Goal: Transaction & Acquisition: Purchase product/service

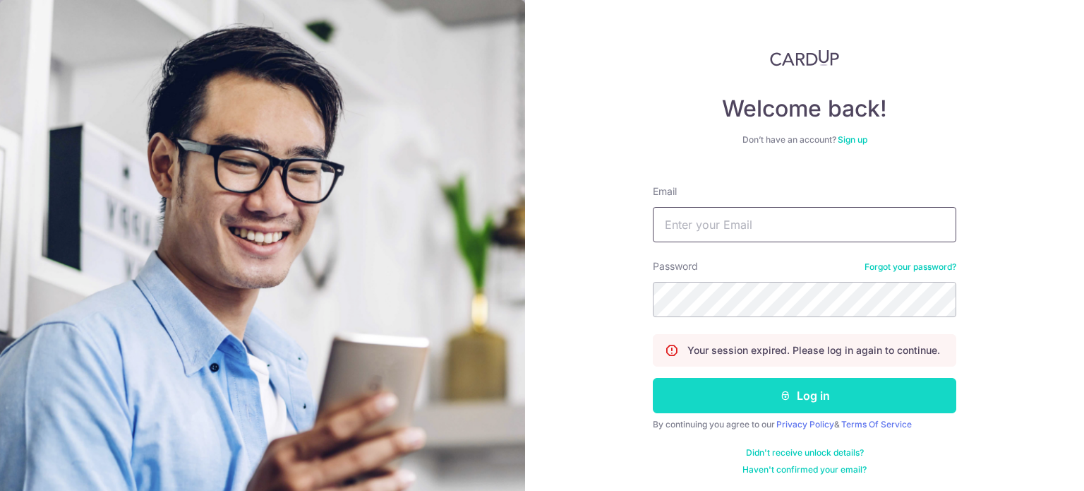
type input "[EMAIL_ADDRESS][DOMAIN_NAME]"
click at [799, 395] on button "Log in" at bounding box center [805, 395] width 304 height 35
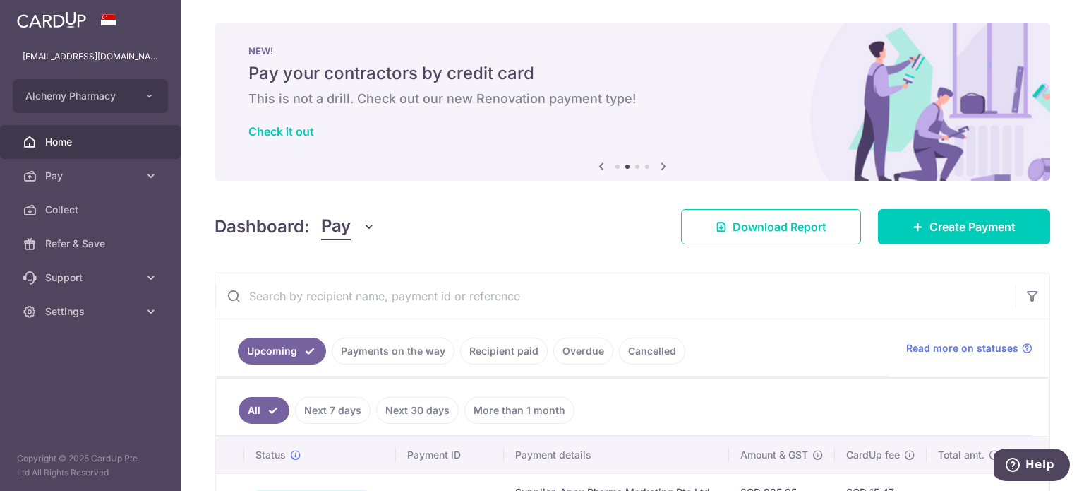
click at [91, 143] on span "Home" at bounding box center [91, 142] width 93 height 14
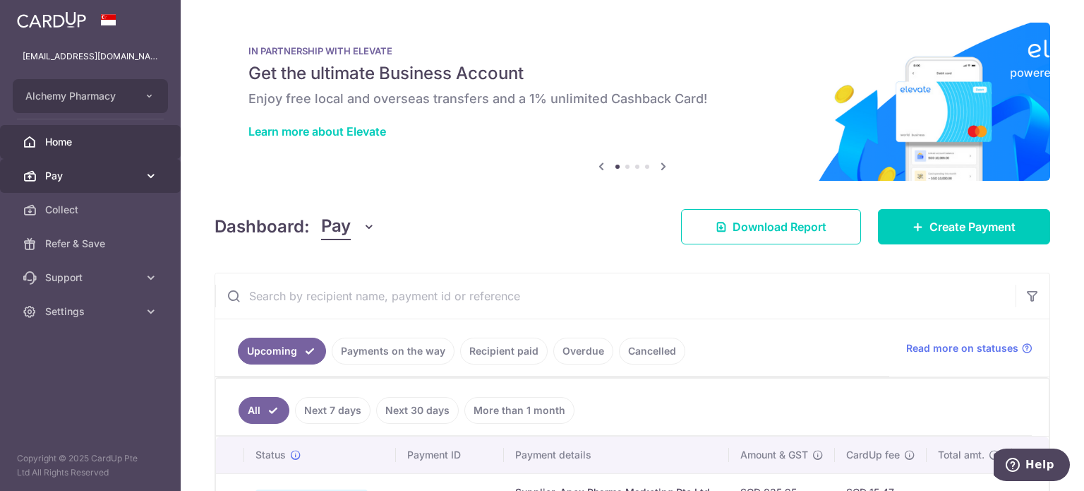
click at [80, 183] on link "Pay" at bounding box center [90, 176] width 181 height 34
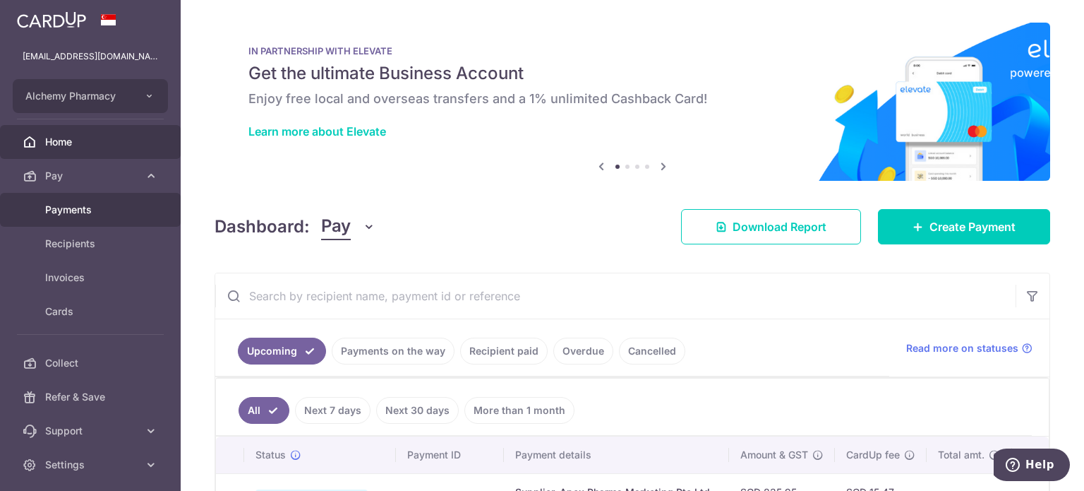
click at [78, 207] on span "Payments" at bounding box center [91, 210] width 93 height 14
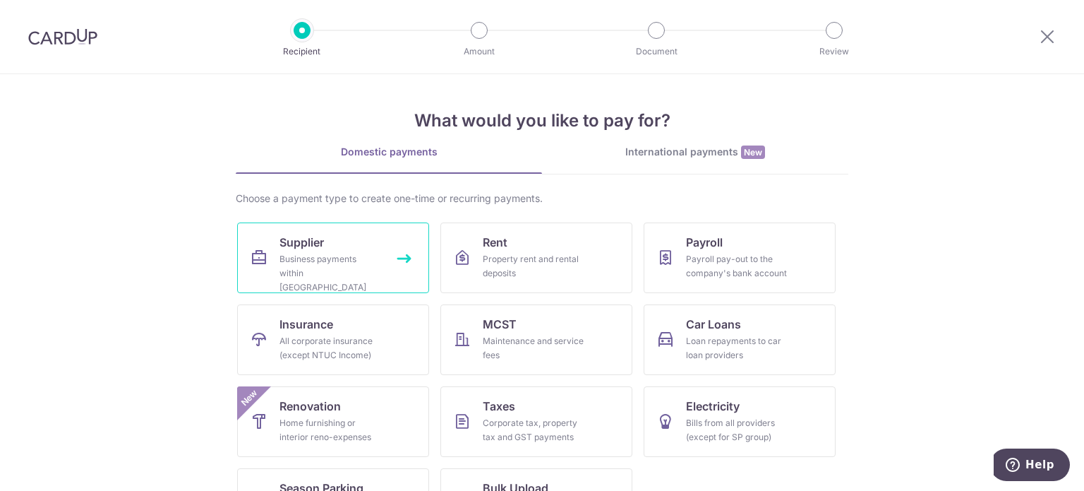
click at [290, 256] on div "Business payments within Singapore" at bounding box center [331, 273] width 102 height 42
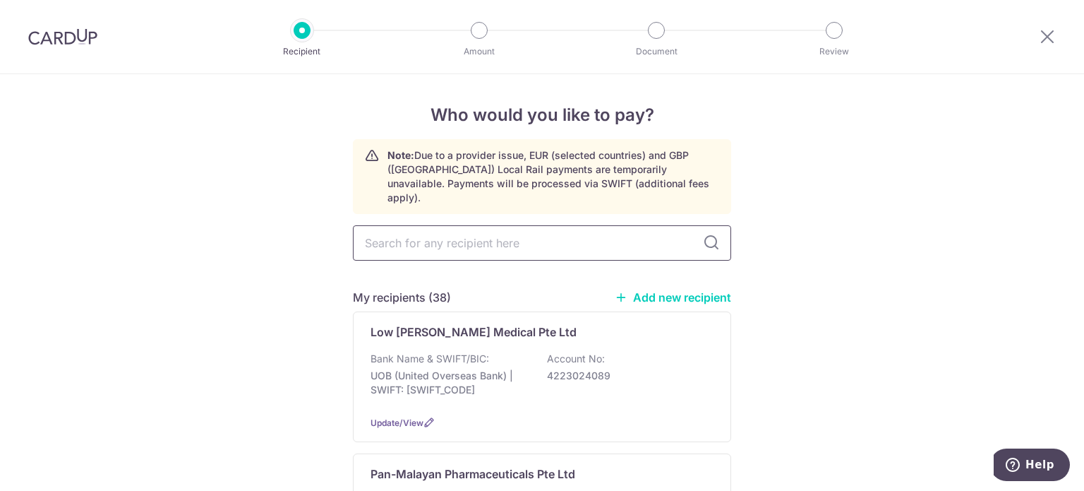
drag, startPoint x: 0, startPoint y: 0, endPoint x: 437, endPoint y: 229, distance: 493.6
click at [437, 229] on input "text" at bounding box center [542, 242] width 378 height 35
type input "pan"
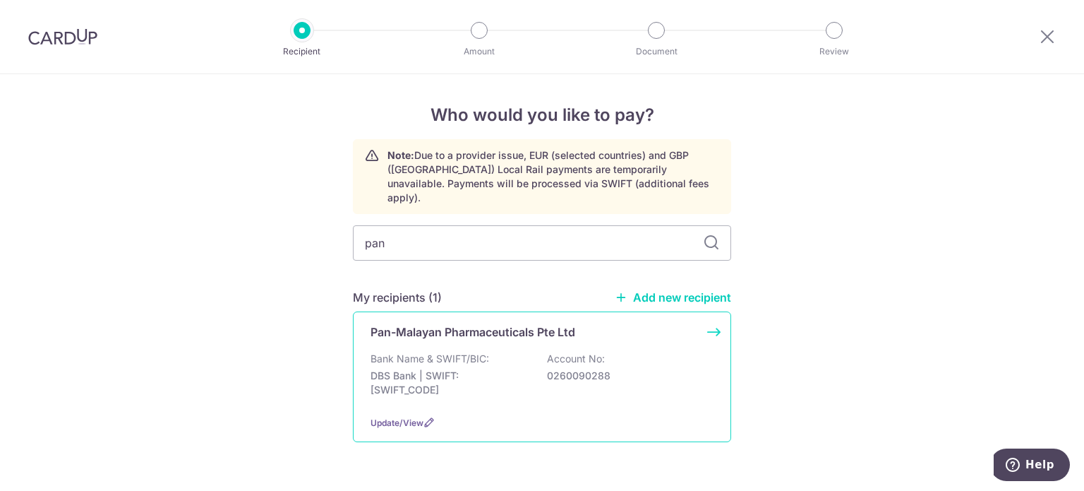
click at [436, 323] on p "Pan-Malayan Pharmaceuticals Pte Ltd" at bounding box center [473, 331] width 205 height 17
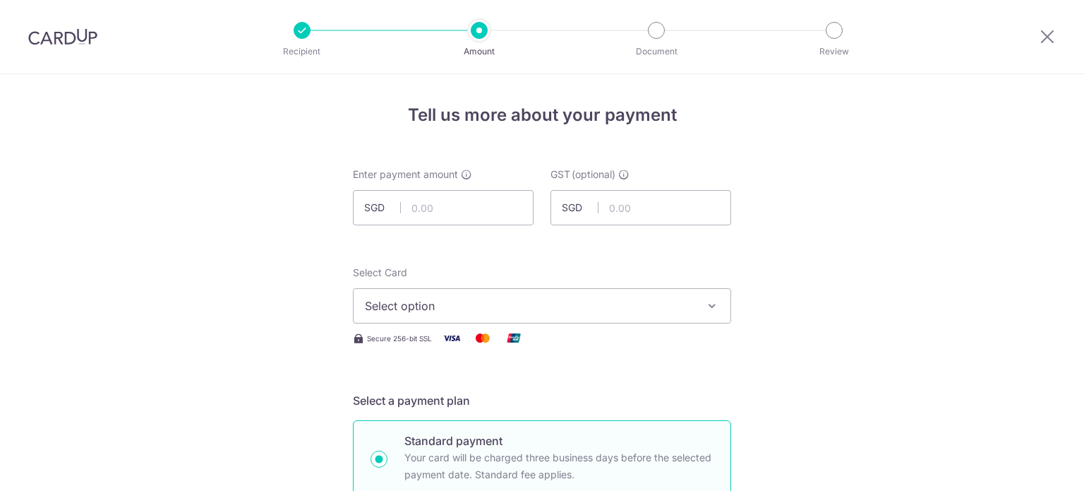
click at [409, 208] on input "text" at bounding box center [443, 207] width 181 height 35
type input "906.90"
click at [474, 196] on input "906.90" at bounding box center [443, 207] width 181 height 35
click at [431, 310] on span "Select option" at bounding box center [529, 305] width 329 height 17
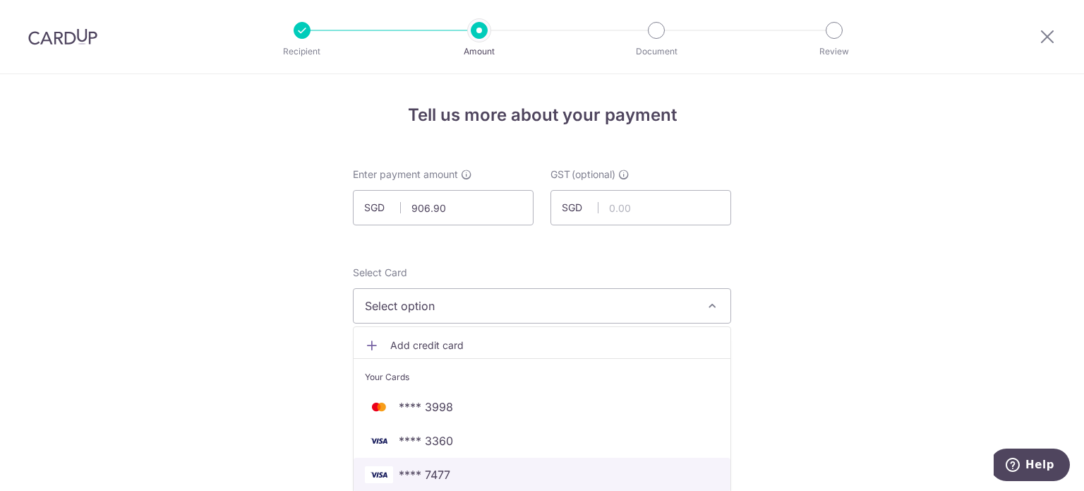
scroll to position [71, 0]
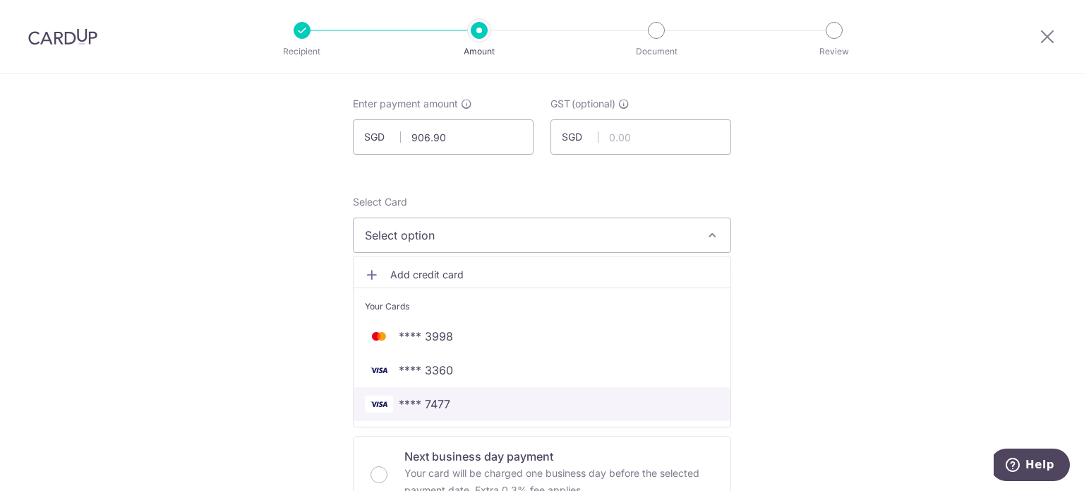
drag, startPoint x: 436, startPoint y: 395, endPoint x: 426, endPoint y: 344, distance: 51.7
click at [436, 395] on span "**** 7477" at bounding box center [425, 403] width 52 height 17
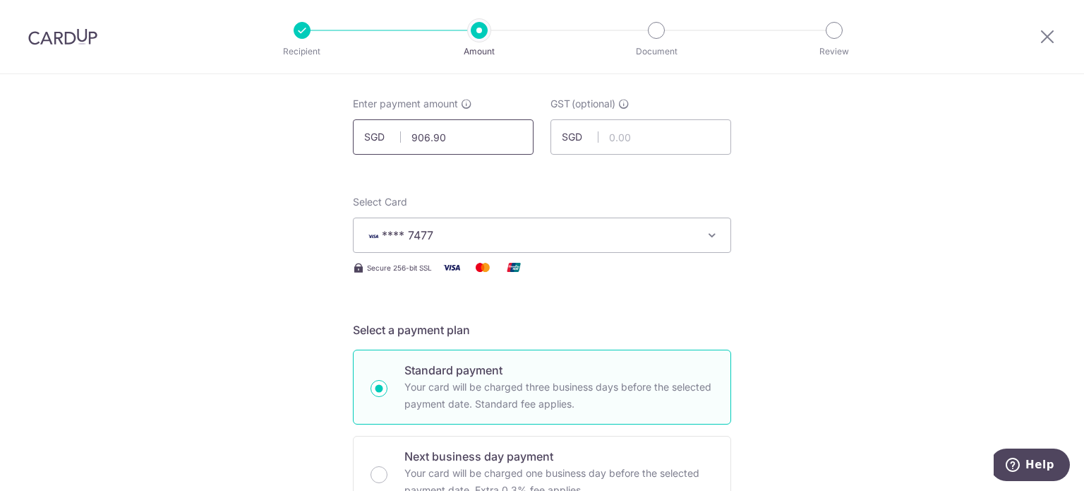
click at [413, 140] on input "906.90" at bounding box center [443, 136] width 181 height 35
click at [420, 136] on input "906.90" at bounding box center [443, 136] width 181 height 35
click at [425, 136] on input "906.90" at bounding box center [443, 136] width 181 height 35
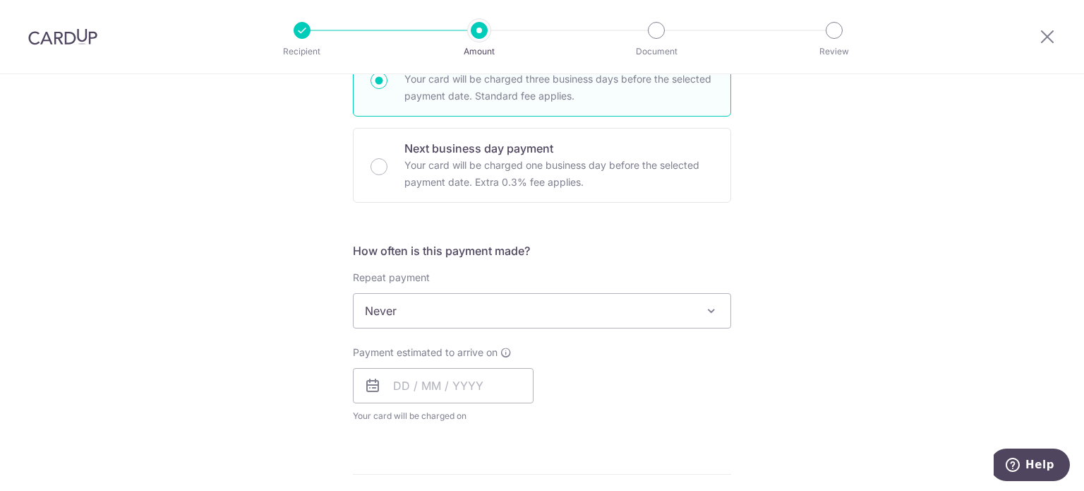
scroll to position [424, 0]
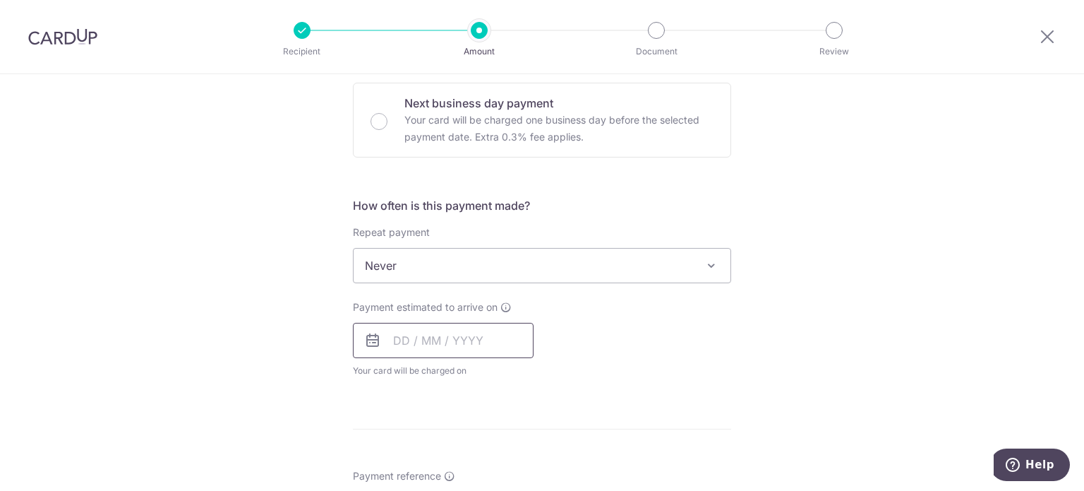
click at [396, 355] on input "text" at bounding box center [443, 340] width 181 height 35
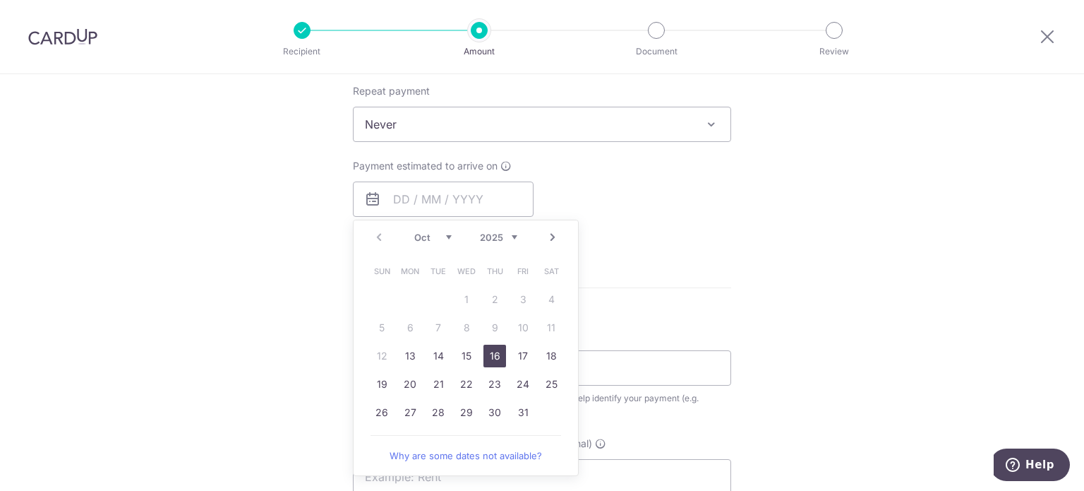
click at [494, 356] on link "16" at bounding box center [495, 356] width 23 height 23
type input "16/10/2025"
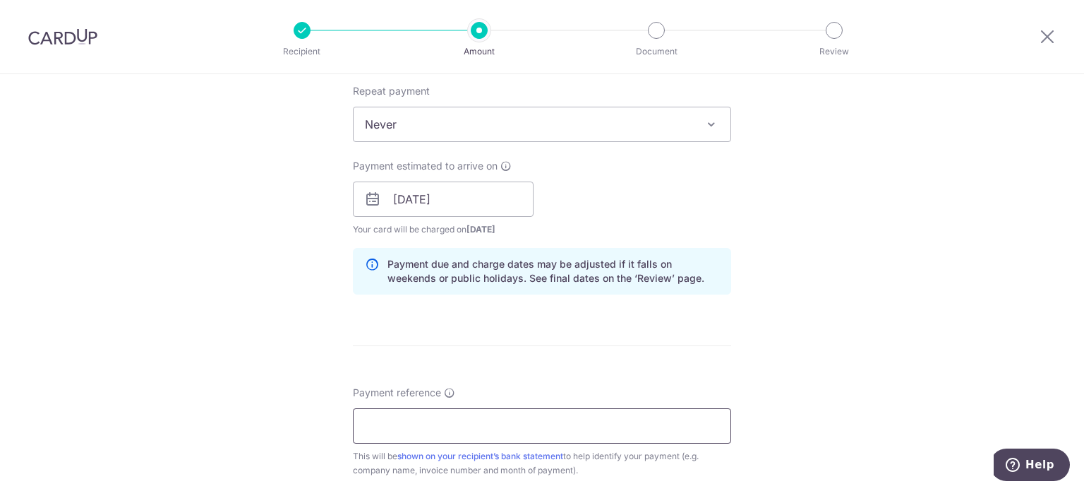
click at [434, 419] on input "Payment reference" at bounding box center [542, 425] width 378 height 35
type input "Alchemy Pharmacy inv July"
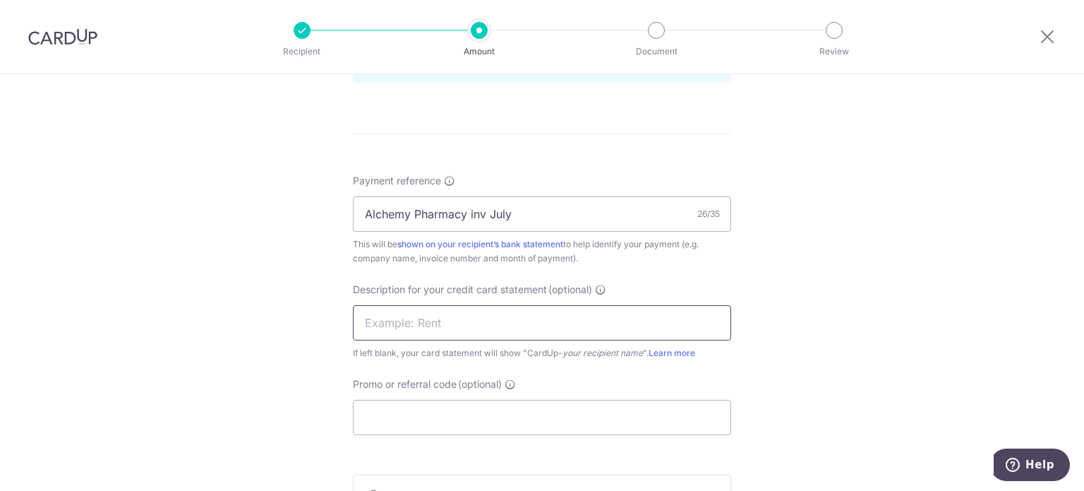
click at [424, 318] on input "text" at bounding box center [542, 322] width 378 height 35
type input "inv July PanM"
click at [392, 421] on input "Promo or referral code (optional)" at bounding box center [542, 417] width 378 height 35
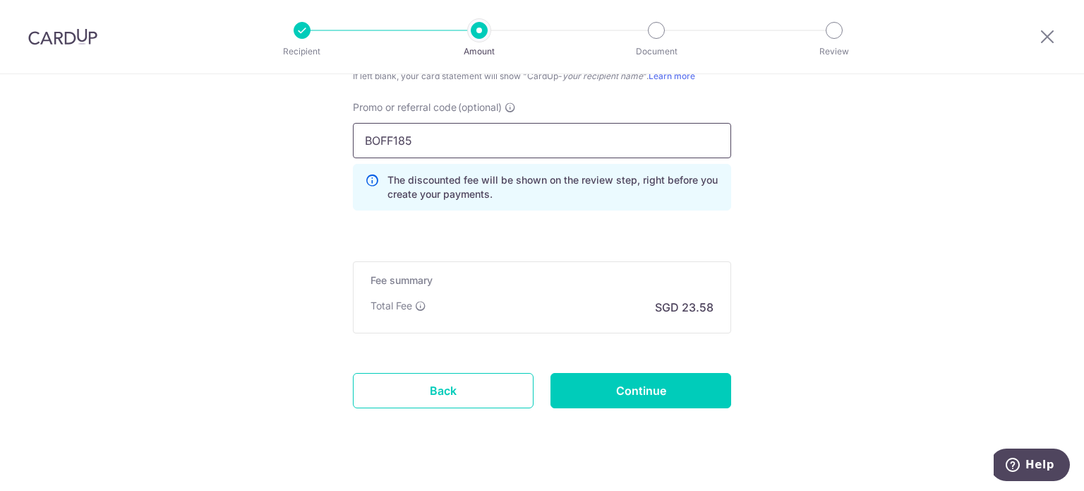
scroll to position [1059, 0]
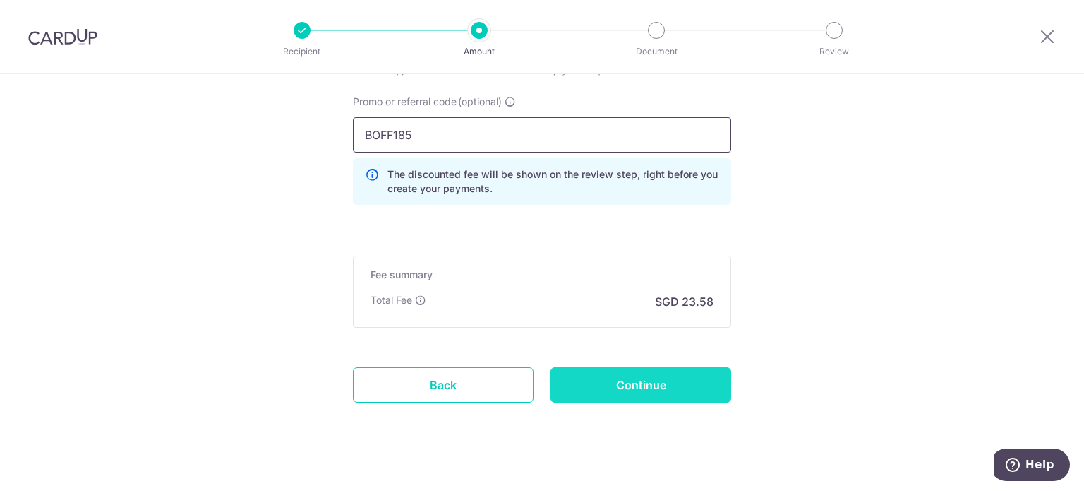
type input "BOFF185"
click at [688, 392] on input "Continue" at bounding box center [641, 384] width 181 height 35
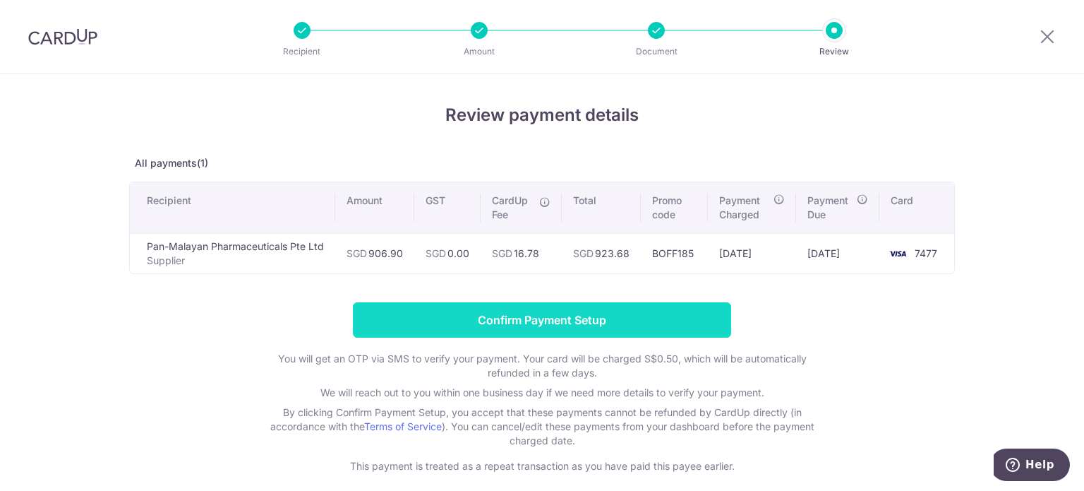
click at [433, 321] on input "Confirm Payment Setup" at bounding box center [542, 319] width 378 height 35
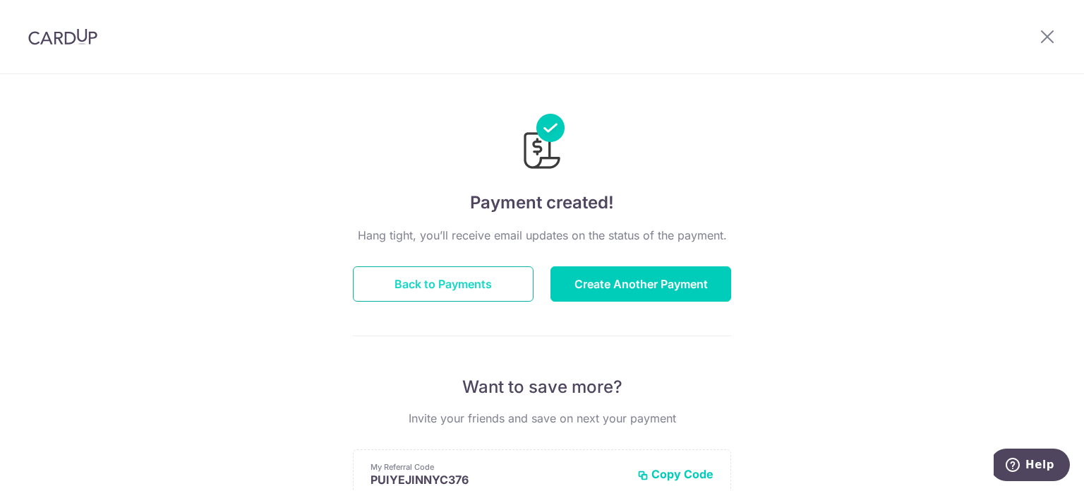
click at [452, 289] on button "Back to Payments" at bounding box center [443, 283] width 181 height 35
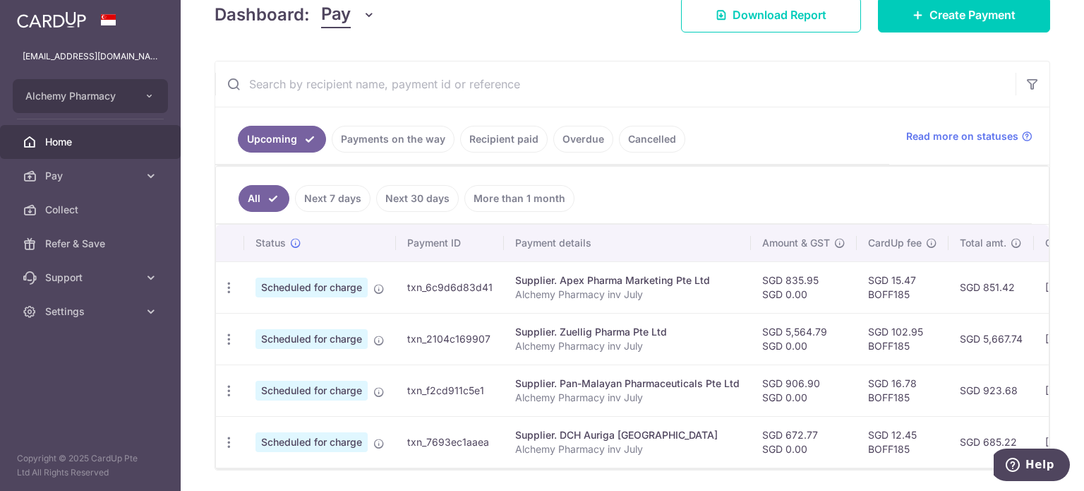
scroll to position [262, 0]
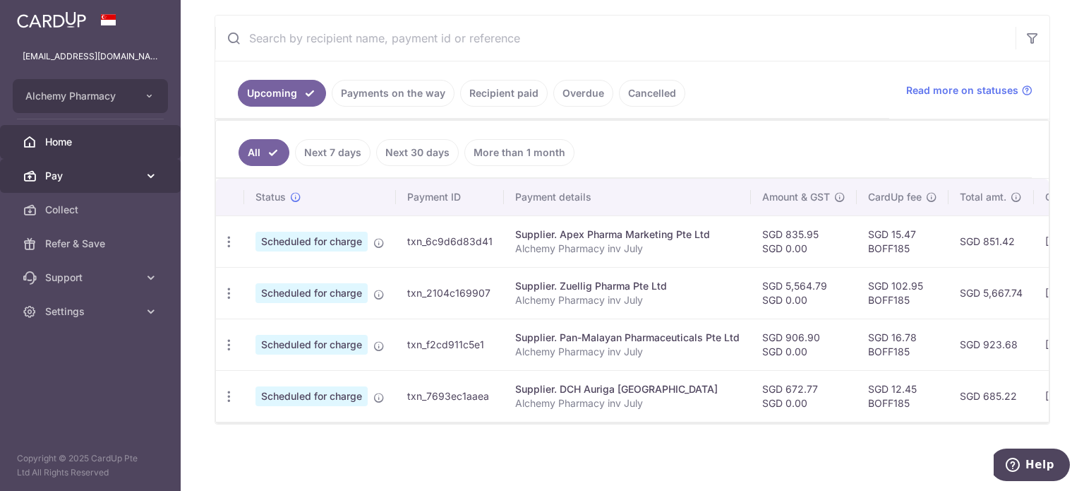
click at [89, 170] on span "Pay" at bounding box center [91, 176] width 93 height 14
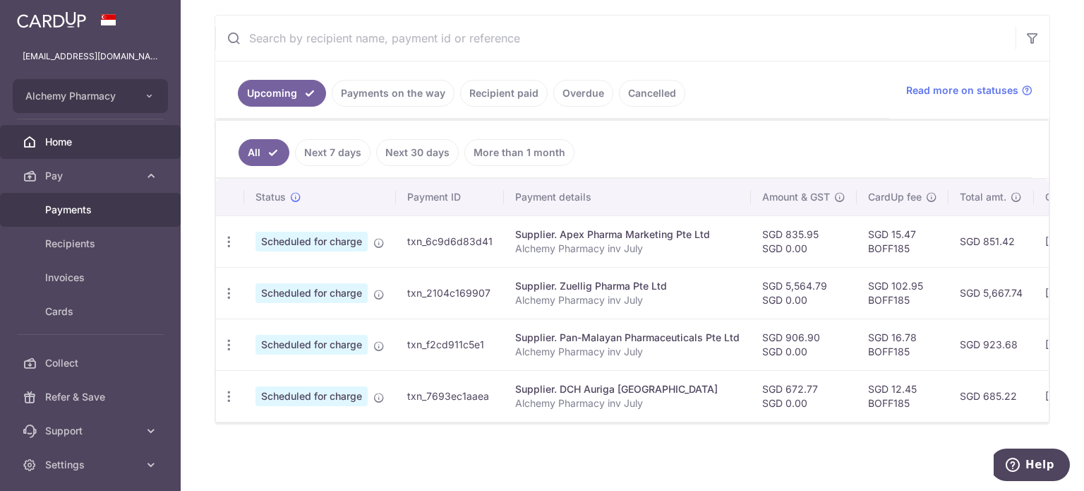
click at [78, 214] on span "Payments" at bounding box center [91, 210] width 93 height 14
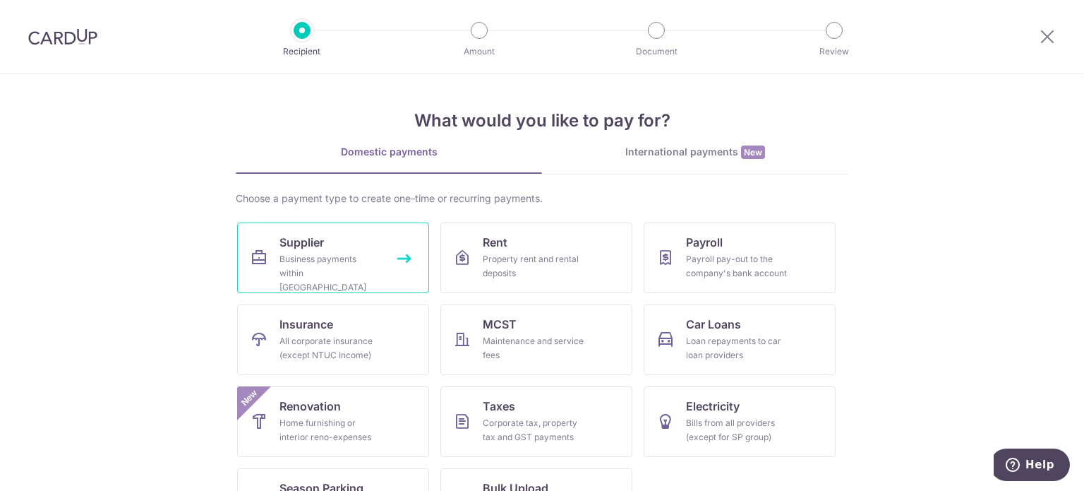
click at [313, 269] on div "Business payments within [GEOGRAPHIC_DATA]" at bounding box center [331, 273] width 102 height 42
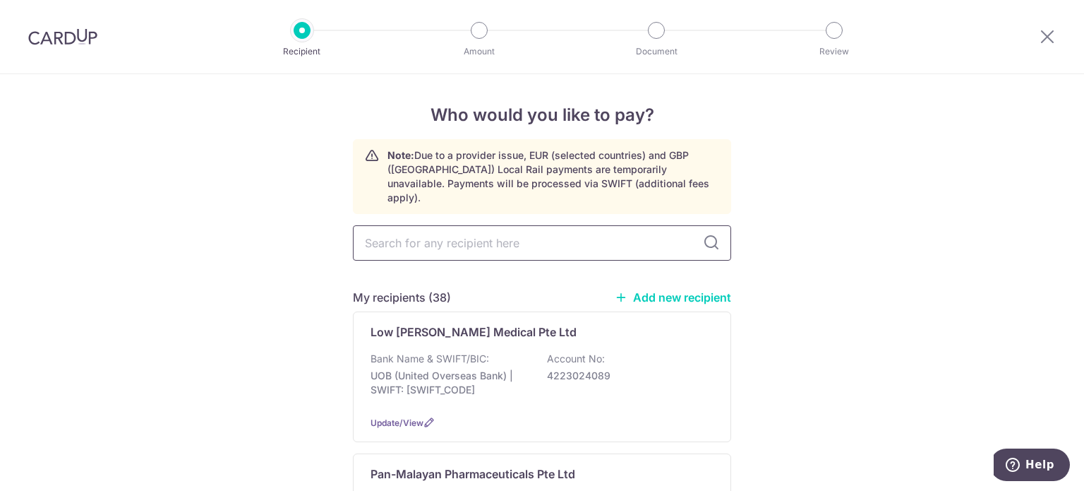
click at [407, 230] on input "text" at bounding box center [542, 242] width 378 height 35
type input "yuk"
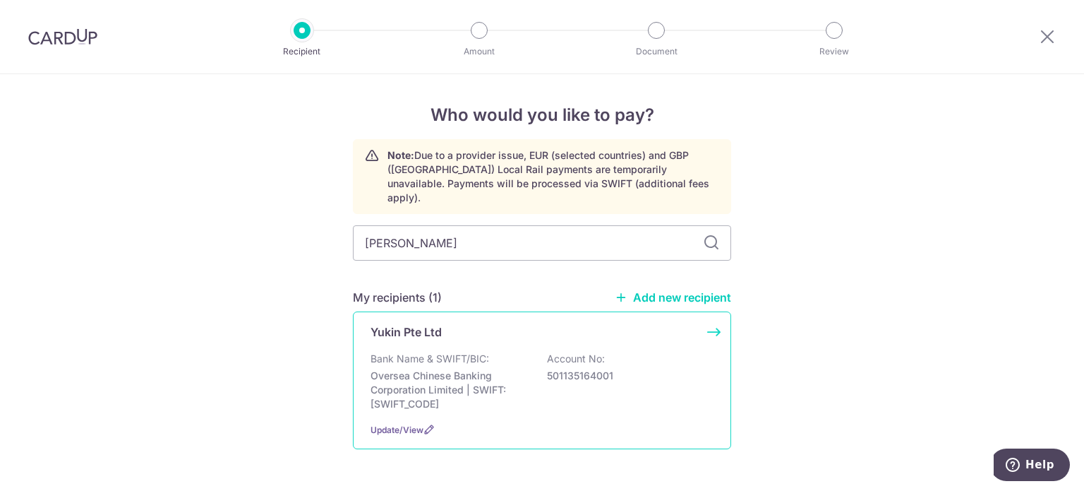
click at [405, 323] on p "Yukin Pte Ltd" at bounding box center [406, 331] width 71 height 17
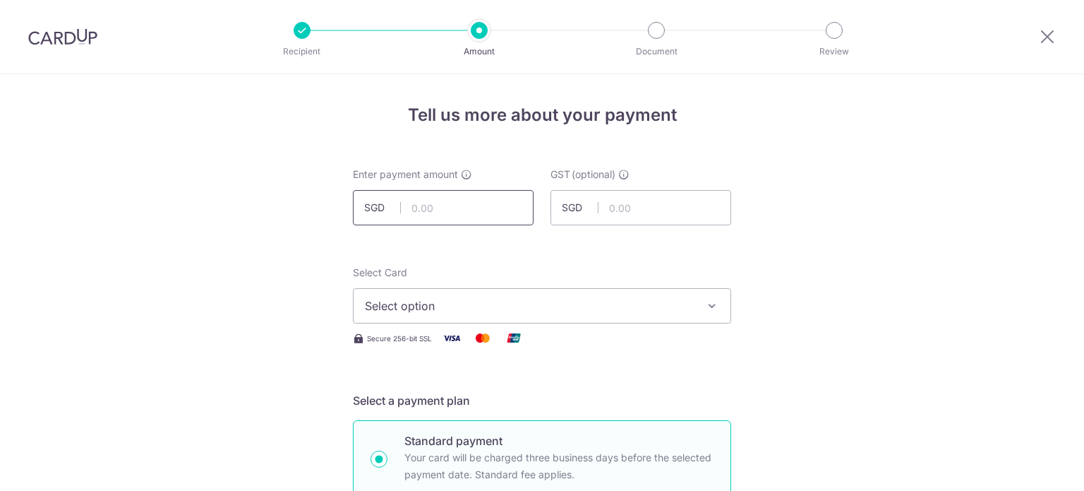
drag, startPoint x: 0, startPoint y: 0, endPoint x: 410, endPoint y: 207, distance: 459.4
click at [410, 207] on input "text" at bounding box center [443, 207] width 181 height 35
type input "569.53"
click at [449, 209] on input "569.53" at bounding box center [443, 207] width 181 height 35
click at [443, 311] on span "Select option" at bounding box center [529, 305] width 329 height 17
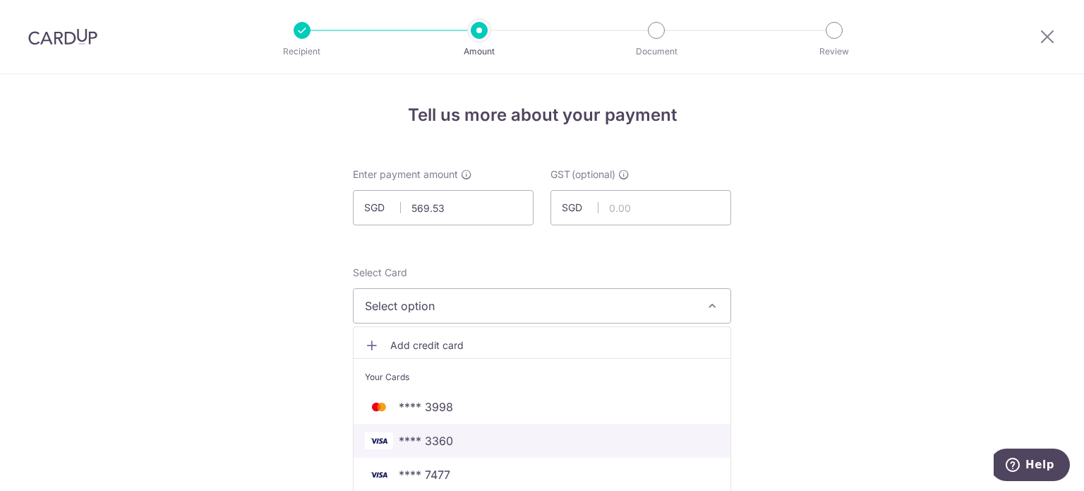
click at [429, 435] on span "**** 3360" at bounding box center [426, 440] width 54 height 17
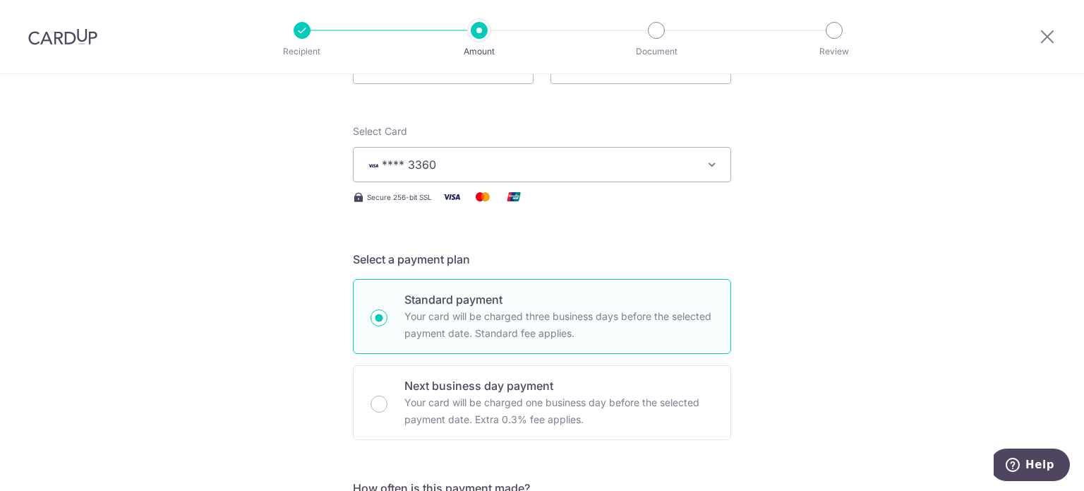
scroll to position [353, 0]
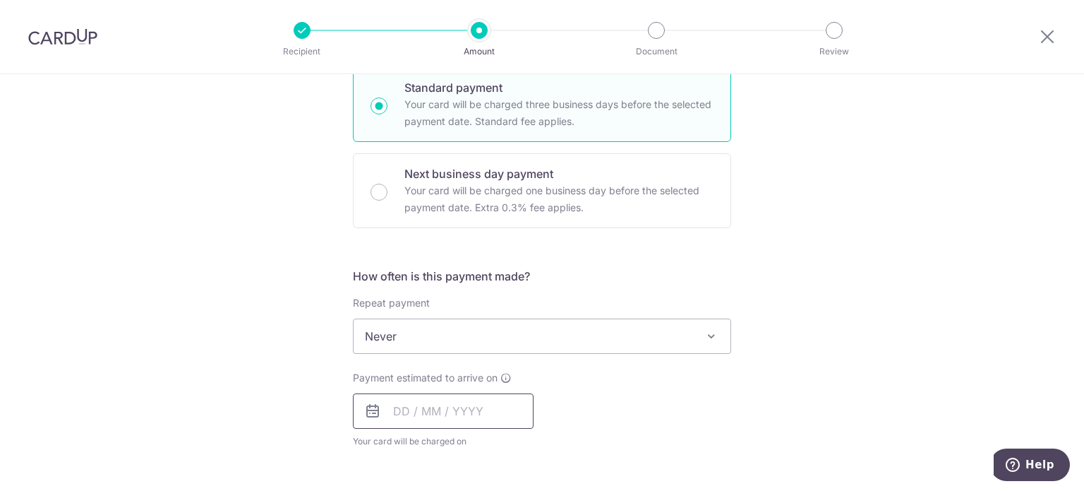
click at [395, 407] on input "text" at bounding box center [443, 410] width 181 height 35
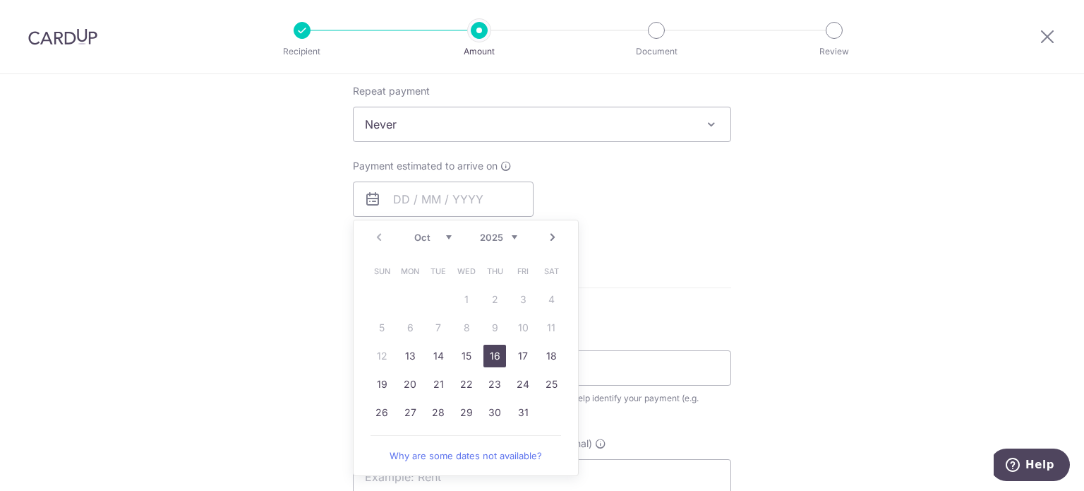
click at [494, 352] on link "16" at bounding box center [495, 356] width 23 height 23
type input "[DATE]"
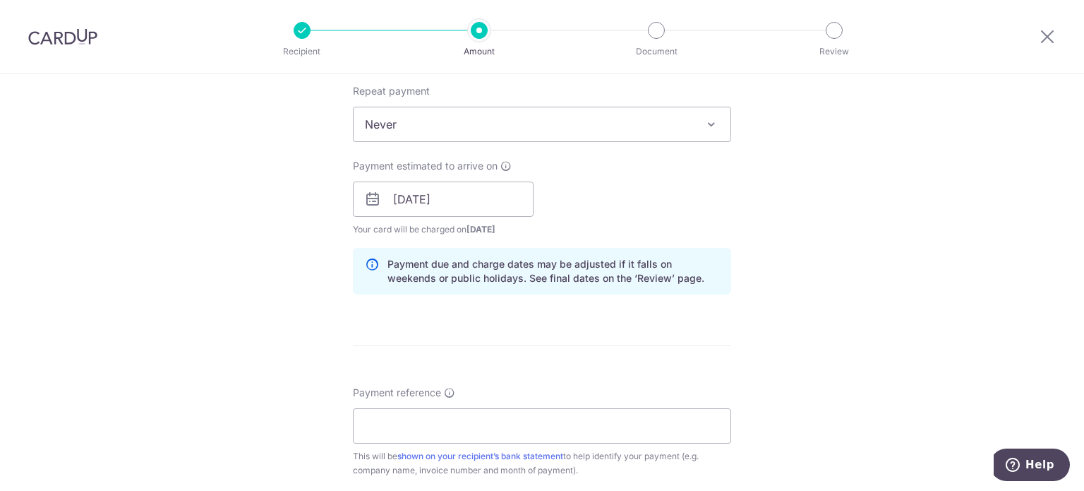
scroll to position [706, 0]
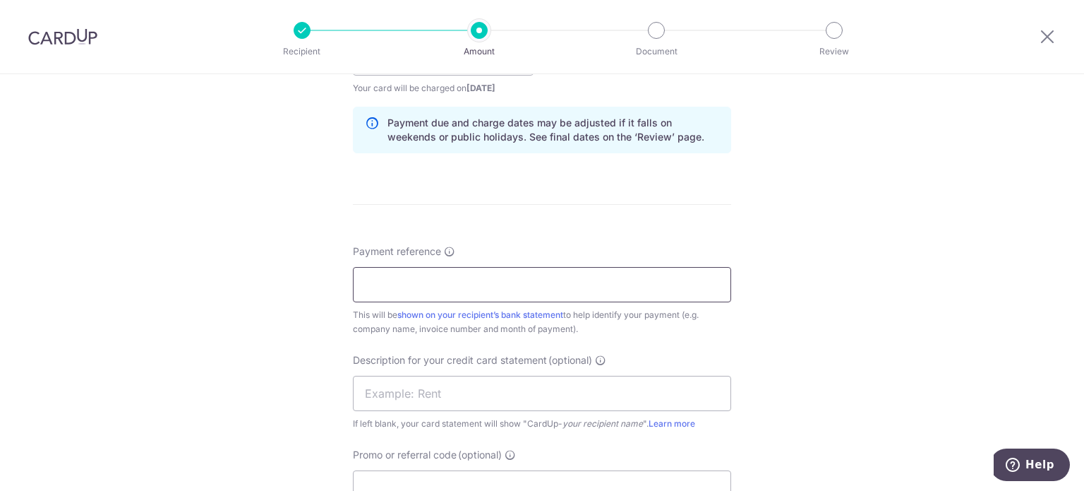
click at [393, 288] on input "Payment reference" at bounding box center [542, 284] width 378 height 35
type input "Alchemy Pharmacy inv July"
click at [405, 396] on input "text" at bounding box center [542, 393] width 378 height 35
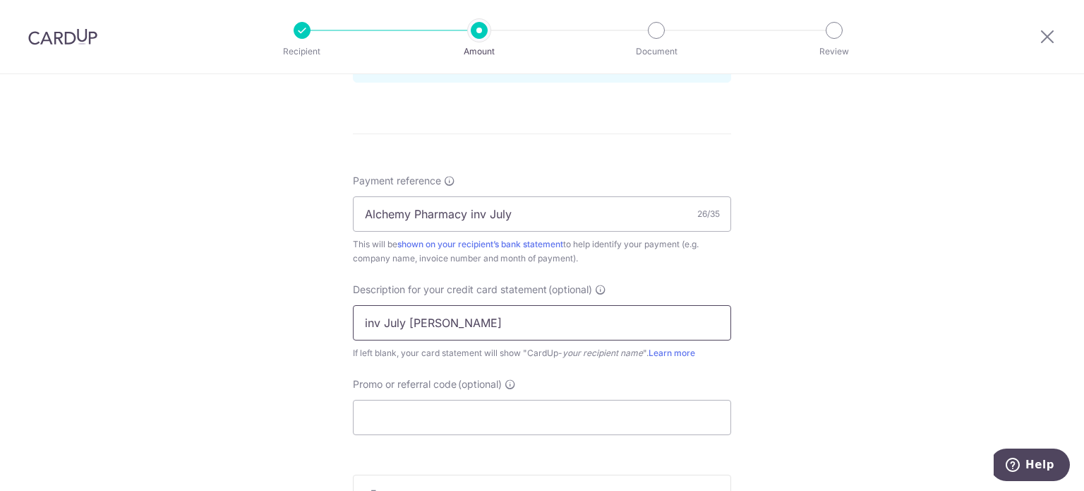
scroll to position [847, 0]
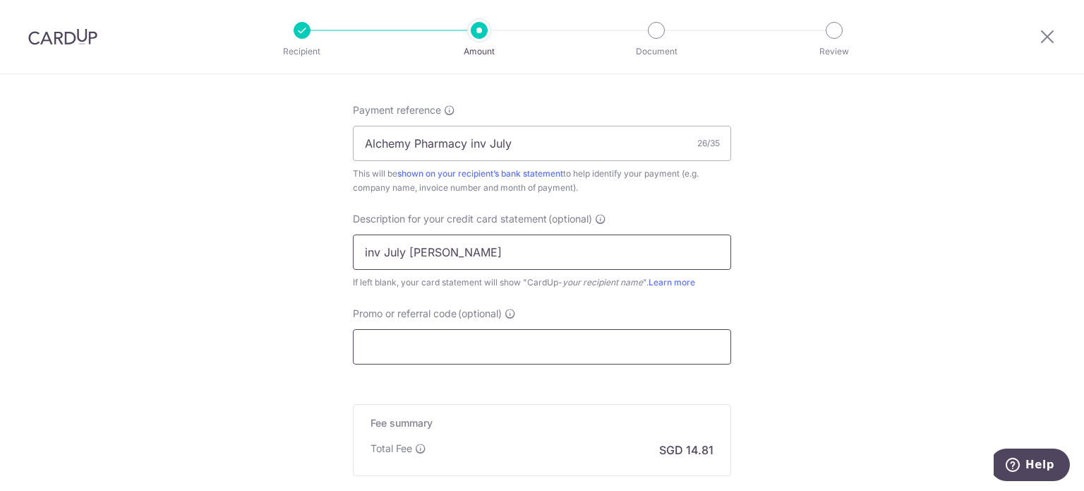
type input "inv July Yukin"
click at [443, 344] on input "Promo or referral code (optional)" at bounding box center [542, 346] width 378 height 35
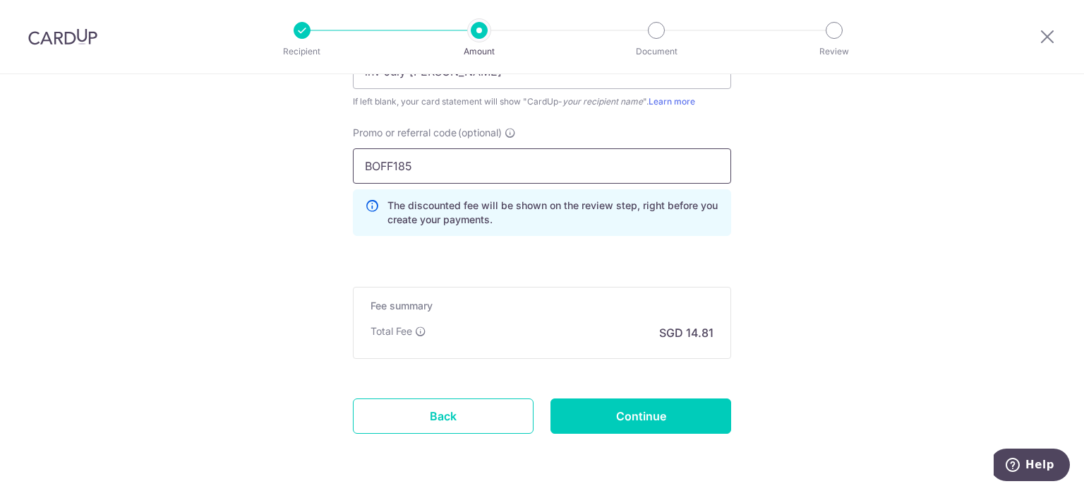
scroll to position [1059, 0]
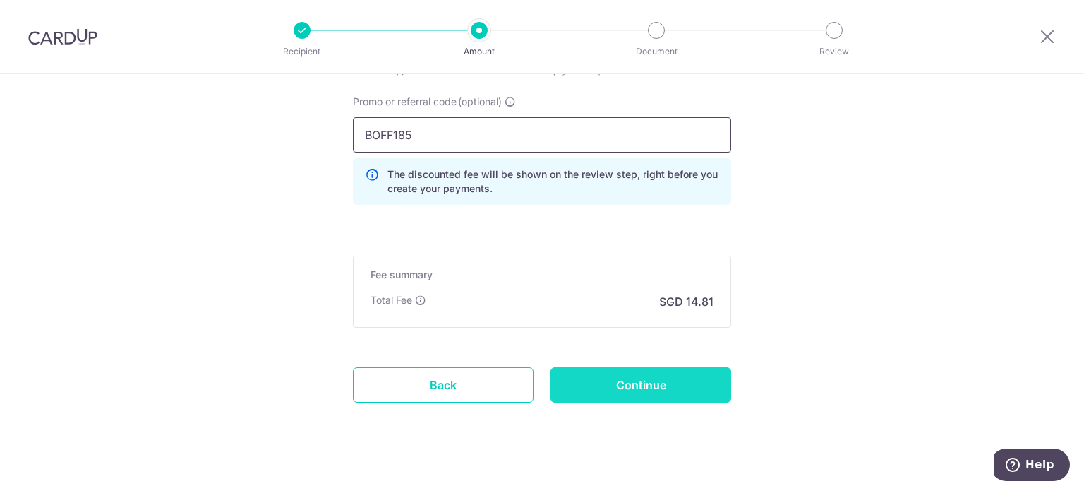
type input "BOFF185"
click at [606, 378] on input "Continue" at bounding box center [641, 384] width 181 height 35
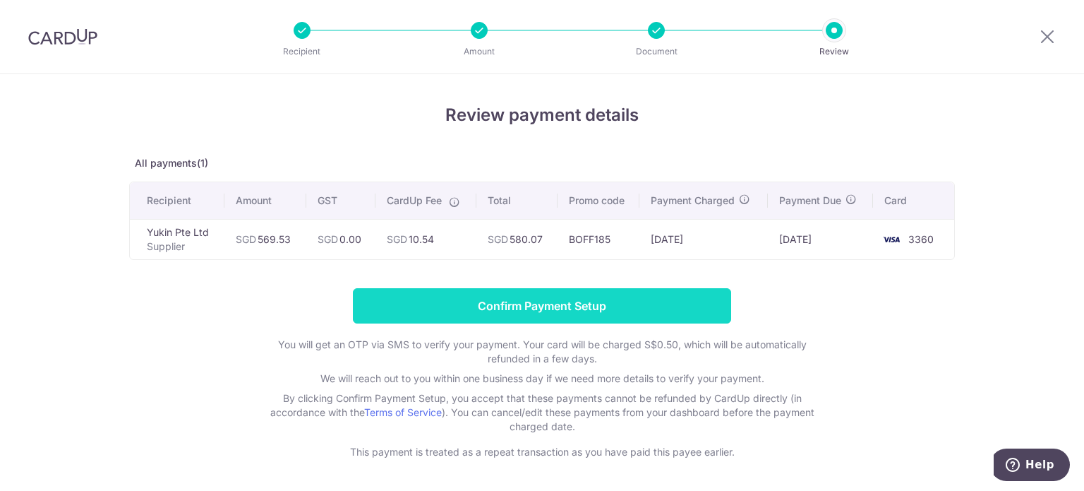
click at [559, 301] on input "Confirm Payment Setup" at bounding box center [542, 305] width 378 height 35
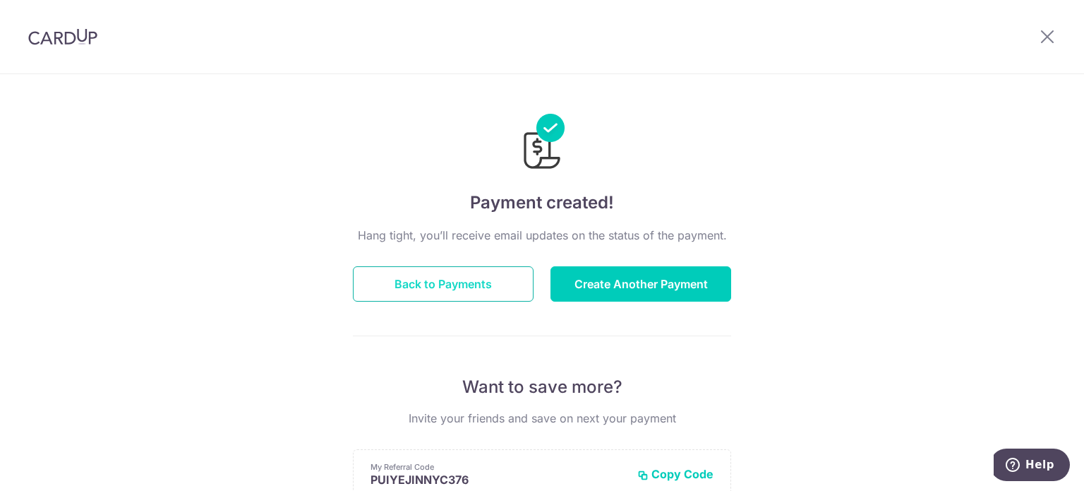
click at [469, 273] on button "Back to Payments" at bounding box center [443, 283] width 181 height 35
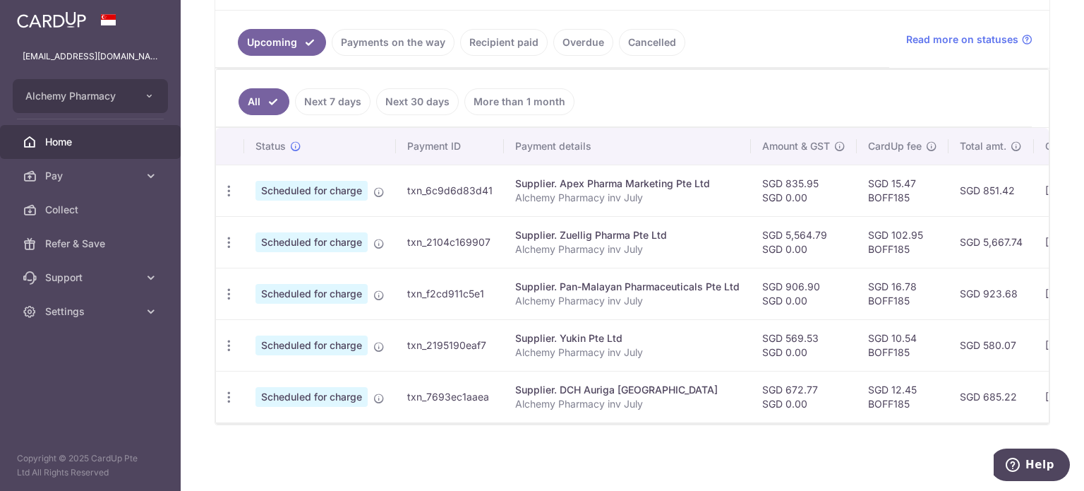
scroll to position [313, 0]
click at [73, 172] on span "Pay" at bounding box center [91, 176] width 93 height 14
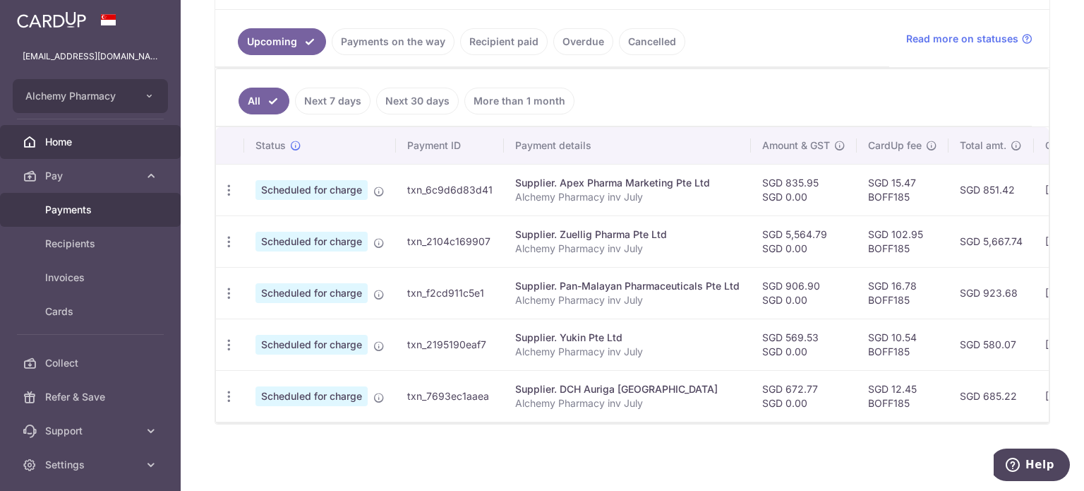
click at [94, 206] on span "Payments" at bounding box center [91, 210] width 93 height 14
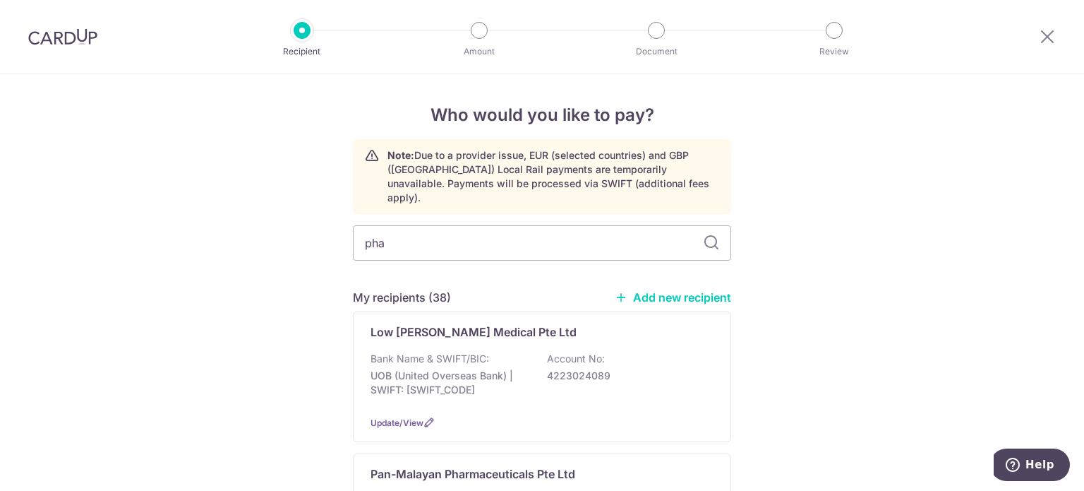
type input "phar"
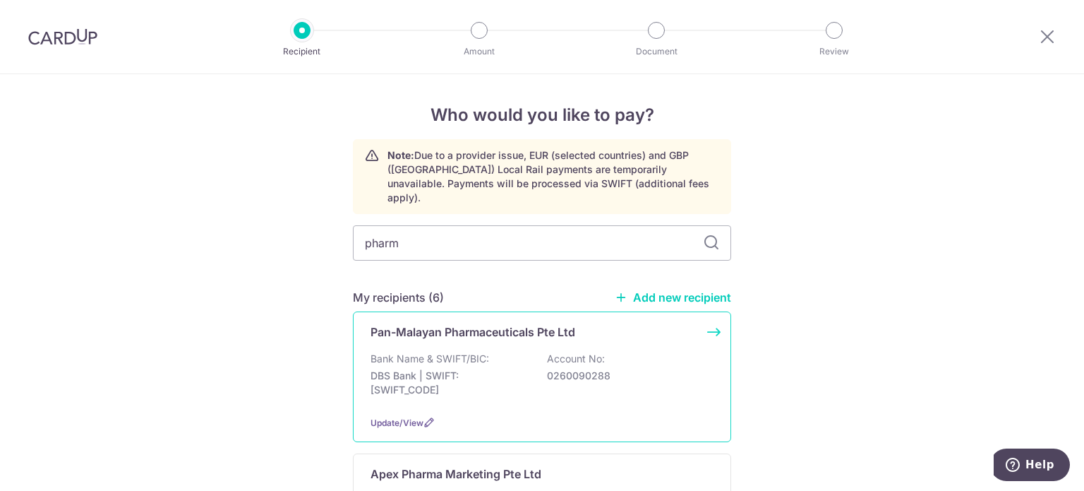
type input "pharma"
type input "pharmf"
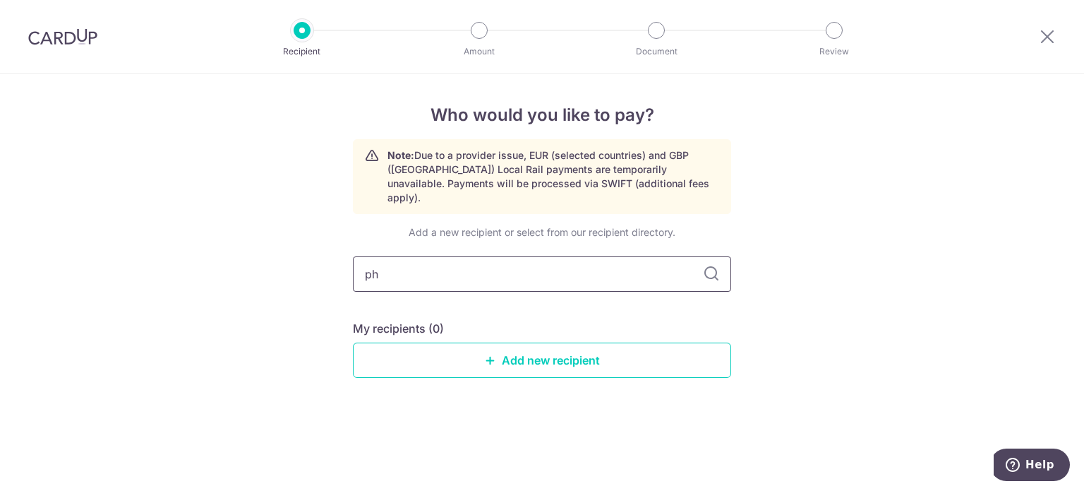
type input "p"
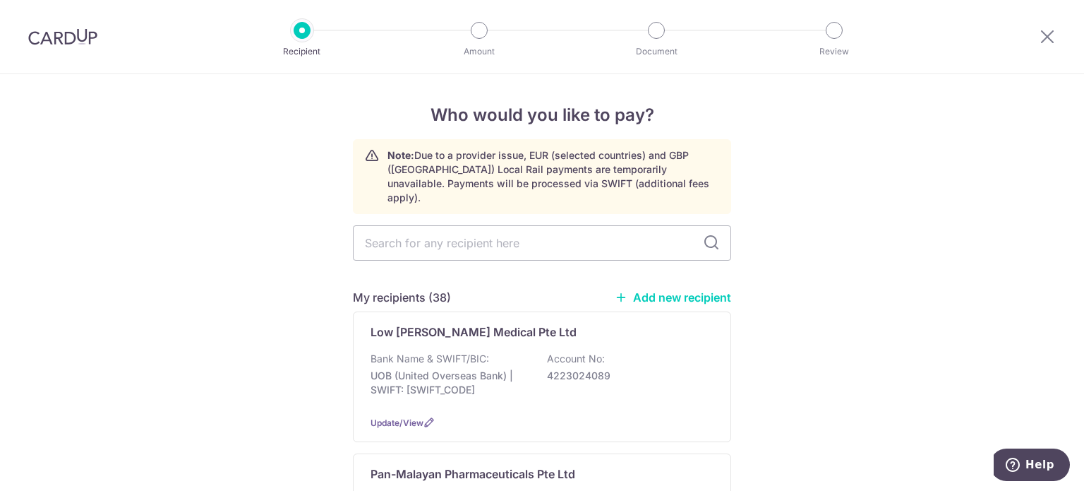
type input "p"
type input "phar"
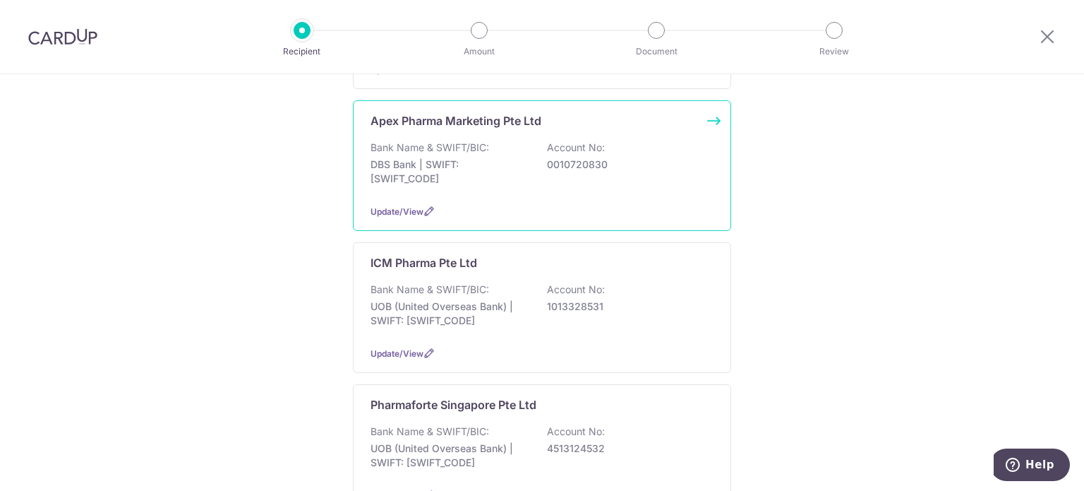
scroll to position [494, 0]
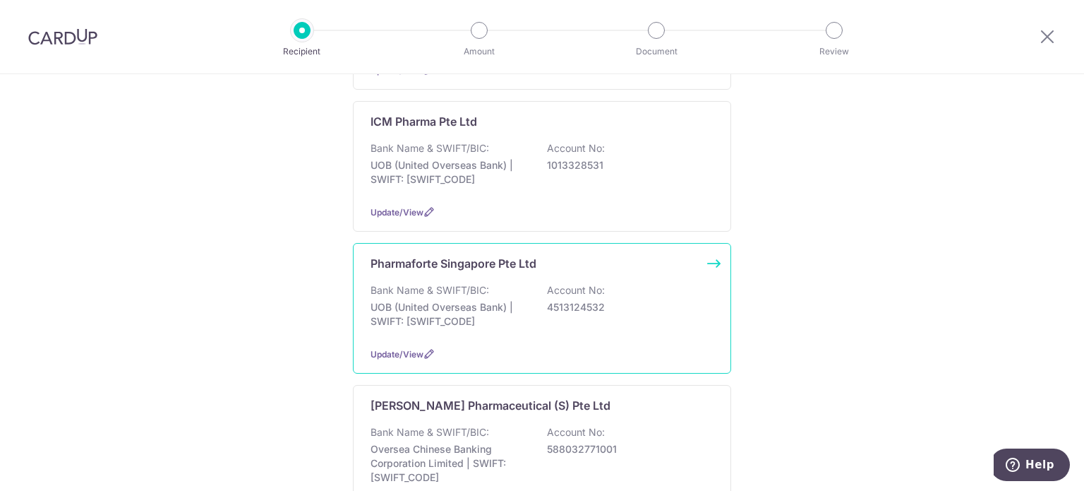
click at [432, 255] on p "Pharmaforte Singapore Pte Ltd" at bounding box center [454, 263] width 166 height 17
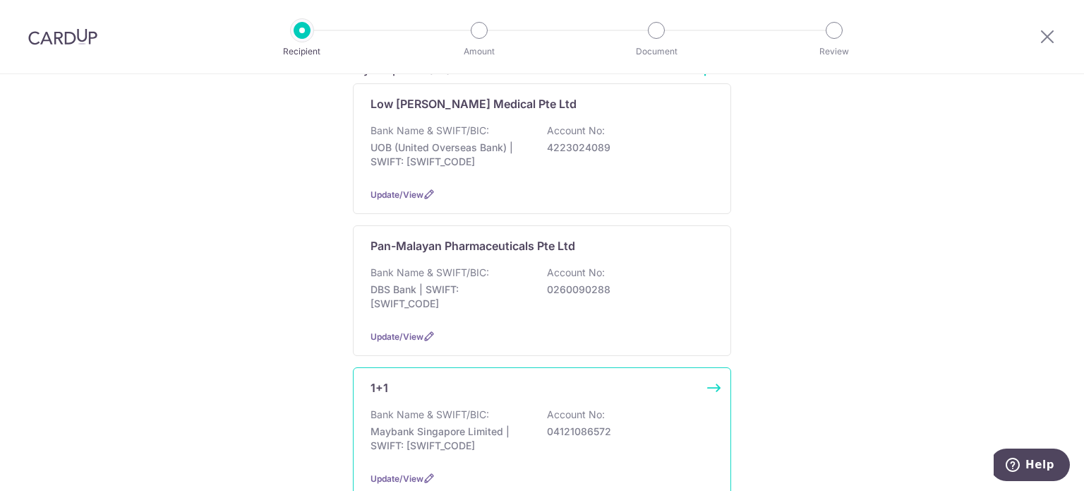
scroll to position [71, 0]
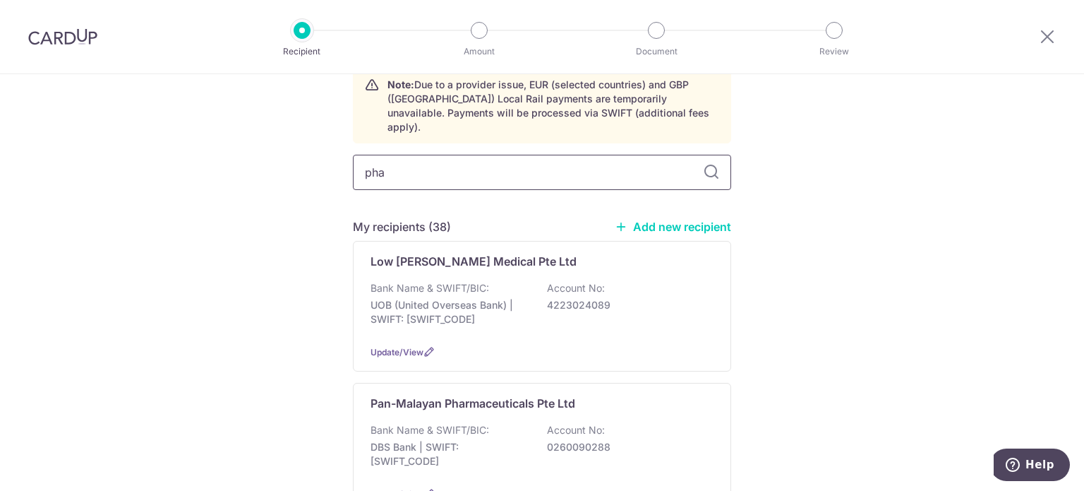
type input "phar"
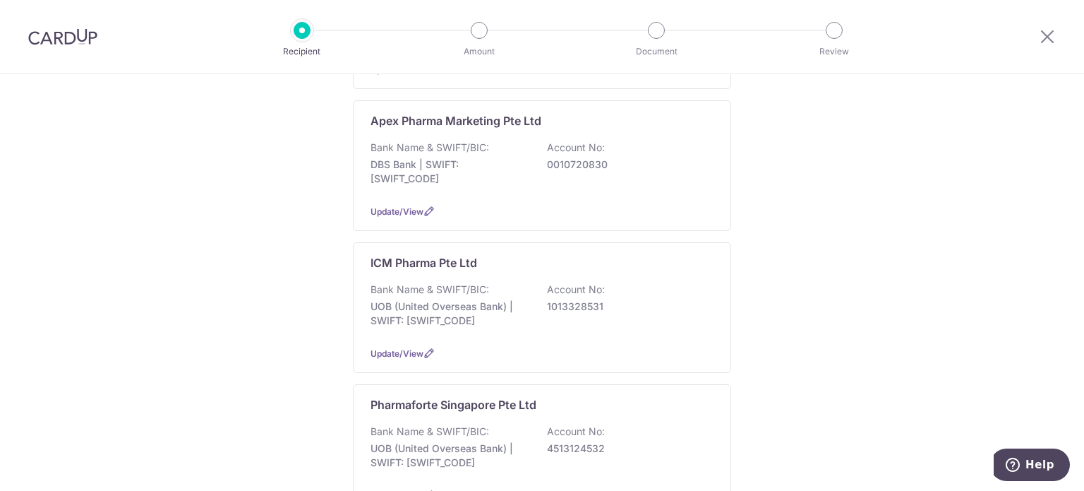
scroll to position [494, 0]
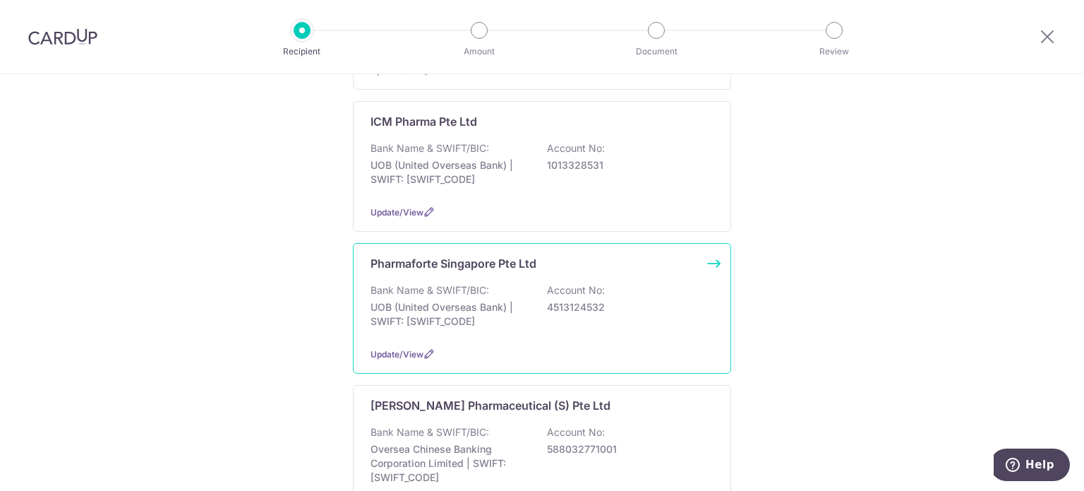
click at [465, 255] on p "Pharmaforte Singapore Pte Ltd" at bounding box center [454, 263] width 166 height 17
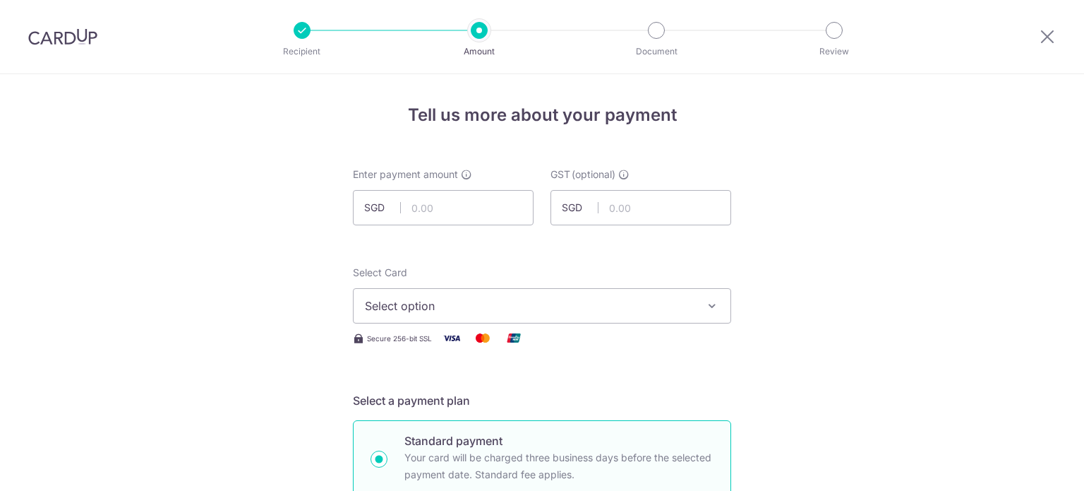
click at [412, 205] on input "text" at bounding box center [443, 207] width 181 height 35
type input "471.09"
click at [449, 211] on input "471.09" at bounding box center [443, 207] width 181 height 35
click at [413, 209] on input "471.09" at bounding box center [443, 207] width 181 height 35
click at [419, 209] on input "471.09" at bounding box center [443, 207] width 181 height 35
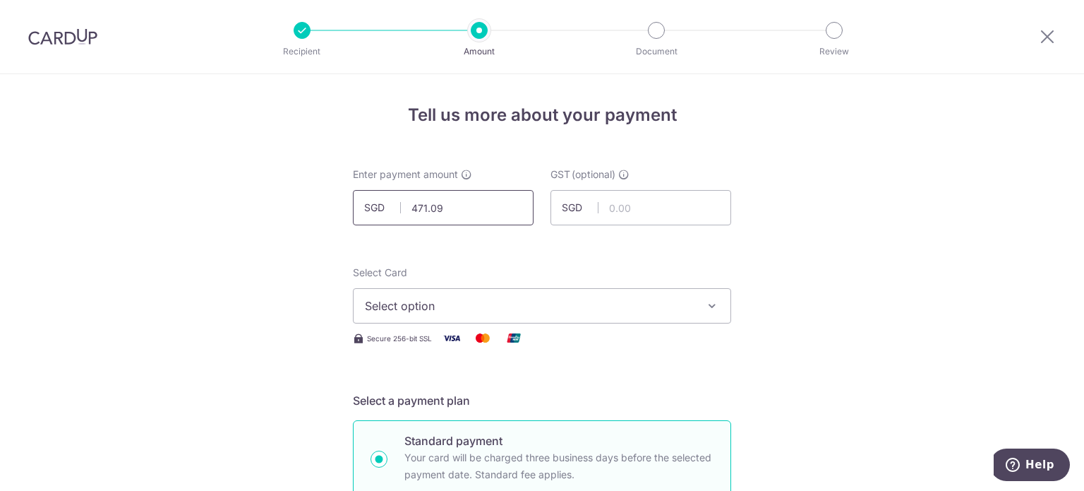
click at [413, 206] on input "471.09" at bounding box center [443, 207] width 181 height 35
click at [419, 207] on input "471.09" at bounding box center [443, 207] width 181 height 35
click at [424, 207] on input "471.09" at bounding box center [443, 207] width 181 height 35
click at [429, 314] on button "Select option" at bounding box center [542, 305] width 378 height 35
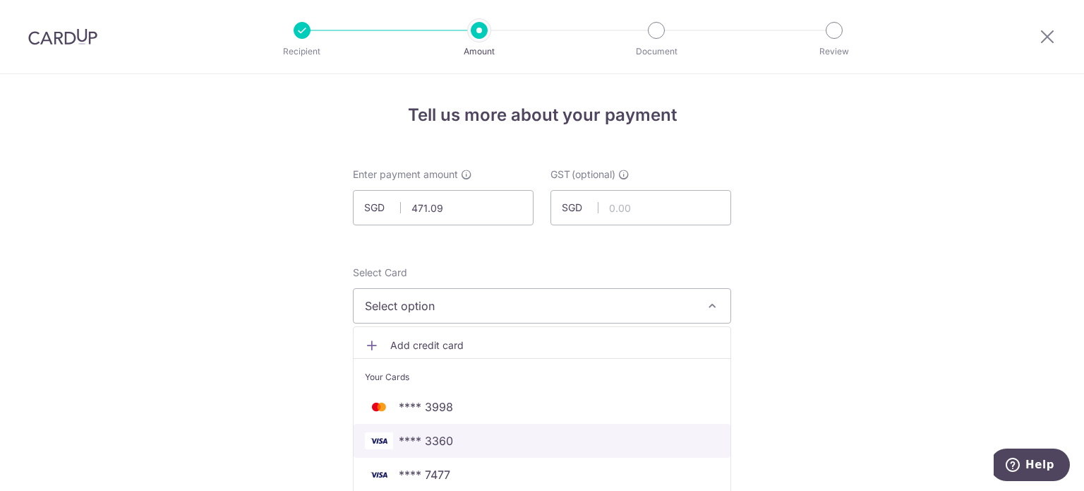
click at [431, 443] on span "**** 3360" at bounding box center [426, 440] width 54 height 17
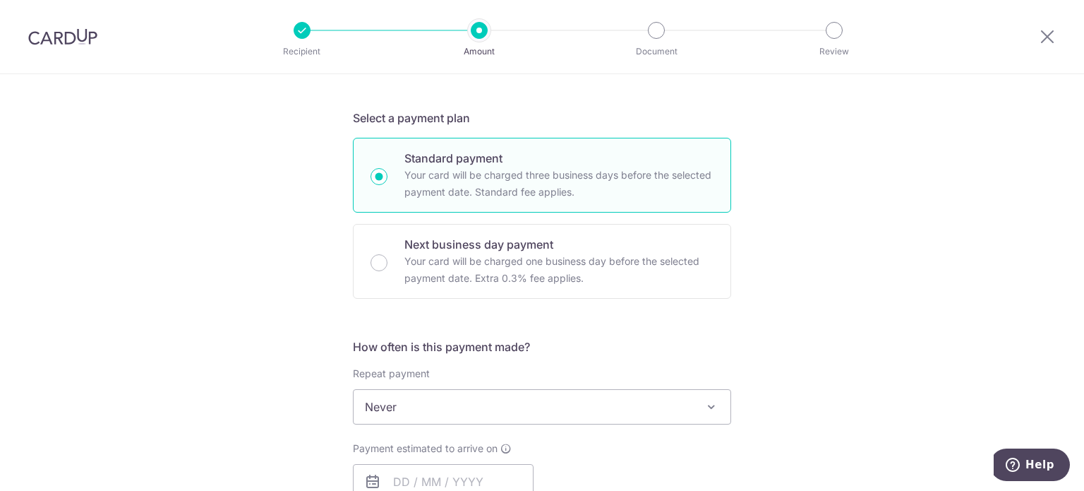
scroll to position [353, 0]
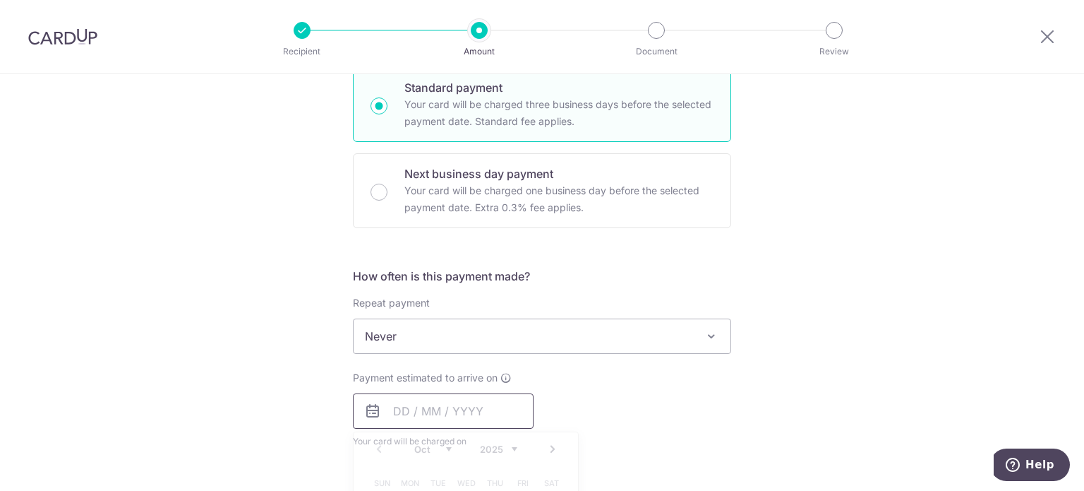
click at [390, 412] on input "text" at bounding box center [443, 410] width 181 height 35
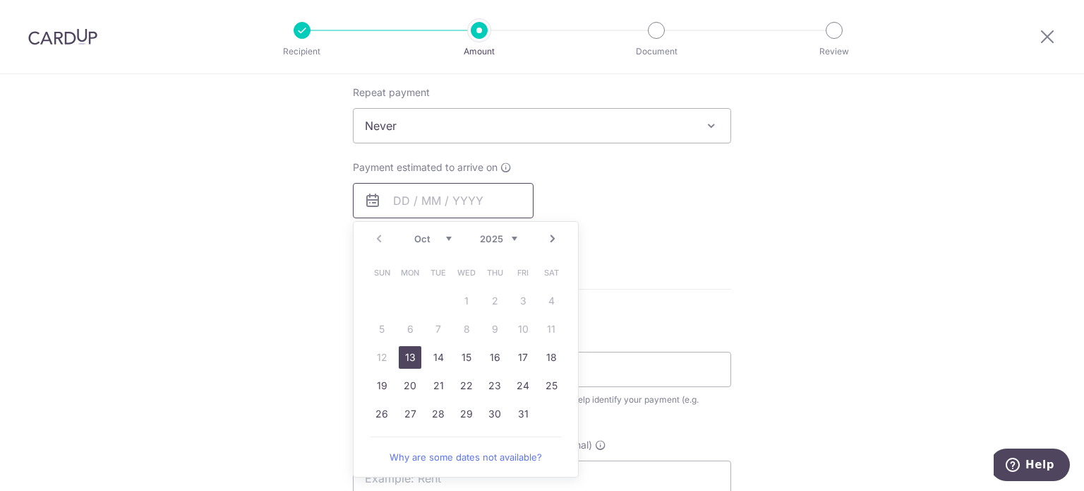
scroll to position [565, 0]
click at [497, 354] on link "16" at bounding box center [495, 356] width 23 height 23
type input "[DATE]"
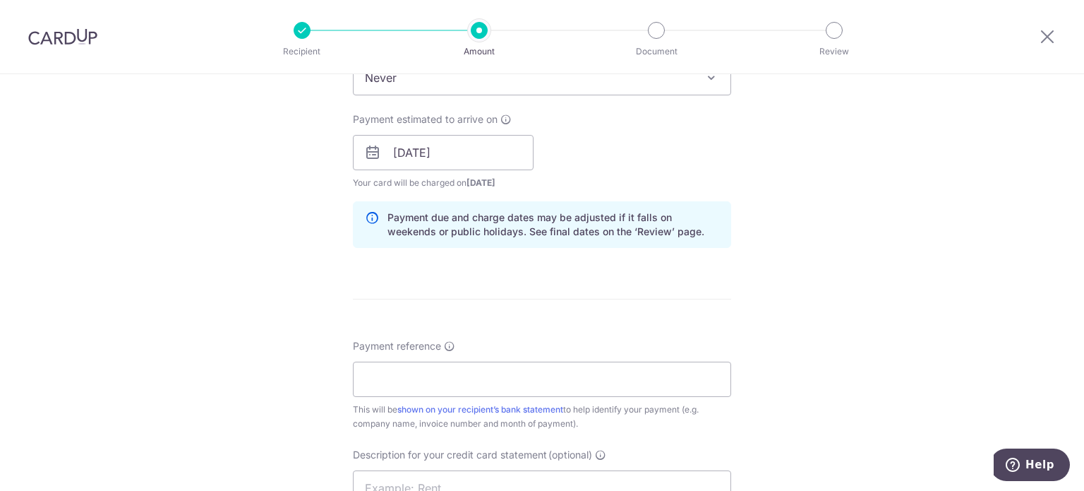
scroll to position [635, 0]
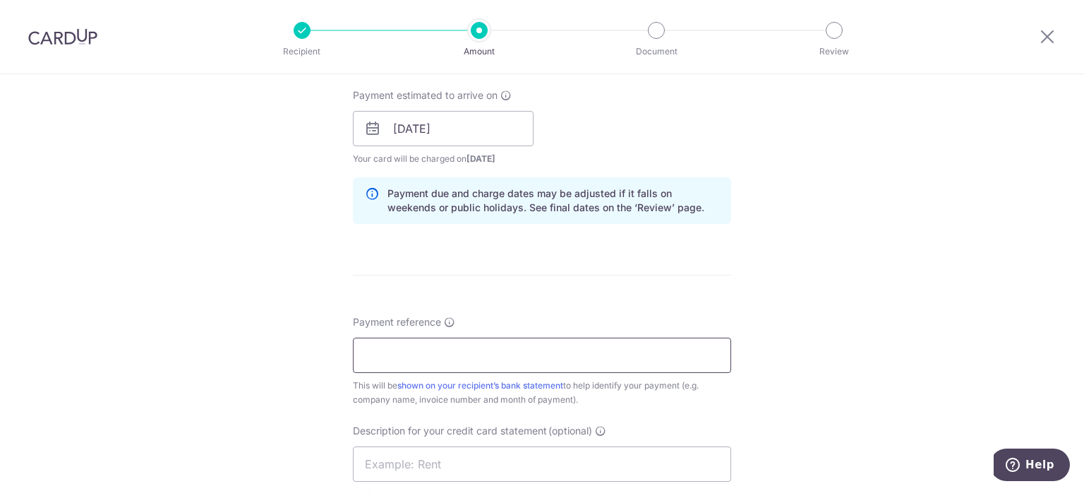
click at [460, 358] on input "Payment reference" at bounding box center [542, 354] width 378 height 35
type input "Alchemy Pharmacy inv July"
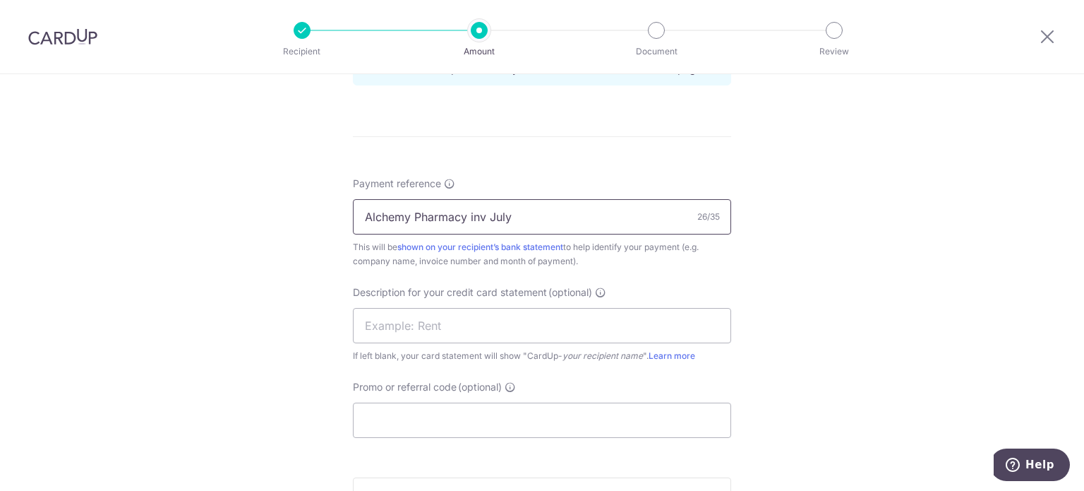
scroll to position [777, 0]
click at [372, 321] on input "text" at bounding box center [542, 322] width 378 height 35
click at [401, 321] on input "inv July Pharma" at bounding box center [542, 322] width 378 height 35
click at [447, 321] on input "inv Jul Pharma" at bounding box center [542, 322] width 378 height 35
click at [552, 369] on div "Payment reference Alchemy Pharmacy inv July 26/35 This will be shown on your re…" at bounding box center [542, 304] width 378 height 261
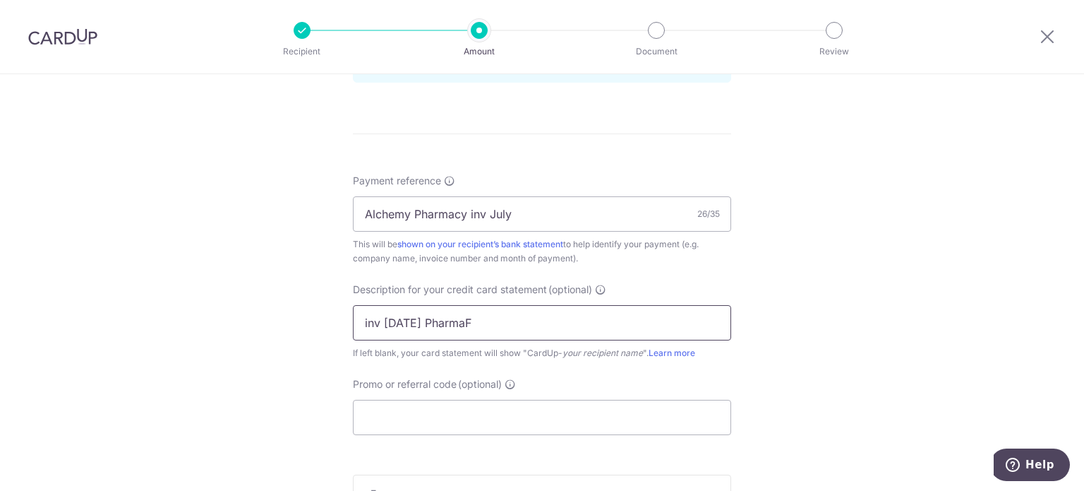
click at [449, 323] on input "inv Jul PharmaF" at bounding box center [542, 322] width 378 height 35
type input "inv Jul Pharmaf"
click at [375, 424] on input "Promo or referral code (optional)" at bounding box center [542, 417] width 378 height 35
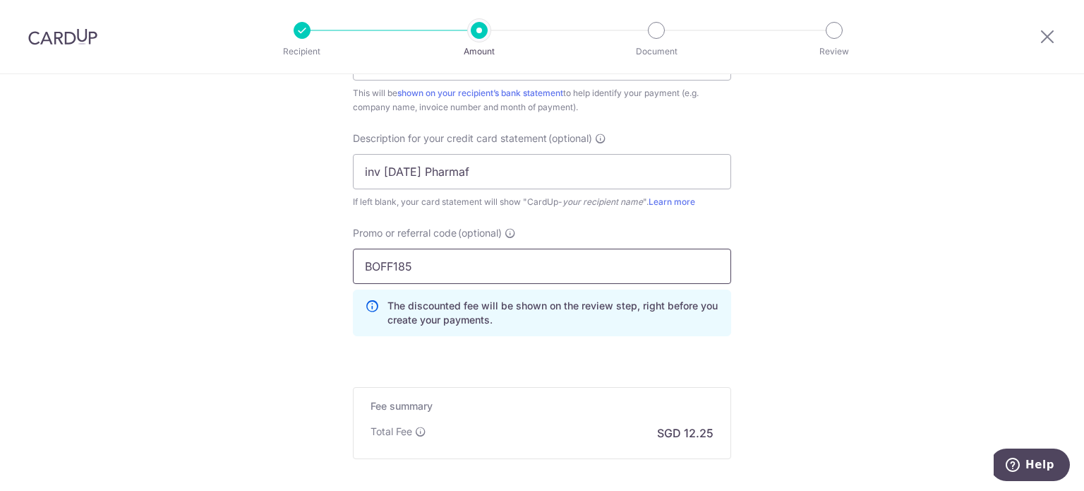
scroll to position [988, 0]
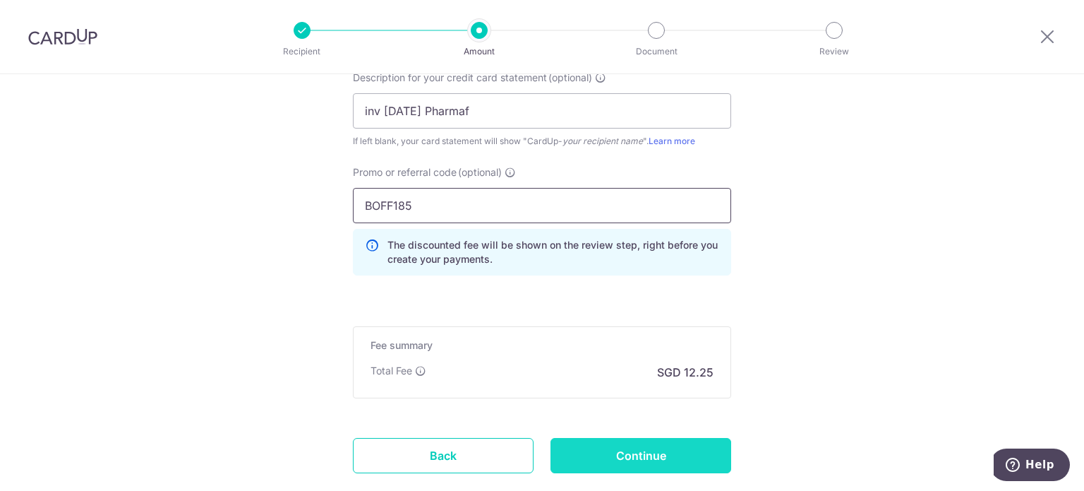
type input "BOFF185"
click at [675, 459] on input "Continue" at bounding box center [641, 455] width 181 height 35
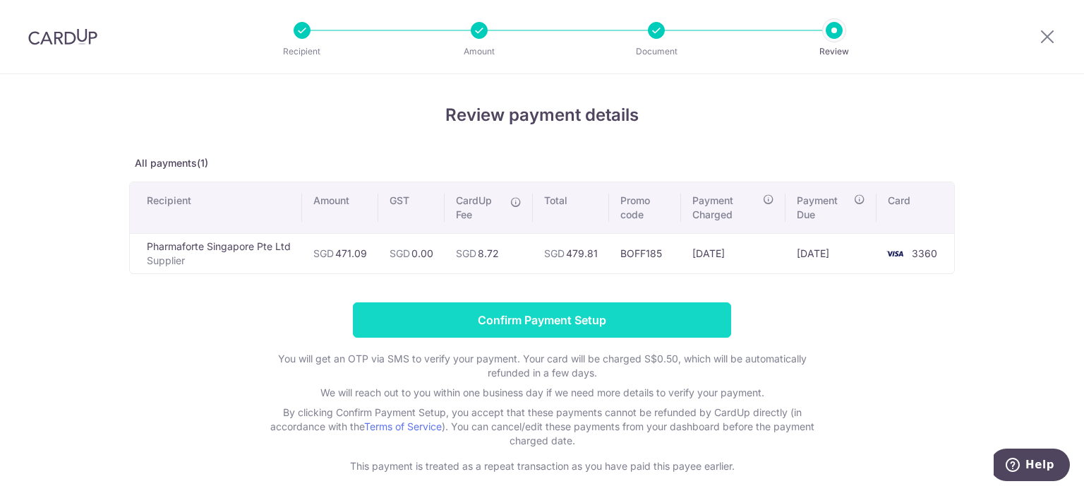
click at [570, 327] on input "Confirm Payment Setup" at bounding box center [542, 319] width 378 height 35
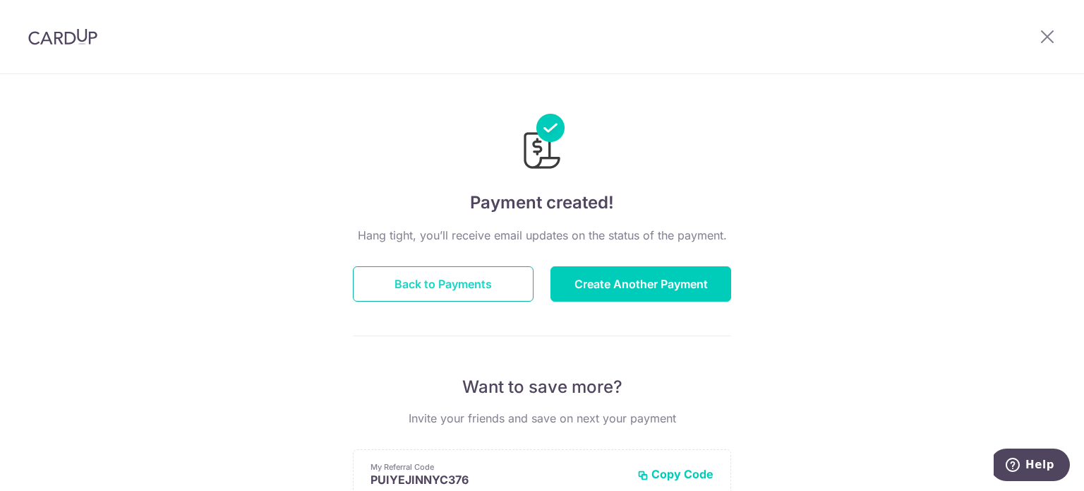
click at [434, 288] on button "Back to Payments" at bounding box center [443, 283] width 181 height 35
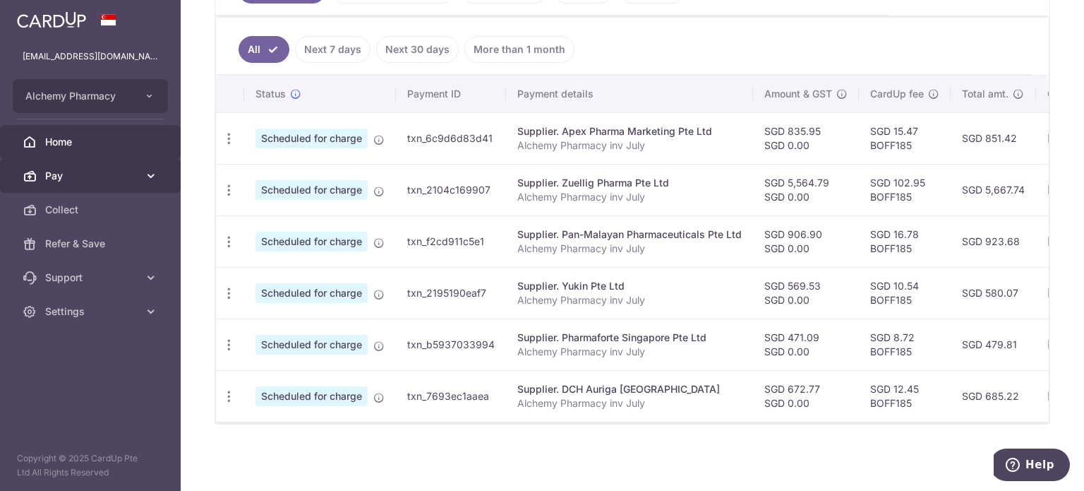
click at [59, 178] on span "Pay" at bounding box center [91, 176] width 93 height 14
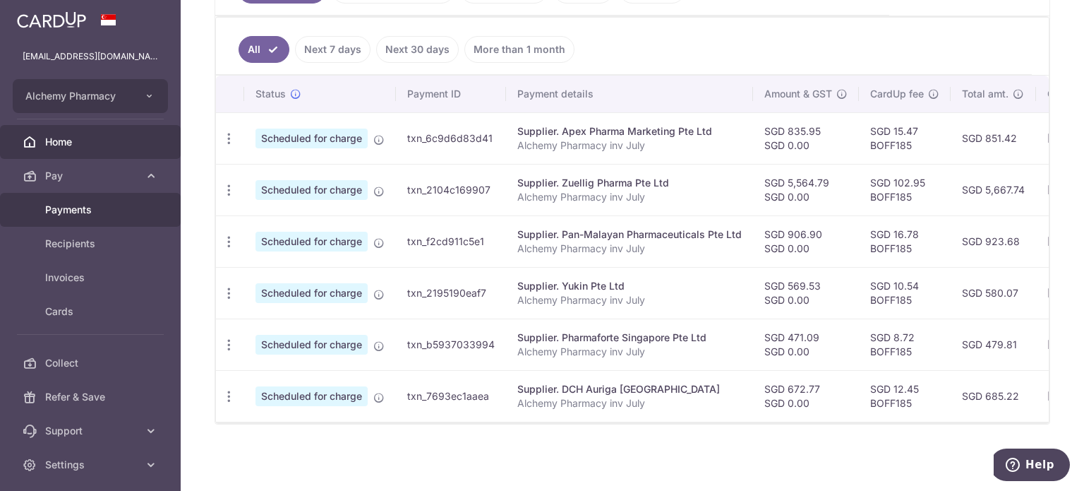
click at [61, 209] on span "Payments" at bounding box center [91, 210] width 93 height 14
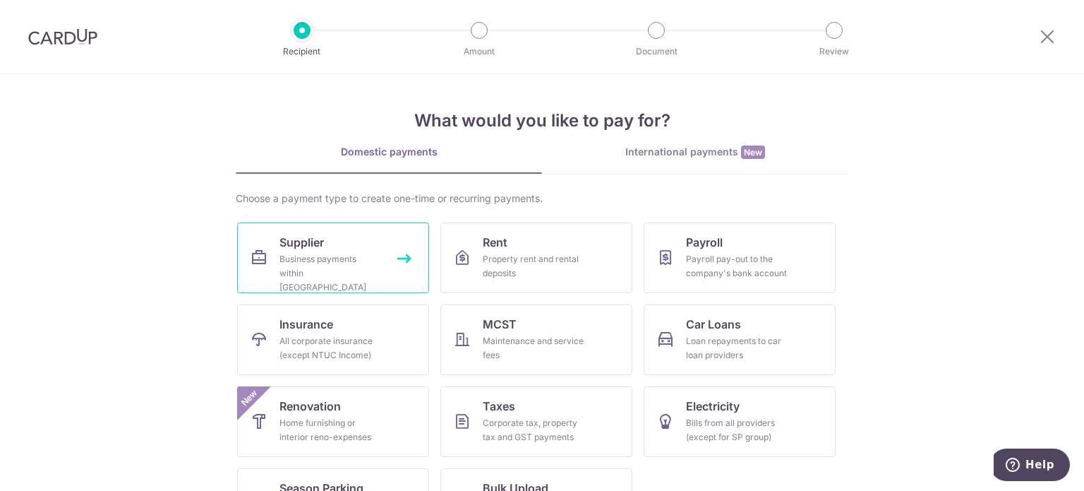
click at [317, 255] on div "Business payments within [GEOGRAPHIC_DATA]" at bounding box center [331, 273] width 102 height 42
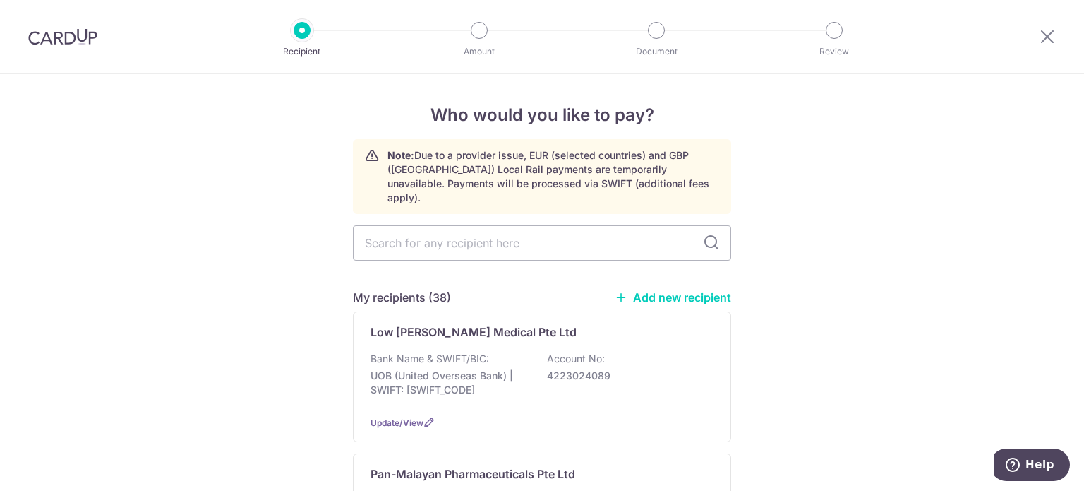
click at [672, 290] on link "Add new recipient" at bounding box center [673, 297] width 116 height 14
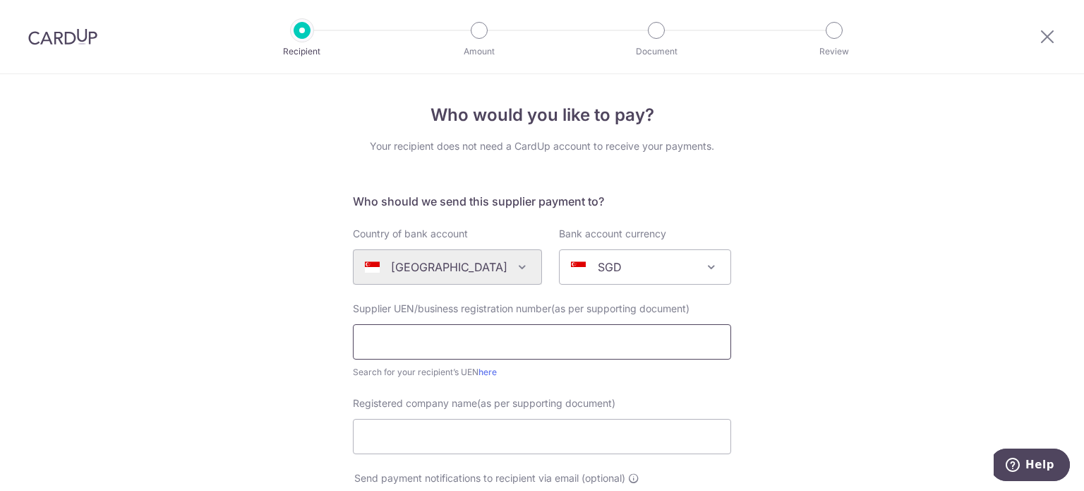
click at [493, 339] on input "text" at bounding box center [542, 341] width 378 height 35
type input "202207715Z"
click at [489, 429] on input "Registered company name(as per supporting document)" at bounding box center [542, 436] width 378 height 35
click at [468, 438] on input "Registered company name(as per supporting document)" at bounding box center [542, 436] width 378 height 35
click at [357, 355] on input "202207715Z" at bounding box center [542, 341] width 378 height 35
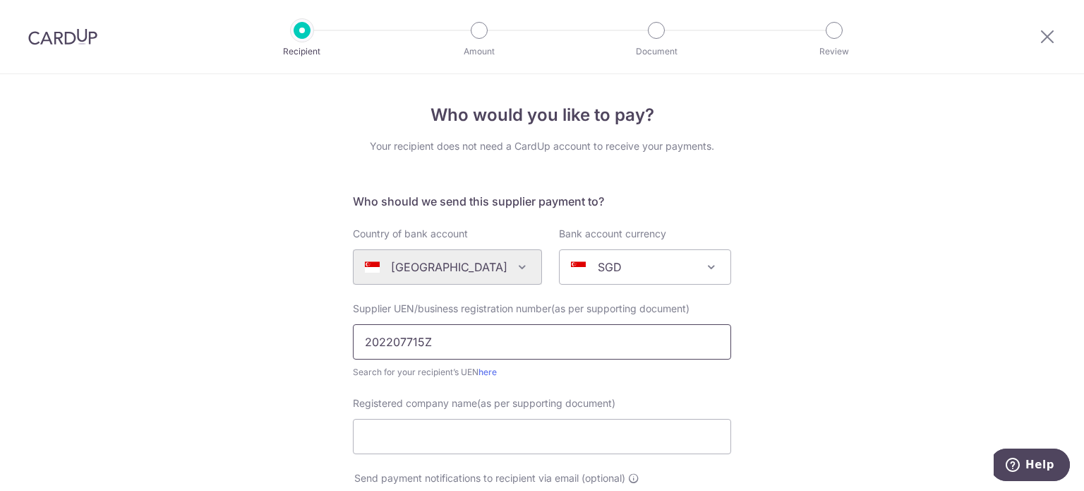
click at [388, 342] on input "202207715Z" at bounding box center [542, 341] width 378 height 35
click at [411, 338] on input "202207715Z" at bounding box center [542, 341] width 378 height 35
click at [374, 434] on input "Registered company name(as per supporting document)" at bounding box center [542, 436] width 378 height 35
click at [384, 436] on input "Abiores Pte Ltd" at bounding box center [542, 436] width 378 height 35
click at [369, 438] on input "Abiores Pte Ltd" at bounding box center [542, 436] width 378 height 35
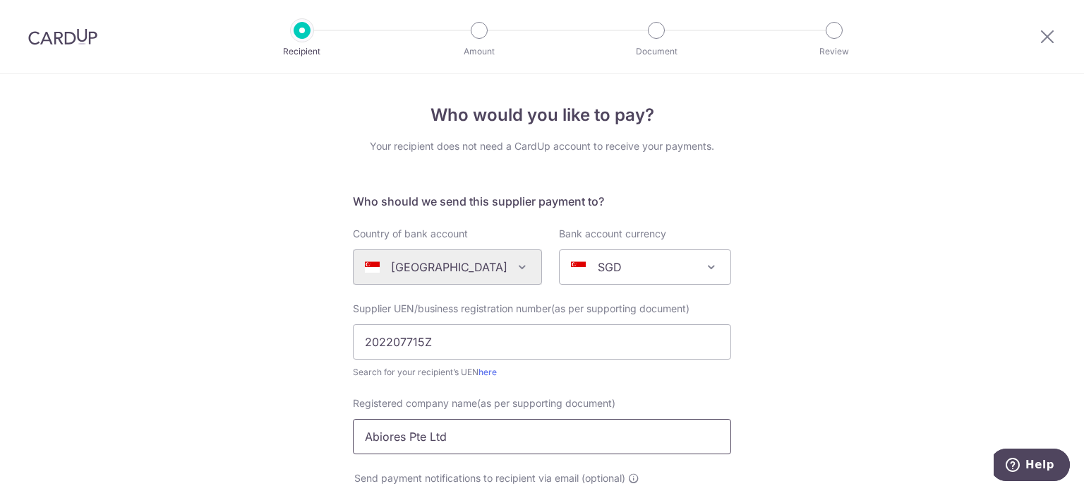
click at [386, 437] on input "Abiores Pte Ltd" at bounding box center [542, 436] width 378 height 35
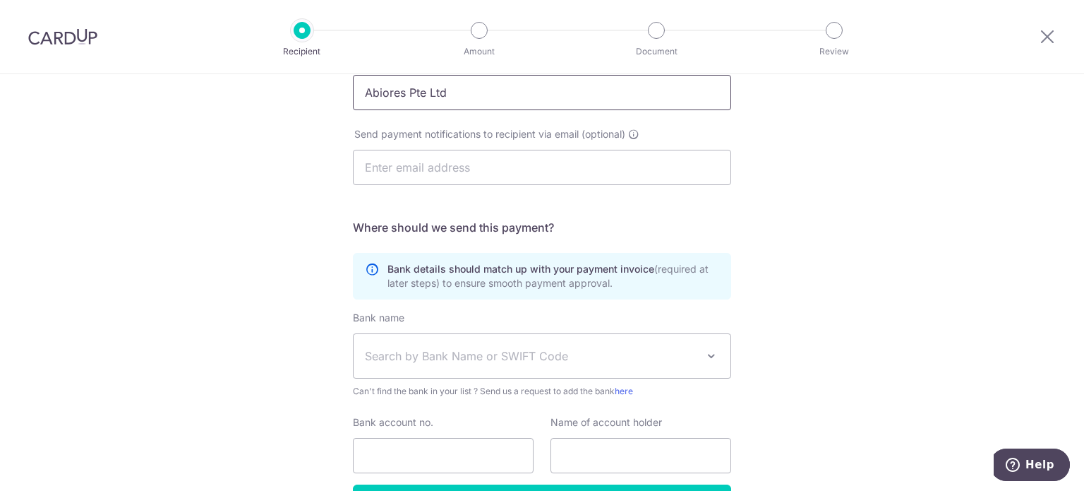
scroll to position [353, 0]
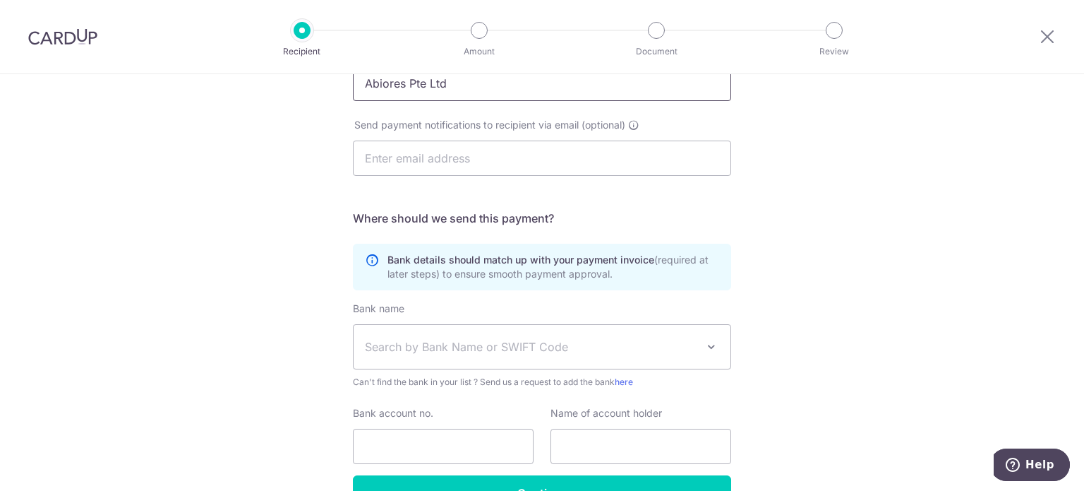
type input "Abiores Pte Ltd"
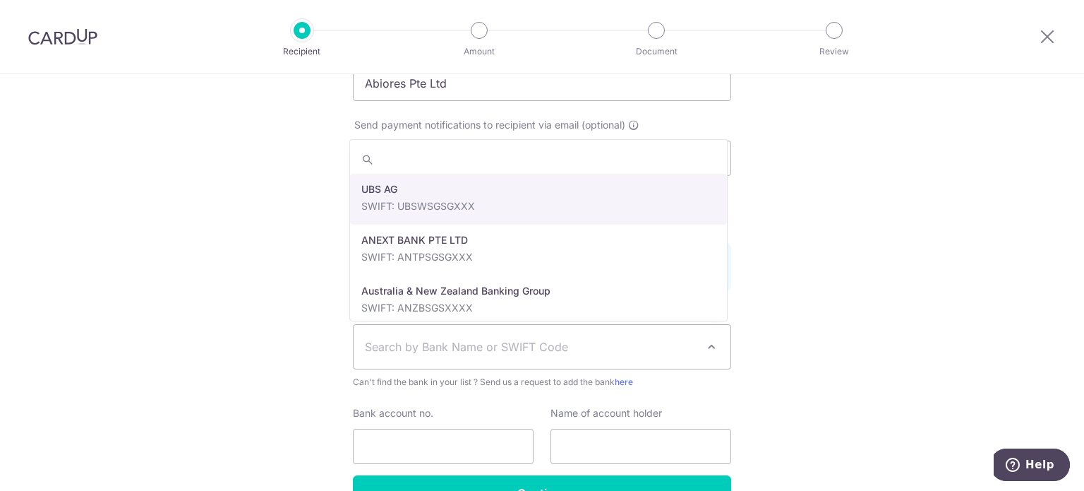
click at [407, 351] on span "Search by Bank Name or SWIFT Code" at bounding box center [531, 346] width 332 height 17
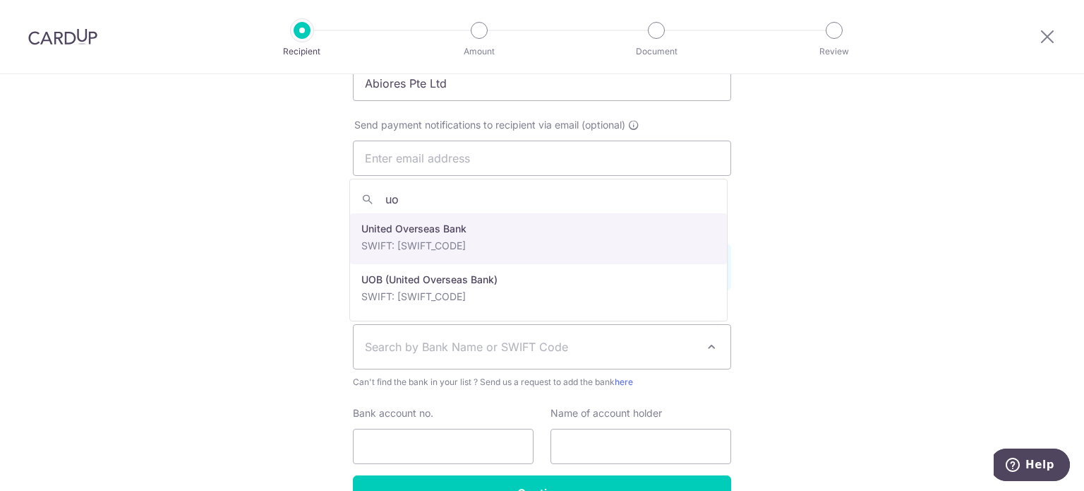
type input "uo"
select select "23668"
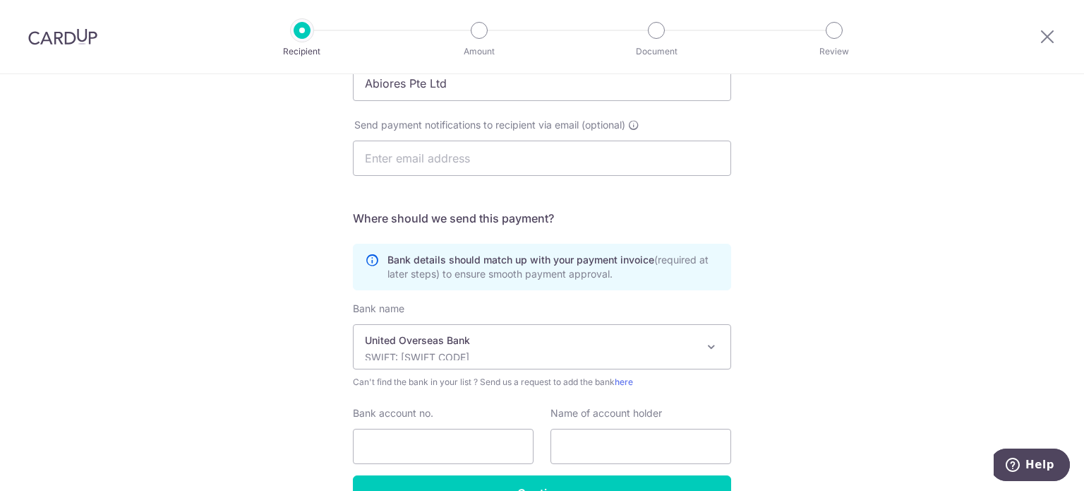
scroll to position [438, 0]
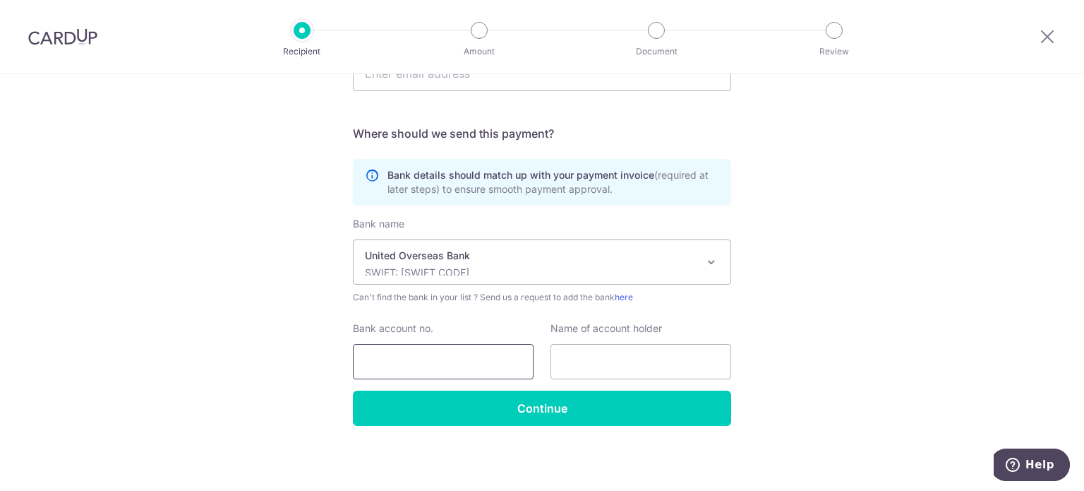
click at [432, 361] on input "Bank account no." at bounding box center [443, 361] width 181 height 35
click at [432, 361] on input "3533132586" at bounding box center [443, 361] width 181 height 35
click at [383, 361] on input "3533132586" at bounding box center [443, 361] width 181 height 35
click at [399, 361] on input "3533132586" at bounding box center [443, 361] width 181 height 35
click at [419, 359] on input "3533132586" at bounding box center [443, 361] width 181 height 35
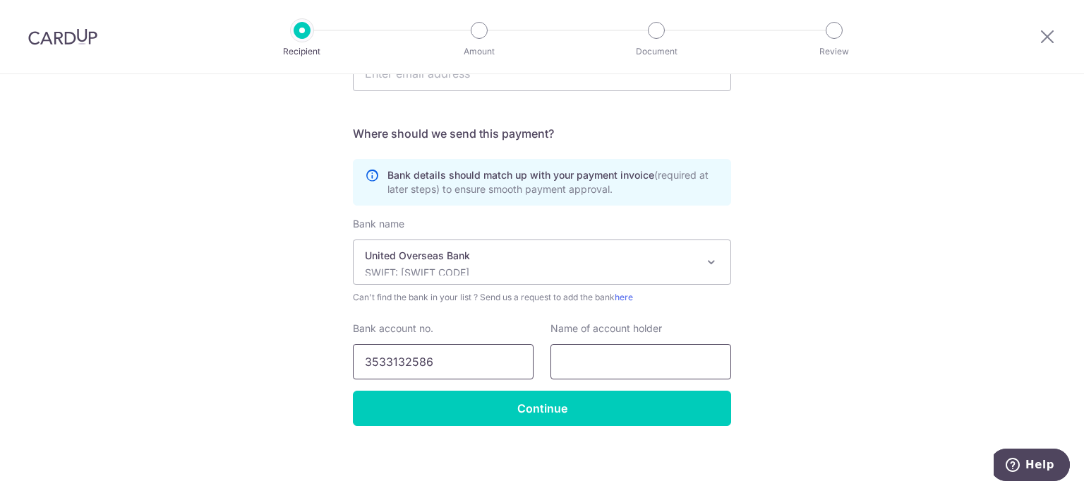
type input "3533132586"
click at [604, 345] on input "text" at bounding box center [641, 361] width 181 height 35
click at [572, 354] on input "text" at bounding box center [641, 361] width 181 height 35
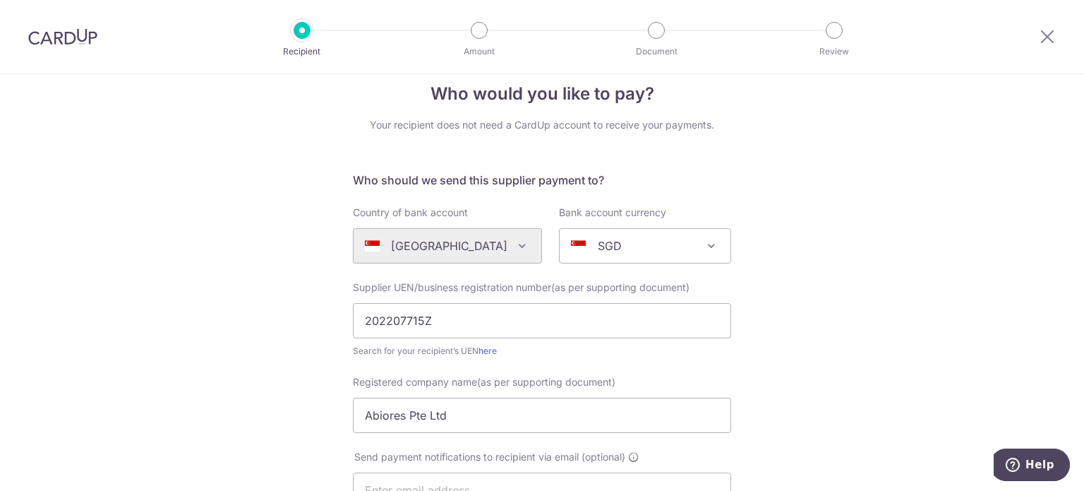
scroll to position [14, 0]
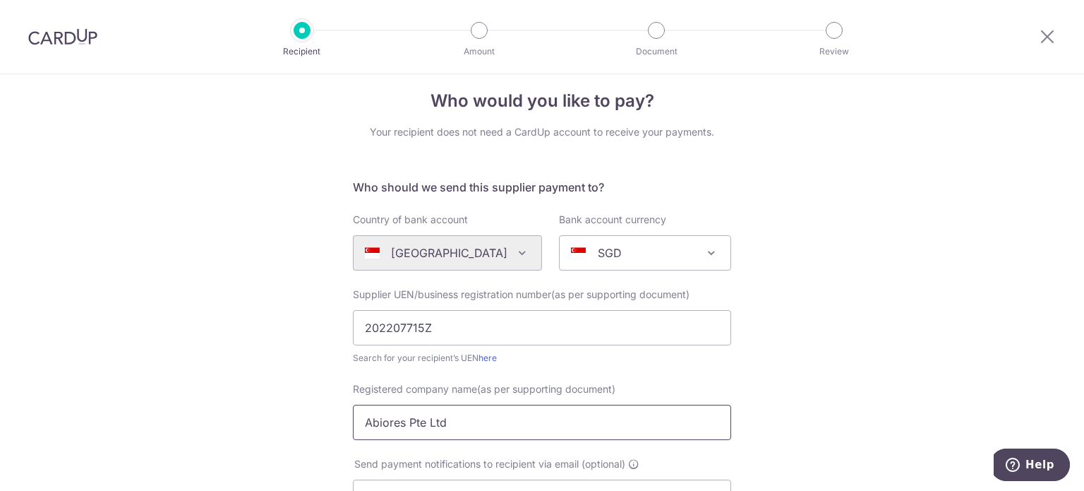
drag, startPoint x: 359, startPoint y: 421, endPoint x: 458, endPoint y: 421, distance: 98.8
click at [458, 421] on input "Abiores Pte Ltd" at bounding box center [542, 422] width 378 height 35
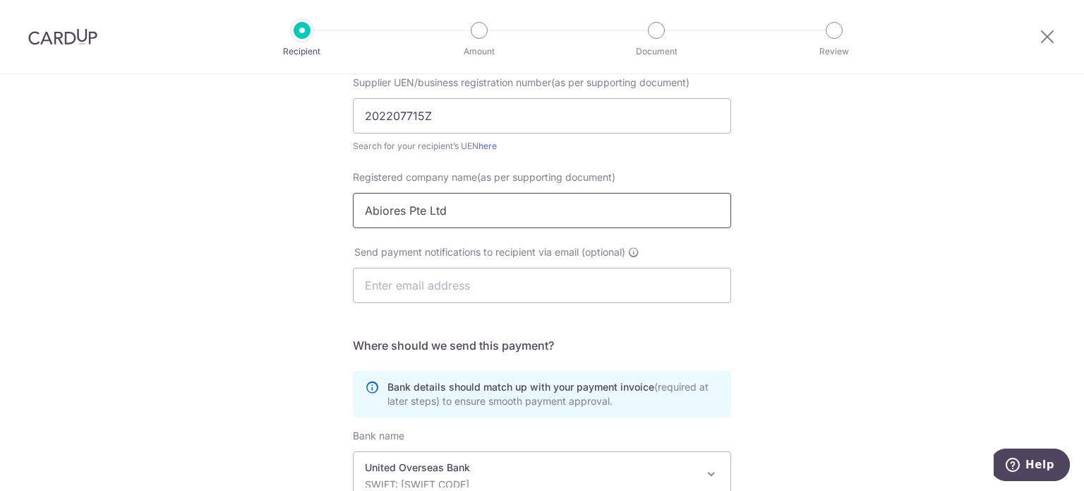
scroll to position [367, 0]
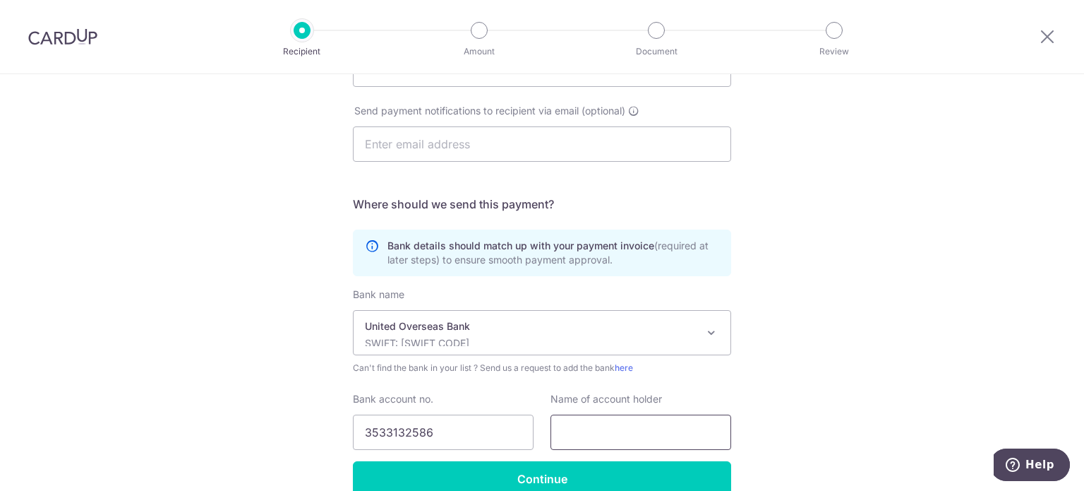
click at [565, 426] on input "text" at bounding box center [641, 431] width 181 height 35
paste input "Abiores Pte Ltd"
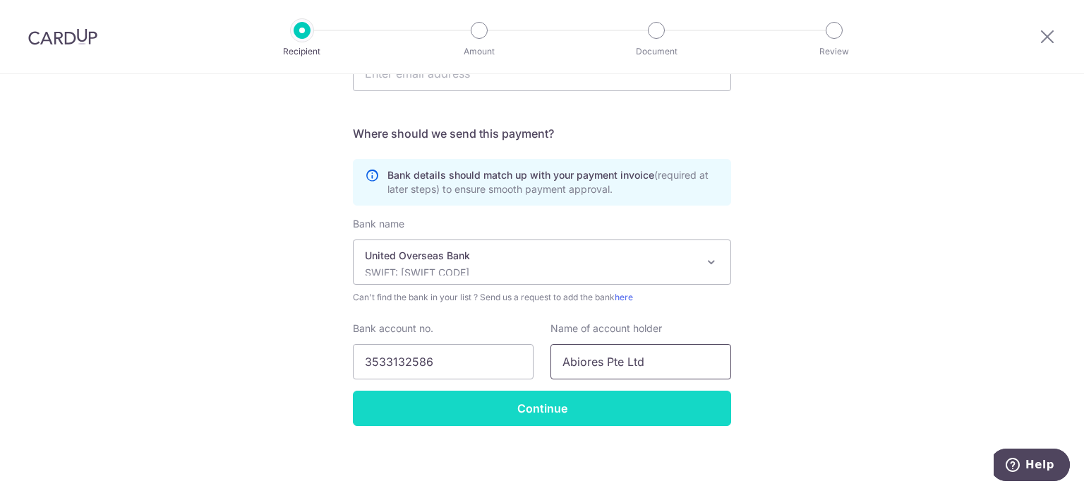
type input "Abiores Pte Ltd"
click at [605, 412] on input "Continue" at bounding box center [542, 407] width 378 height 35
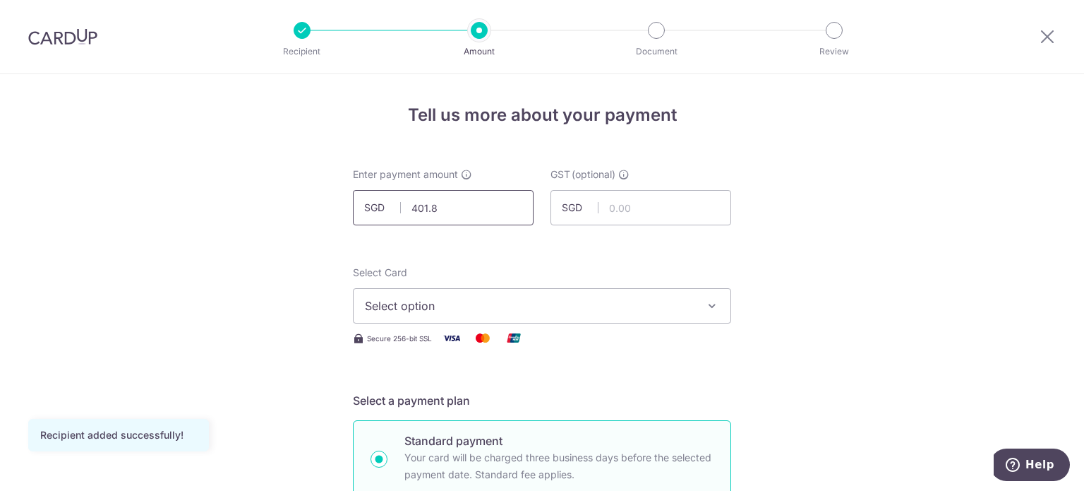
click at [470, 211] on input "401.8" at bounding box center [443, 207] width 181 height 35
click at [415, 203] on input "401.8" at bounding box center [443, 207] width 181 height 35
click at [421, 205] on input "401.8" at bounding box center [443, 207] width 181 height 35
click at [434, 211] on input "401.8" at bounding box center [443, 207] width 181 height 35
type input "401.80"
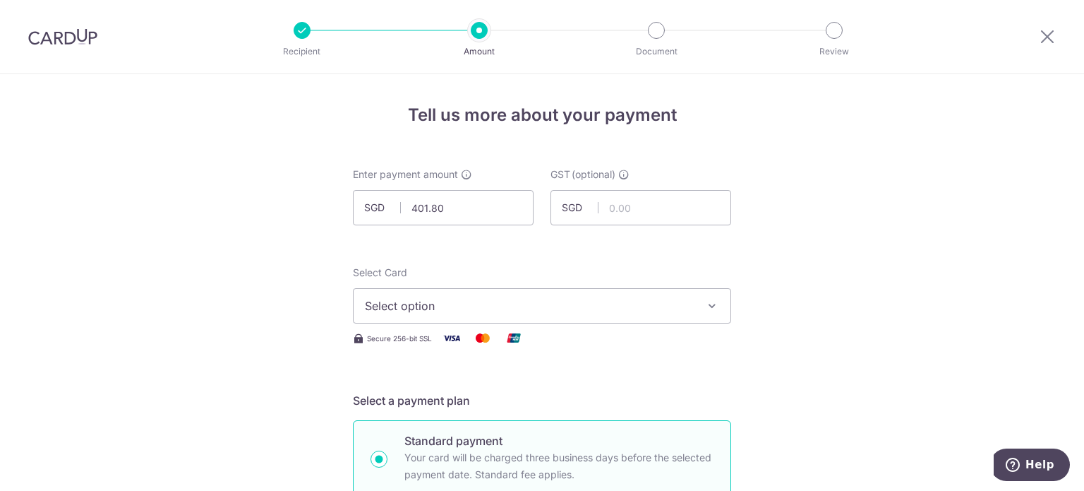
click at [443, 311] on span "Select option" at bounding box center [529, 305] width 329 height 17
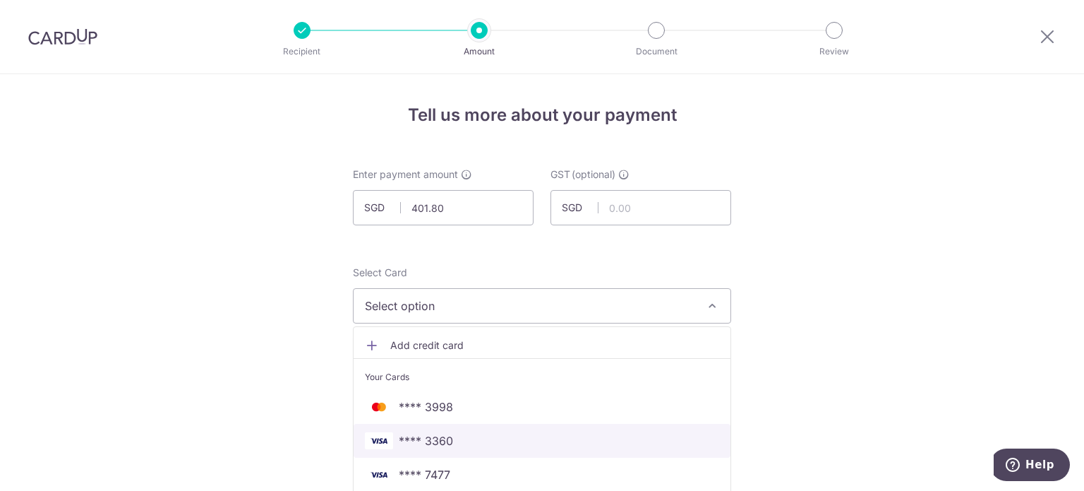
click at [421, 438] on span "**** 3360" at bounding box center [426, 440] width 54 height 17
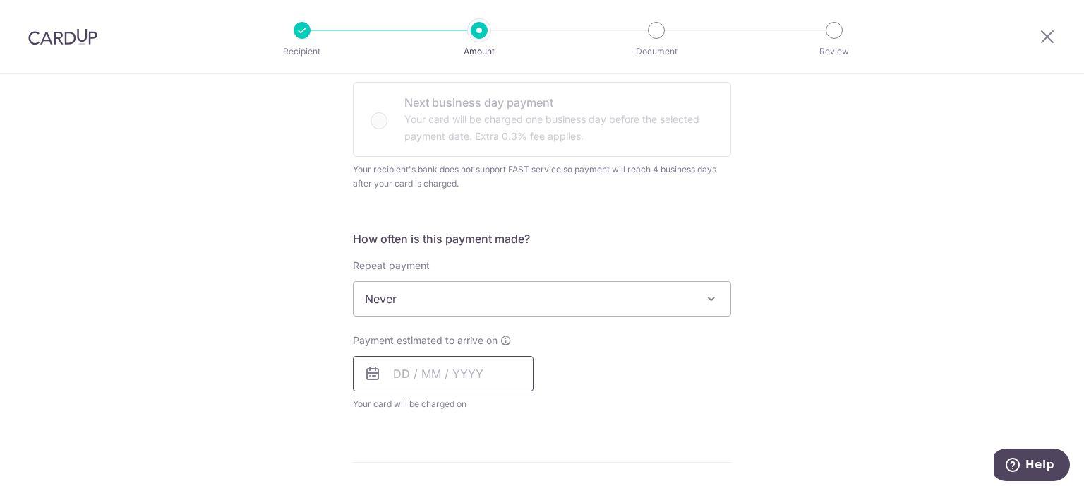
scroll to position [494, 0]
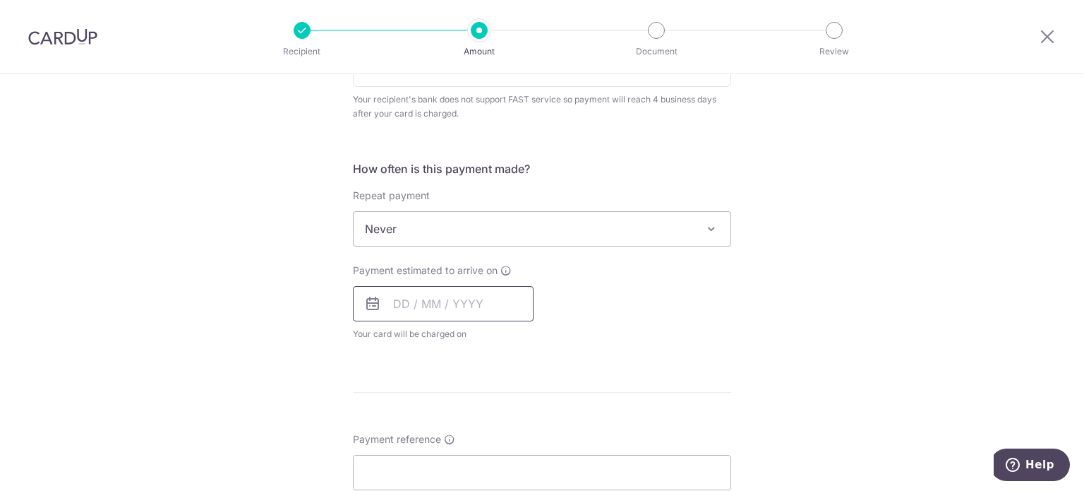
click at [405, 299] on input "text" at bounding box center [443, 303] width 181 height 35
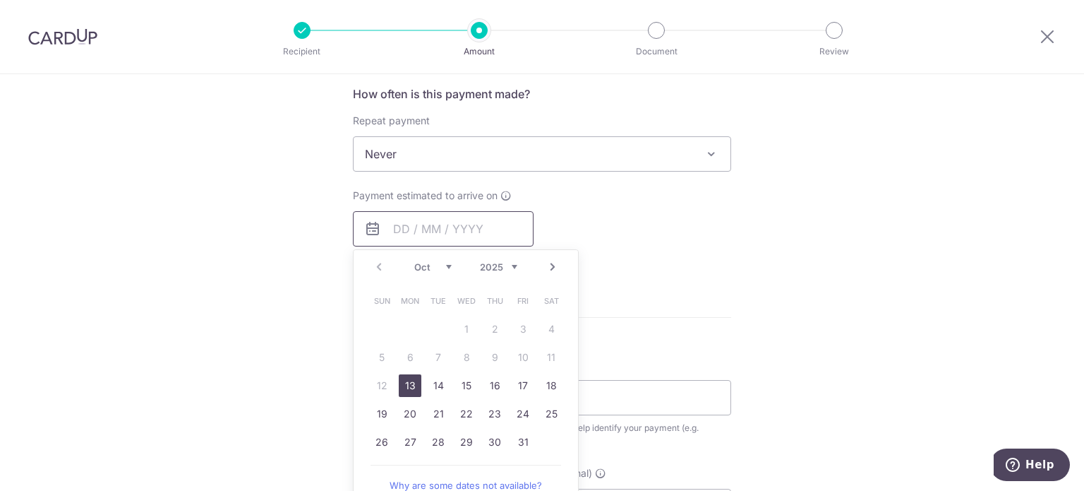
scroll to position [635, 0]
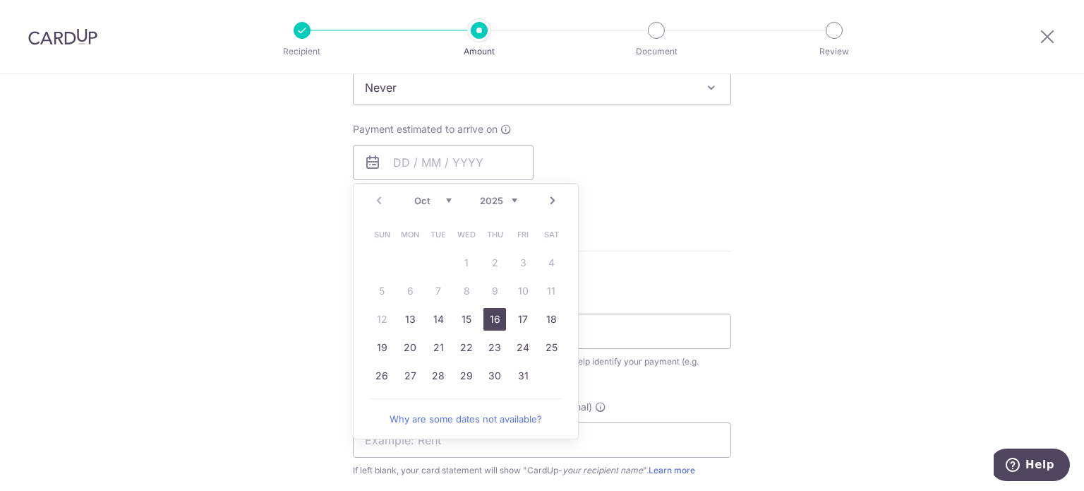
click at [501, 321] on link "16" at bounding box center [495, 319] width 23 height 23
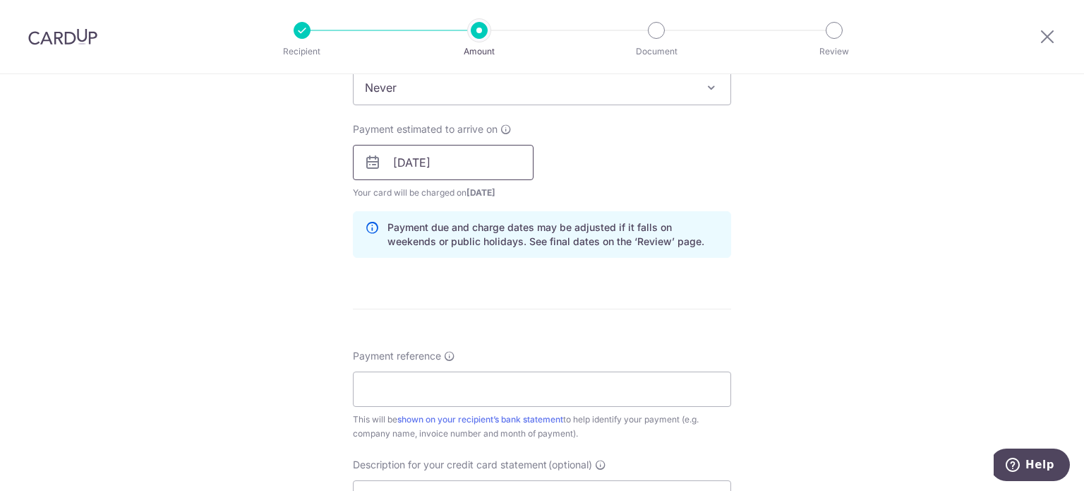
click at [399, 163] on input "[DATE]" at bounding box center [443, 162] width 181 height 35
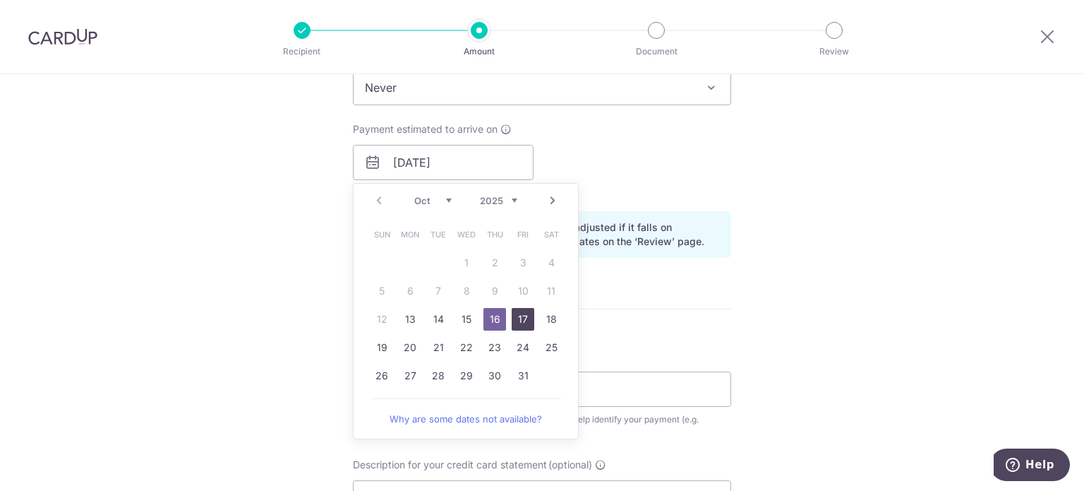
click at [516, 320] on link "17" at bounding box center [523, 319] width 23 height 23
type input "17/10/2025"
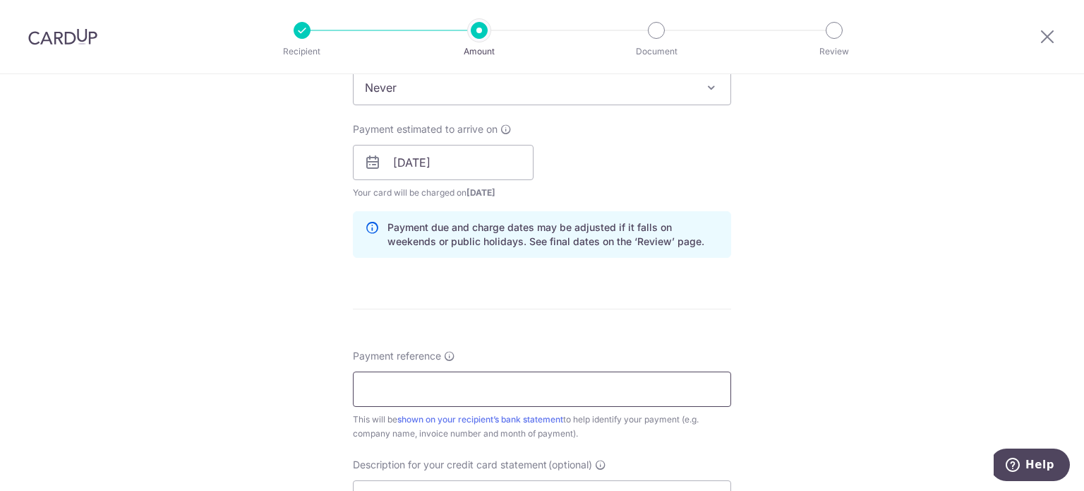
click at [414, 392] on input "Payment reference" at bounding box center [542, 388] width 378 height 35
type input "Alchemy Pharmacy inv July"
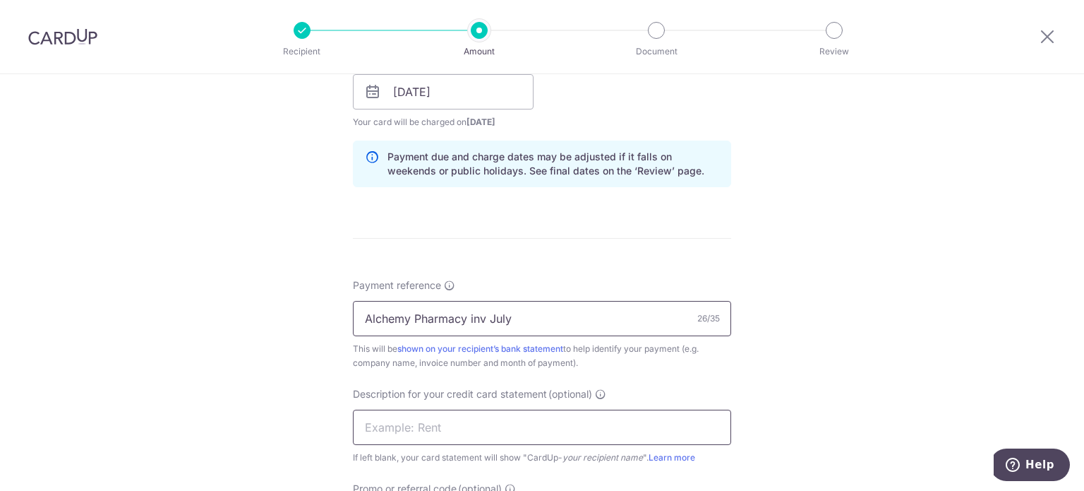
scroll to position [777, 0]
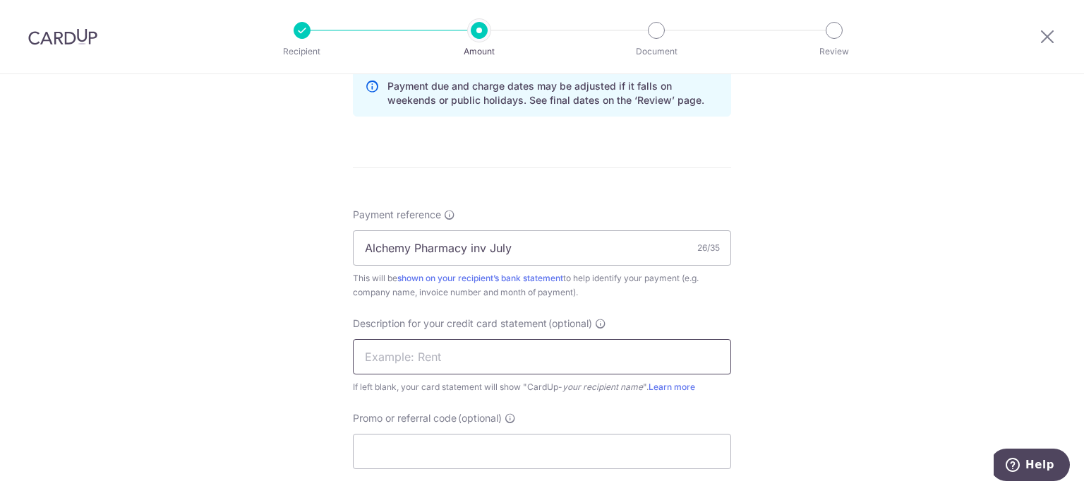
click at [445, 356] on input "text" at bounding box center [542, 356] width 378 height 35
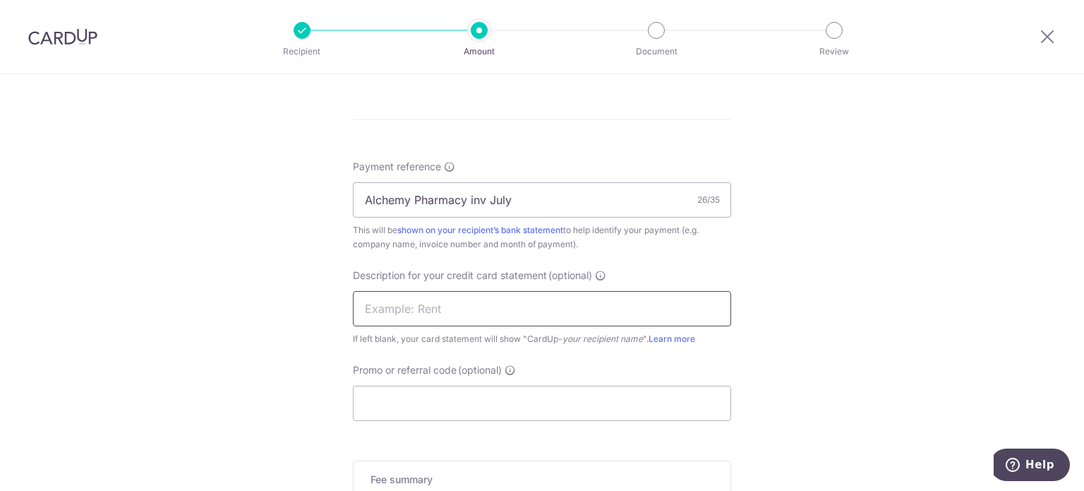
scroll to position [847, 0]
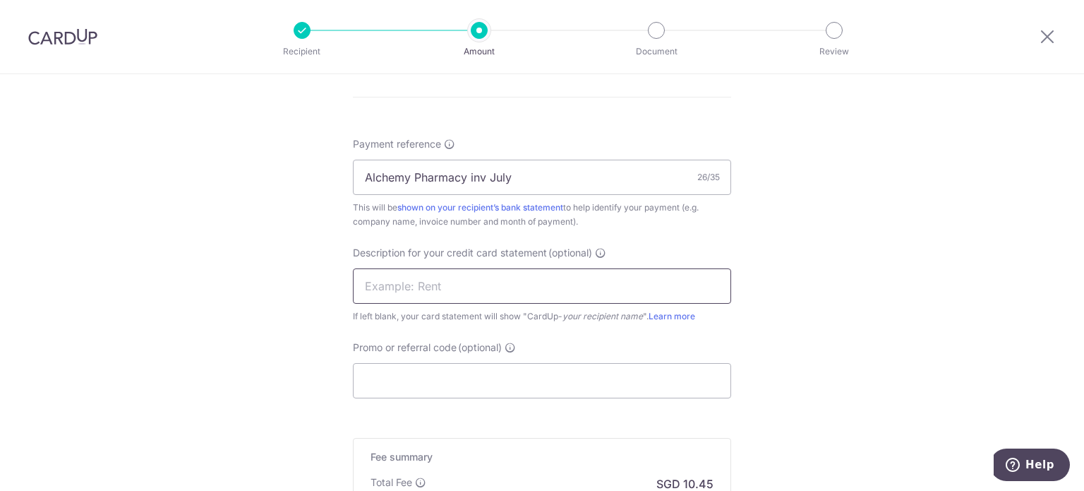
click at [370, 285] on input "text" at bounding box center [542, 285] width 378 height 35
drag, startPoint x: 441, startPoint y: 285, endPoint x: 407, endPoint y: 285, distance: 33.9
click at [407, 285] on input "inv July DCH" at bounding box center [542, 285] width 378 height 35
click at [402, 286] on input "inv July Abiore" at bounding box center [542, 285] width 378 height 35
click at [432, 285] on input "inv Jul Abiore" at bounding box center [542, 285] width 378 height 35
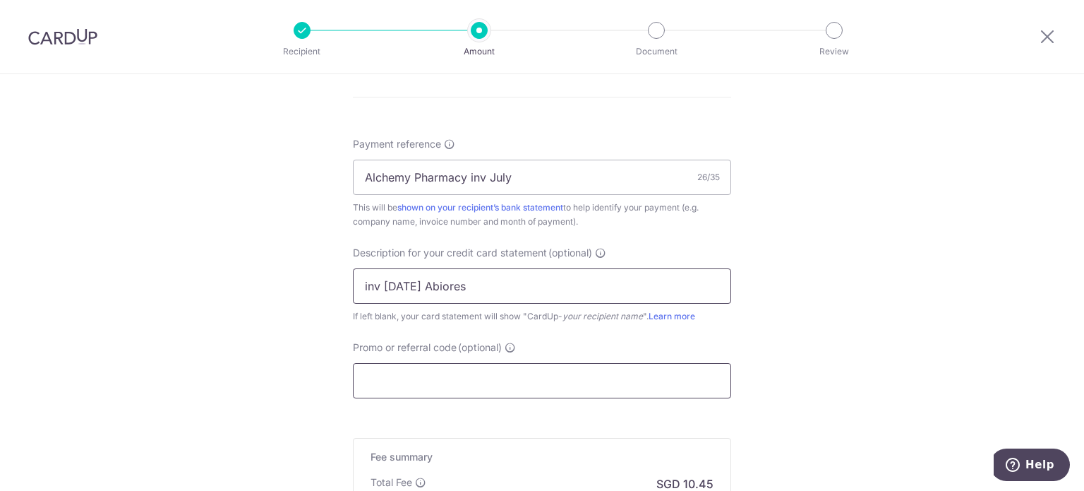
type input "inv Jul Abiores"
click at [397, 379] on input "Promo or referral code (optional)" at bounding box center [542, 380] width 378 height 35
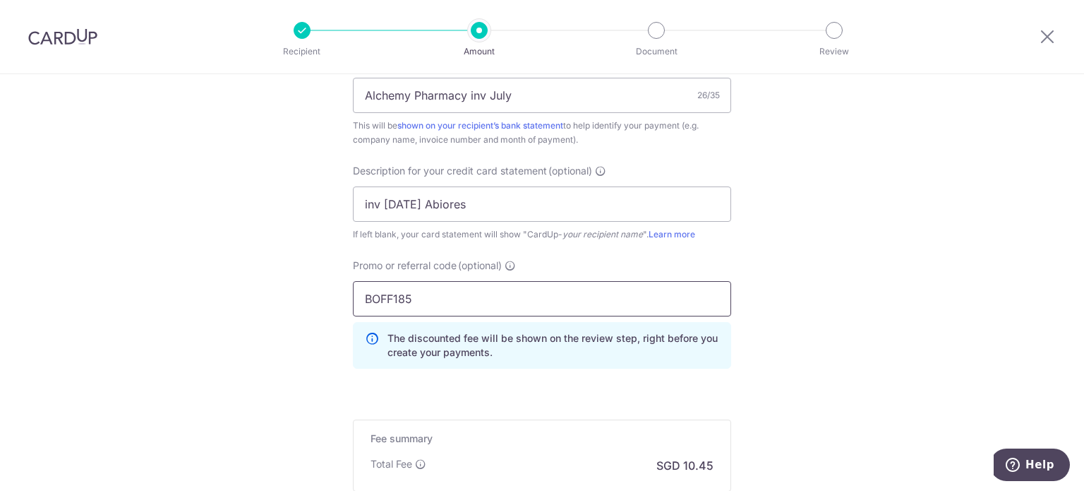
scroll to position [1059, 0]
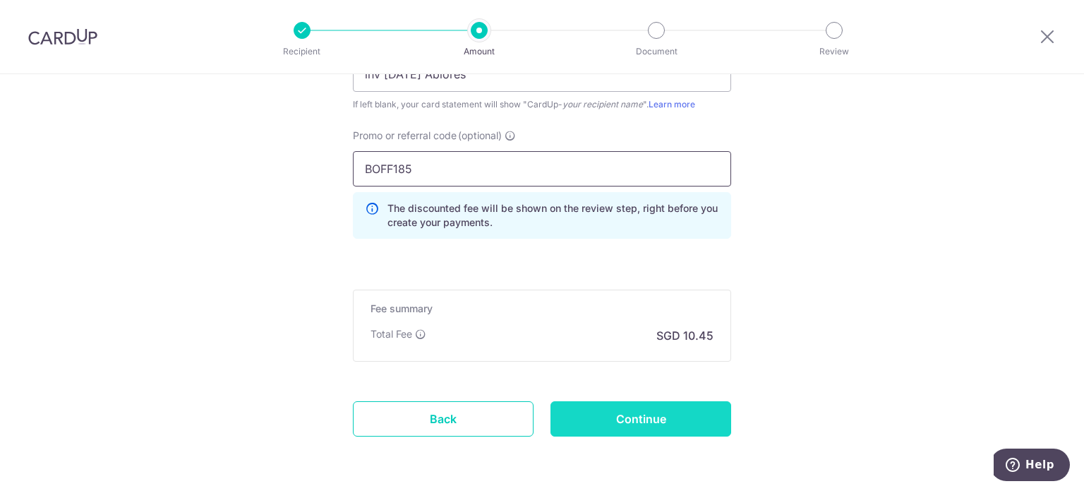
type input "BOFF185"
click at [666, 417] on input "Continue" at bounding box center [641, 418] width 181 height 35
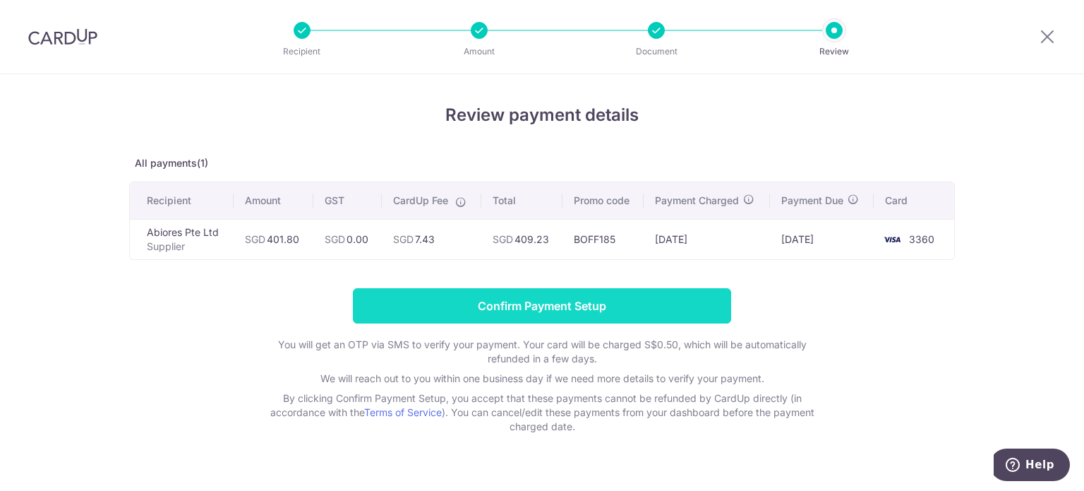
click at [527, 306] on input "Confirm Payment Setup" at bounding box center [542, 305] width 378 height 35
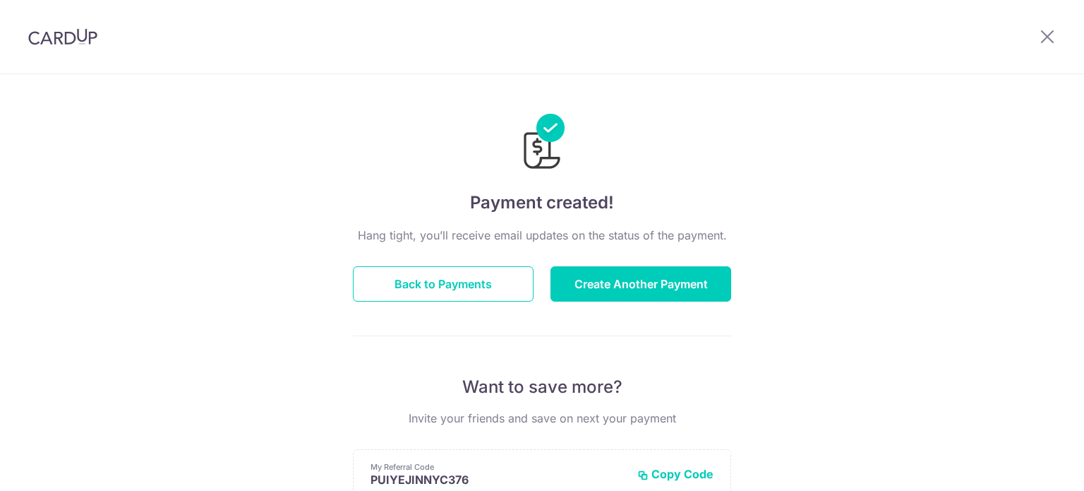
click at [421, 285] on button "Back to Payments" at bounding box center [443, 283] width 181 height 35
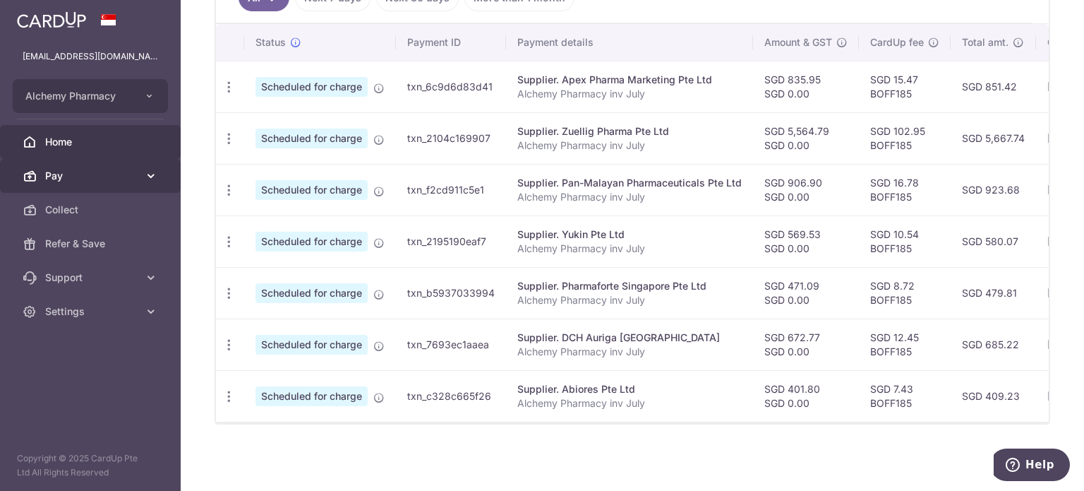
click at [75, 174] on span "Pay" at bounding box center [91, 176] width 93 height 14
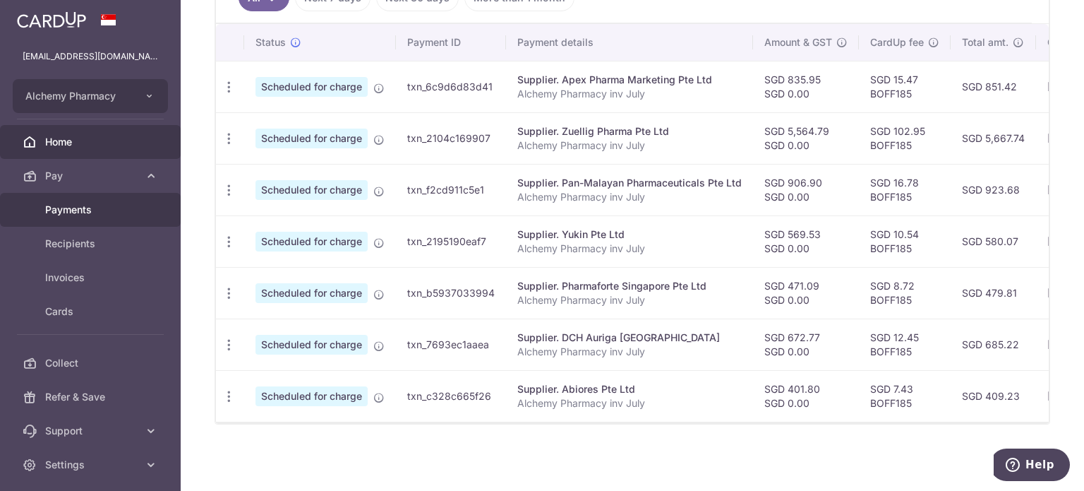
click at [82, 214] on span "Payments" at bounding box center [91, 210] width 93 height 14
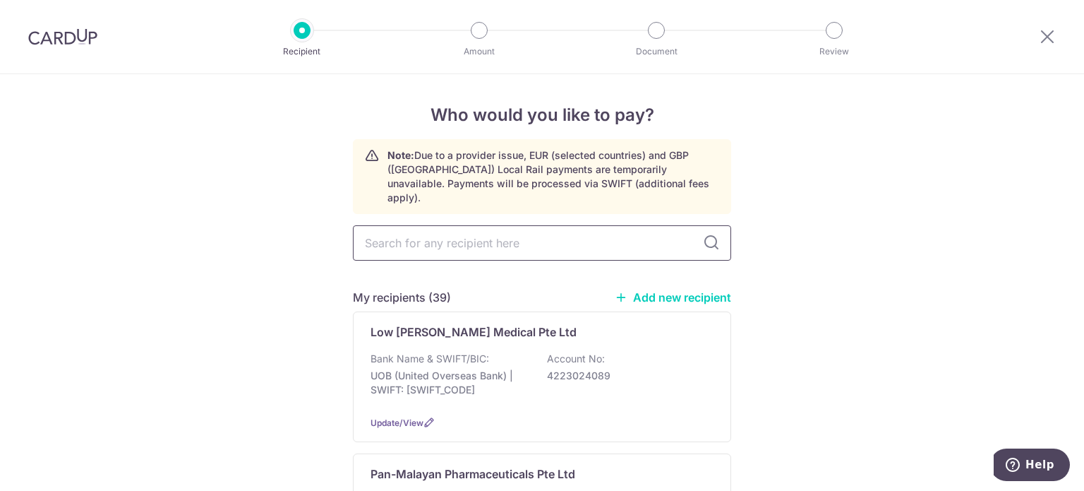
click at [409, 228] on input "text" at bounding box center [542, 242] width 378 height 35
type input "low"
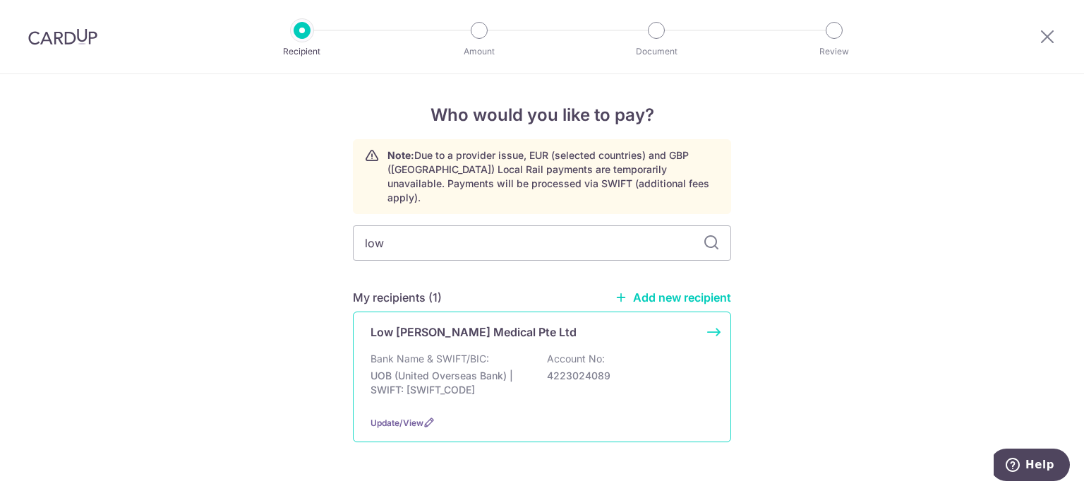
click at [430, 323] on p "Low Chee Seng Medical Pte Ltd" at bounding box center [474, 331] width 206 height 17
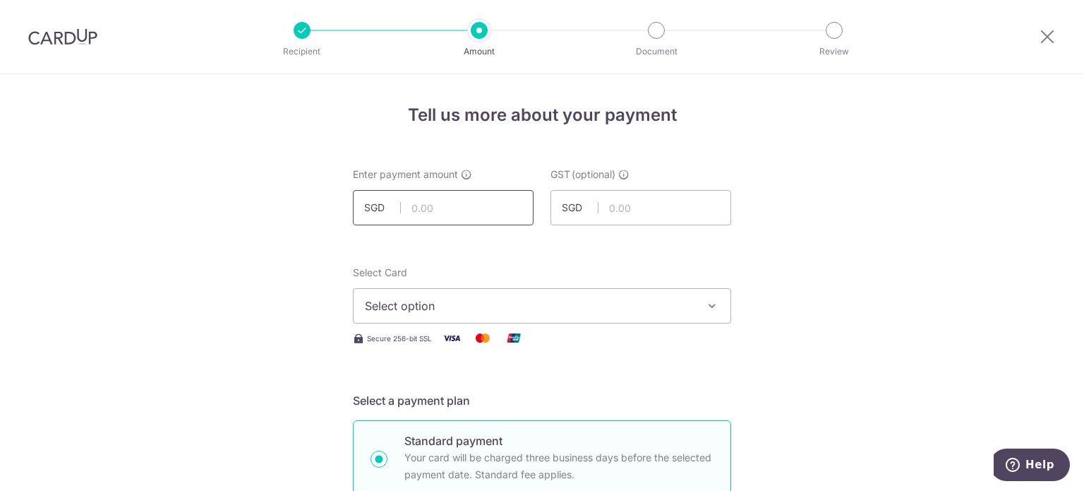
click at [414, 203] on input "text" at bounding box center [443, 207] width 181 height 35
click at [414, 203] on input "1100.46" at bounding box center [443, 207] width 181 height 35
click at [427, 205] on input "1100.46" at bounding box center [443, 207] width 181 height 35
click at [443, 210] on input "1100.46" at bounding box center [443, 207] width 181 height 35
click at [417, 207] on input "1100.46" at bounding box center [443, 207] width 181 height 35
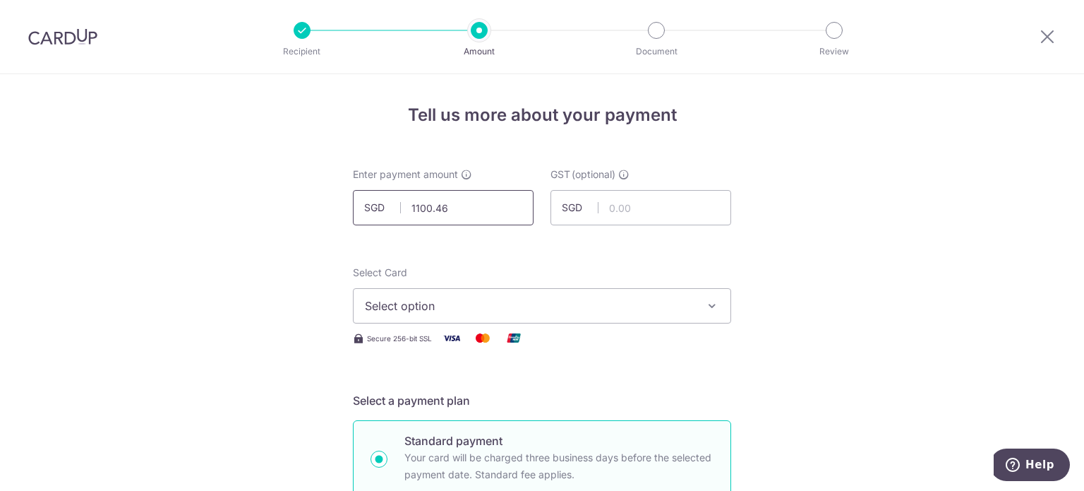
click at [426, 204] on input "1100.46" at bounding box center [443, 207] width 181 height 35
type input "1,100.46"
click at [467, 305] on span "Select option" at bounding box center [529, 305] width 329 height 17
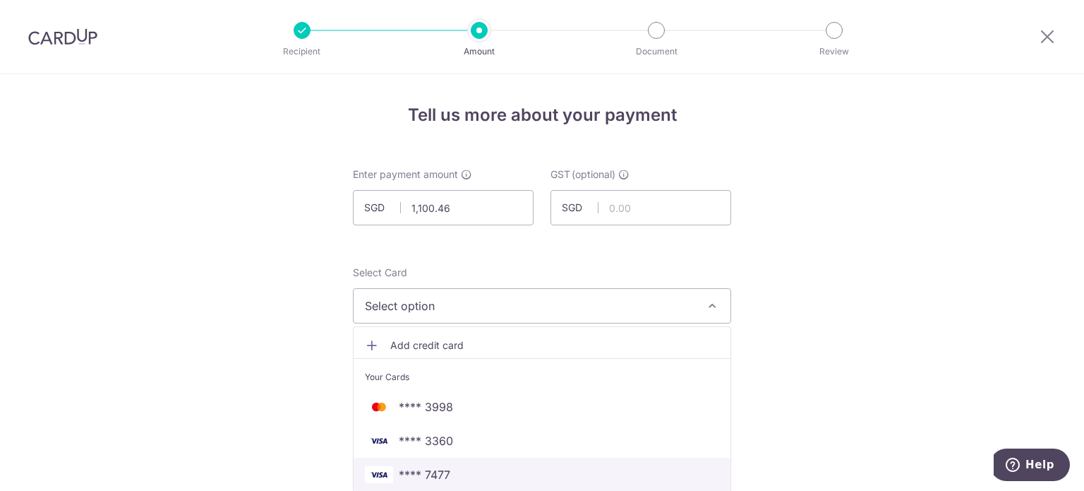
click at [429, 472] on span "**** 7477" at bounding box center [425, 474] width 52 height 17
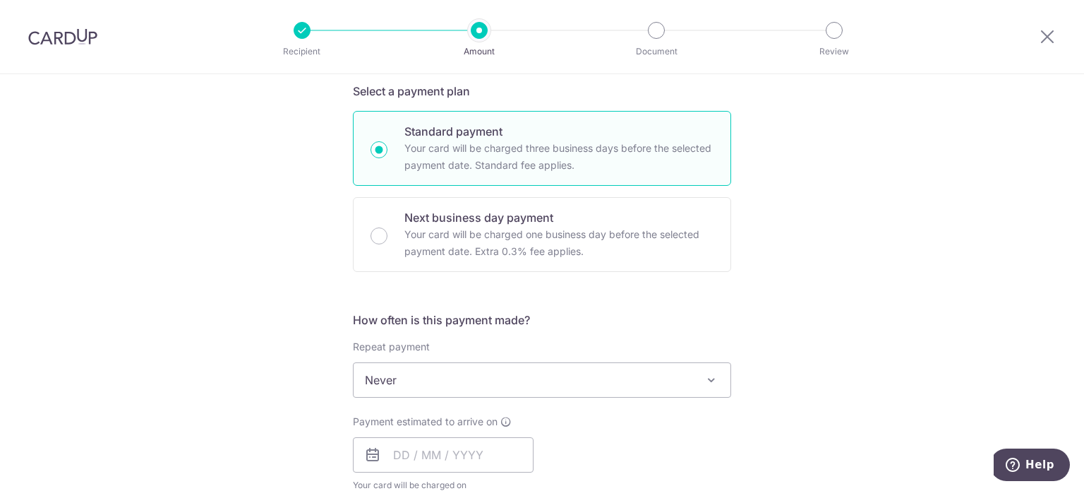
scroll to position [353, 0]
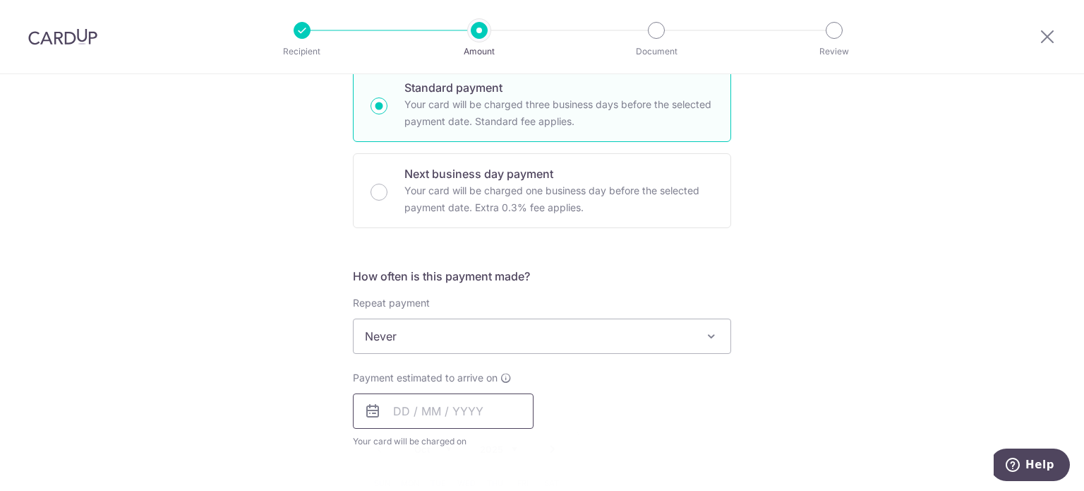
click at [393, 405] on input "text" at bounding box center [443, 410] width 181 height 35
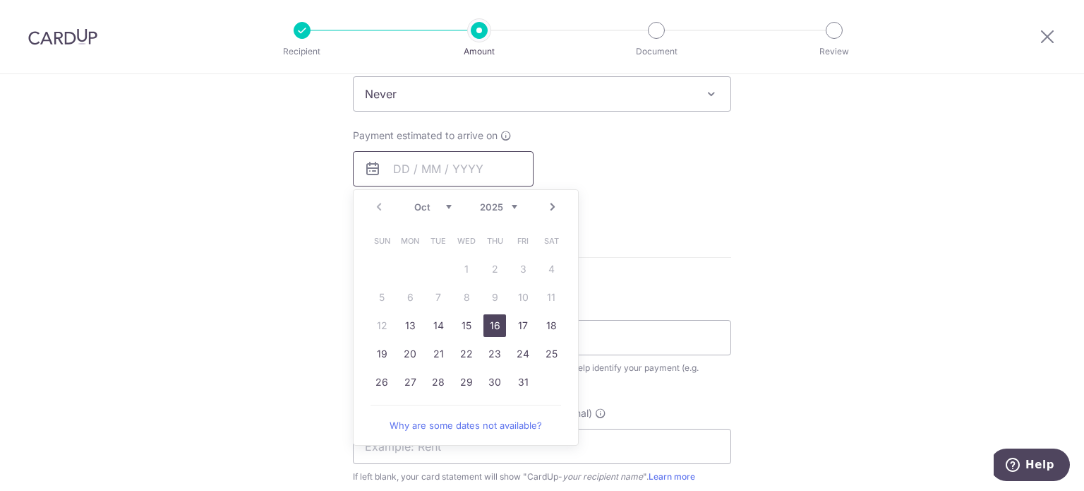
scroll to position [635, 0]
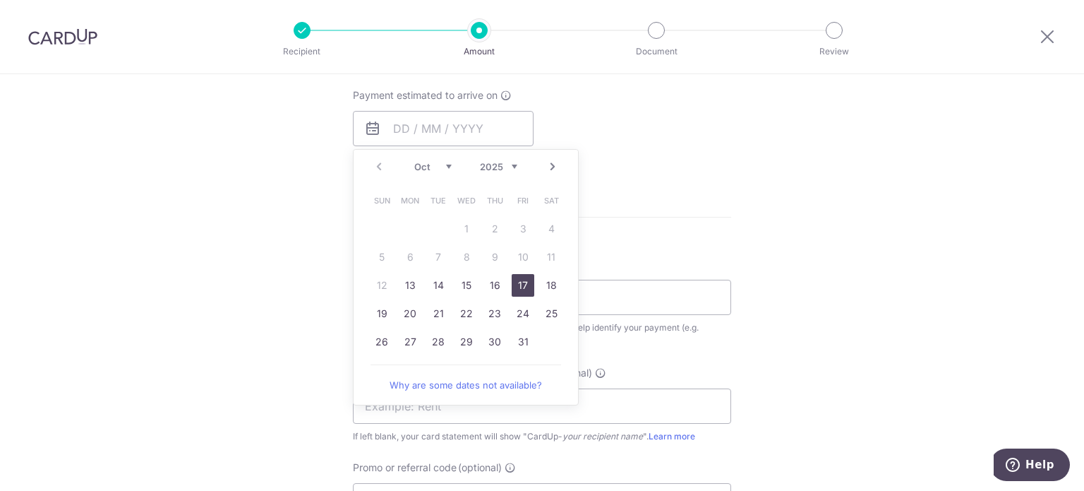
click at [529, 283] on link "17" at bounding box center [523, 285] width 23 height 23
type input "[DATE]"
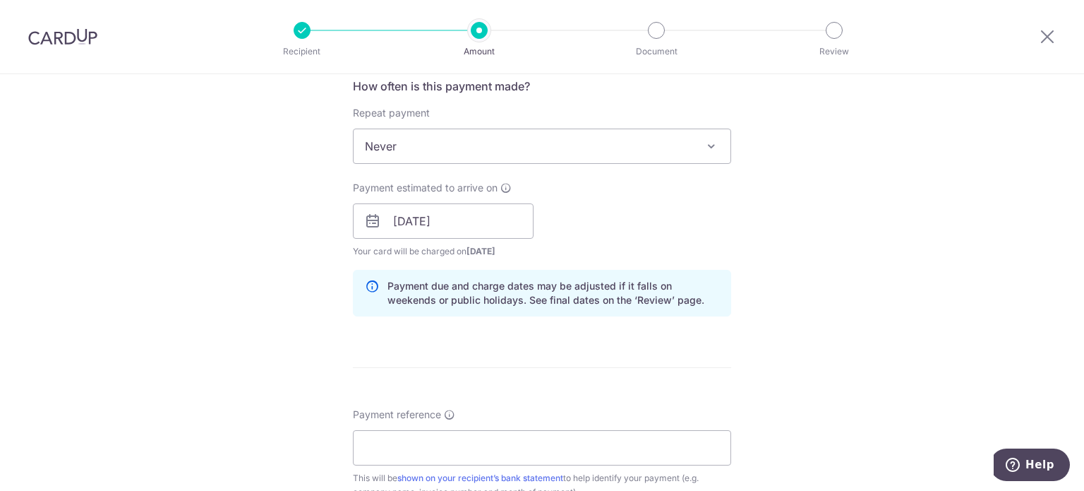
scroll to position [565, 0]
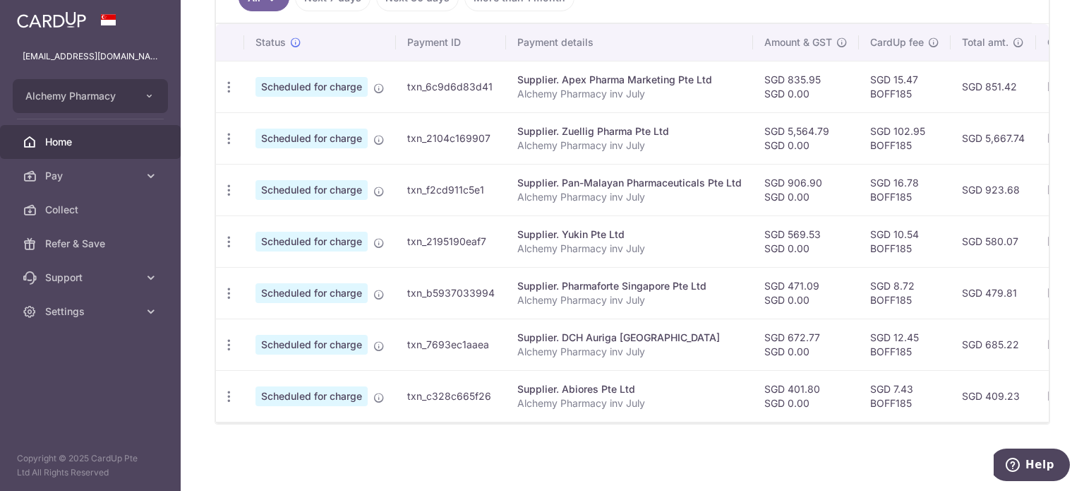
click at [73, 146] on span "Home" at bounding box center [91, 142] width 93 height 14
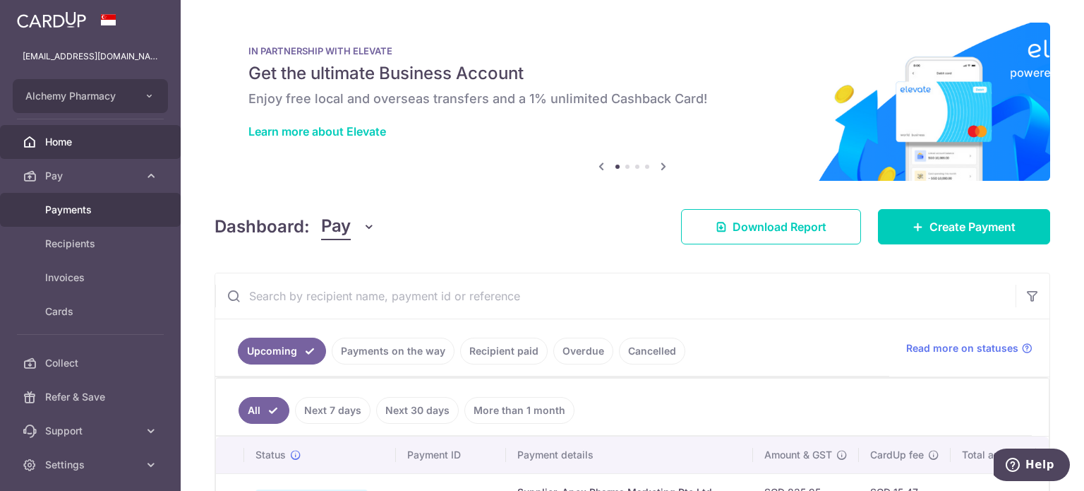
click at [95, 211] on span "Payments" at bounding box center [91, 210] width 93 height 14
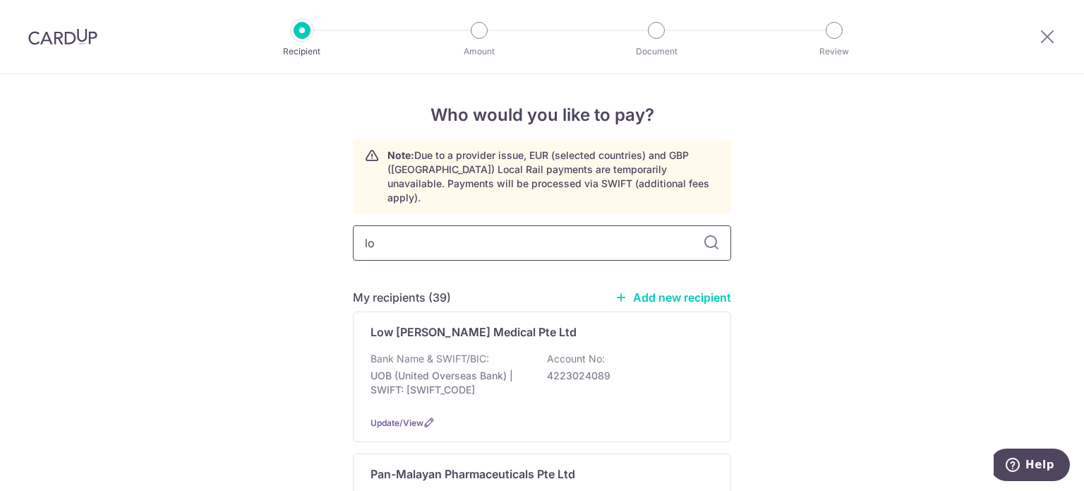
type input "low"
click at [424, 323] on p "Low Chee Seng Medical Pte Ltd" at bounding box center [474, 331] width 206 height 17
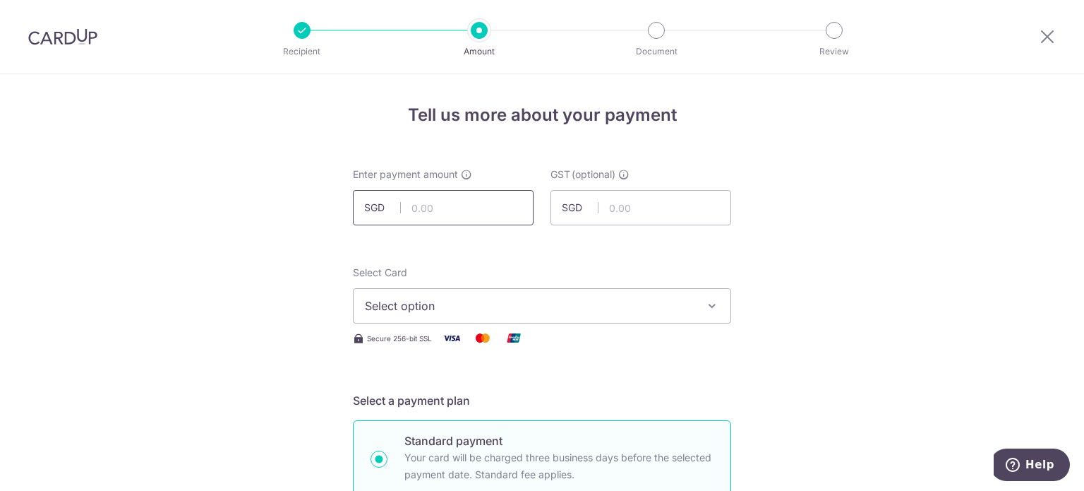
drag, startPoint x: 0, startPoint y: 0, endPoint x: 408, endPoint y: 208, distance: 458.2
click at [408, 208] on input "text" at bounding box center [443, 207] width 181 height 35
click at [449, 206] on input "1100.46" at bounding box center [443, 207] width 181 height 35
click at [454, 318] on button "Select option" at bounding box center [542, 305] width 378 height 35
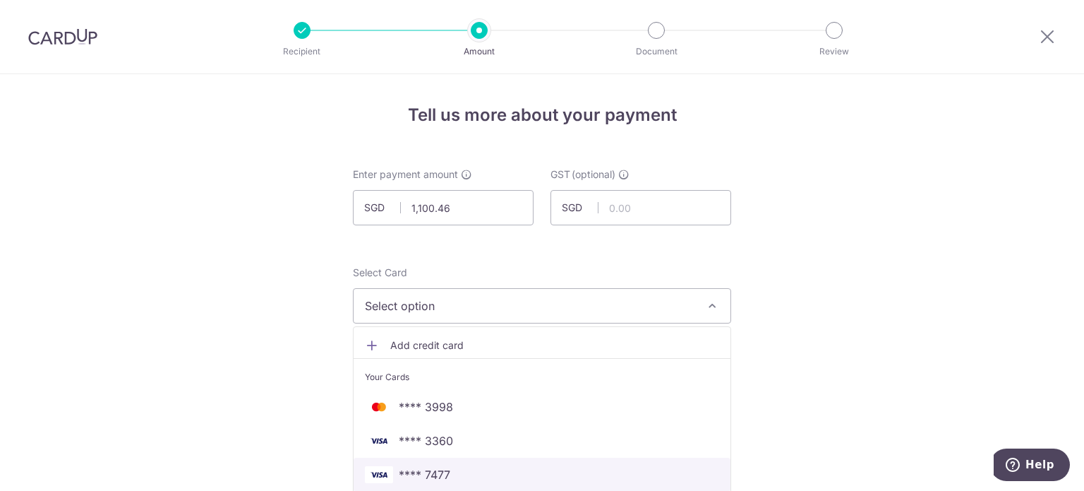
click at [446, 473] on span "**** 7477" at bounding box center [425, 474] width 52 height 17
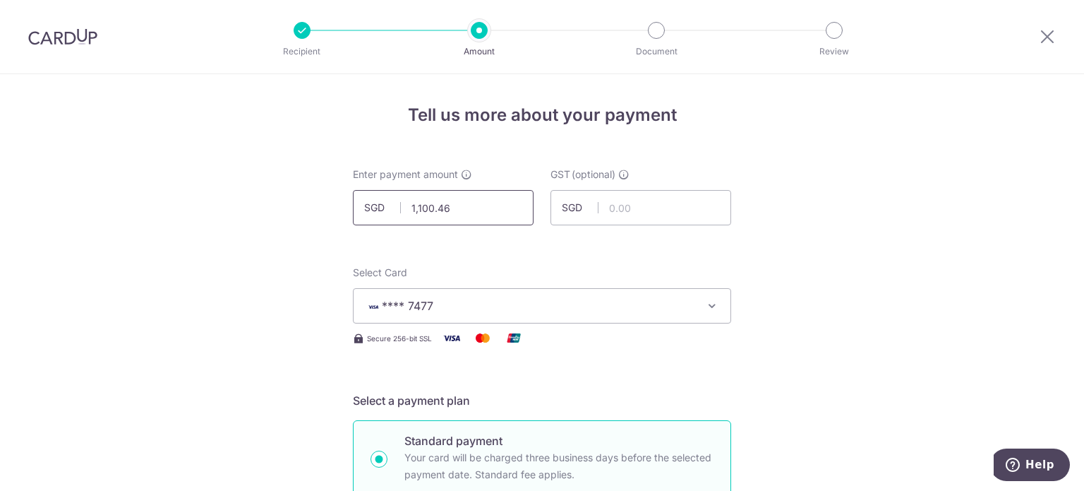
click at [418, 205] on input "1,100.46" at bounding box center [443, 207] width 181 height 35
click at [429, 208] on input "1,100.46" at bounding box center [443, 207] width 181 height 35
click at [417, 206] on input "1,100.46" at bounding box center [443, 207] width 181 height 35
click at [429, 209] on input "1,100.46" at bounding box center [443, 207] width 181 height 35
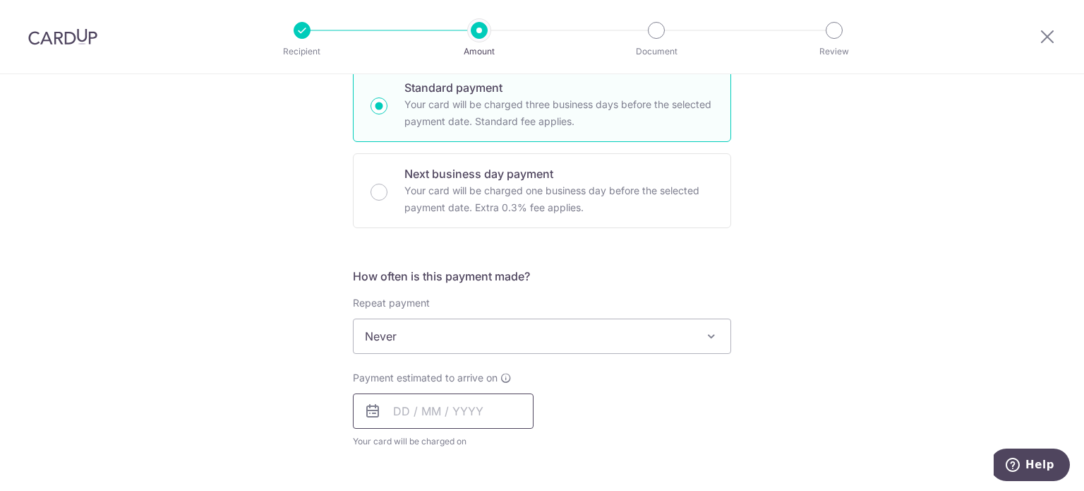
scroll to position [424, 0]
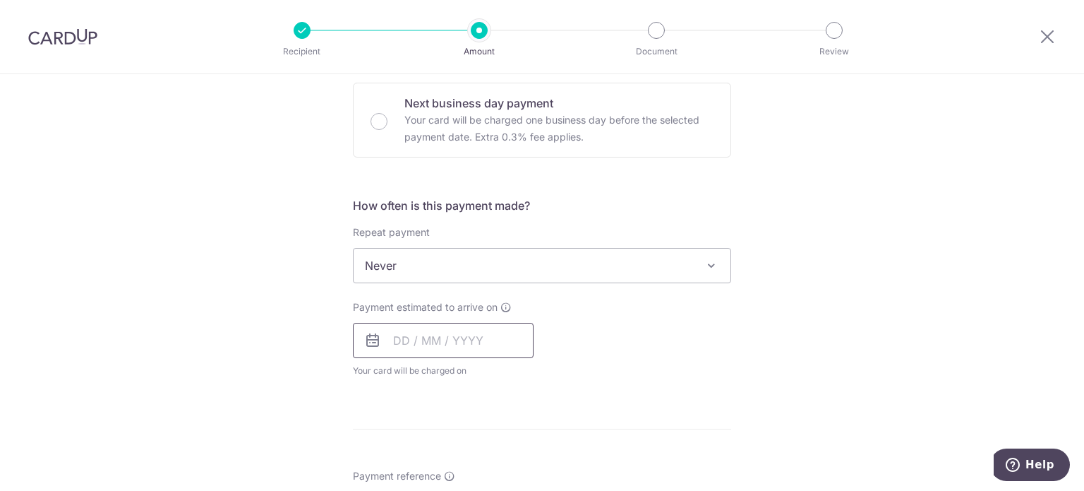
click at [400, 334] on input "text" at bounding box center [443, 340] width 181 height 35
type input "1,100.46"
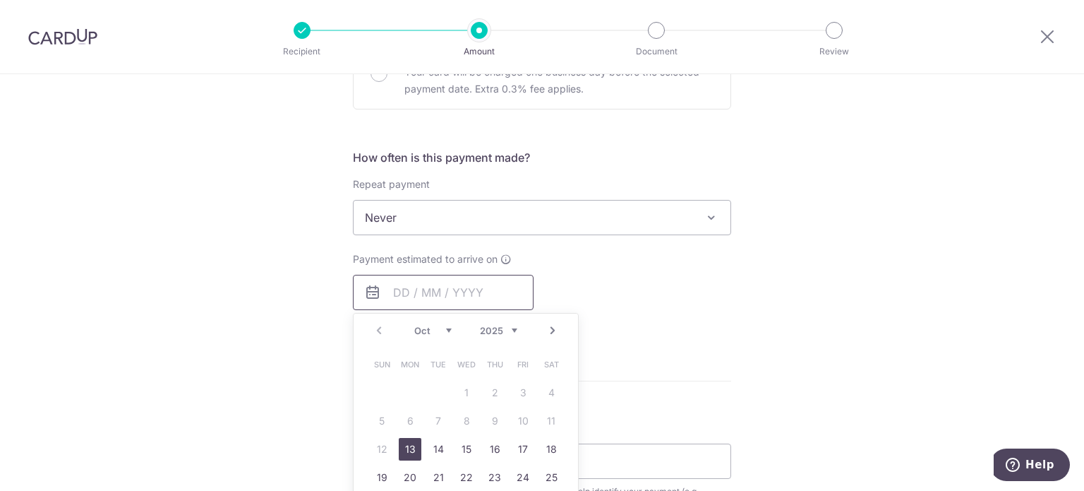
scroll to position [494, 0]
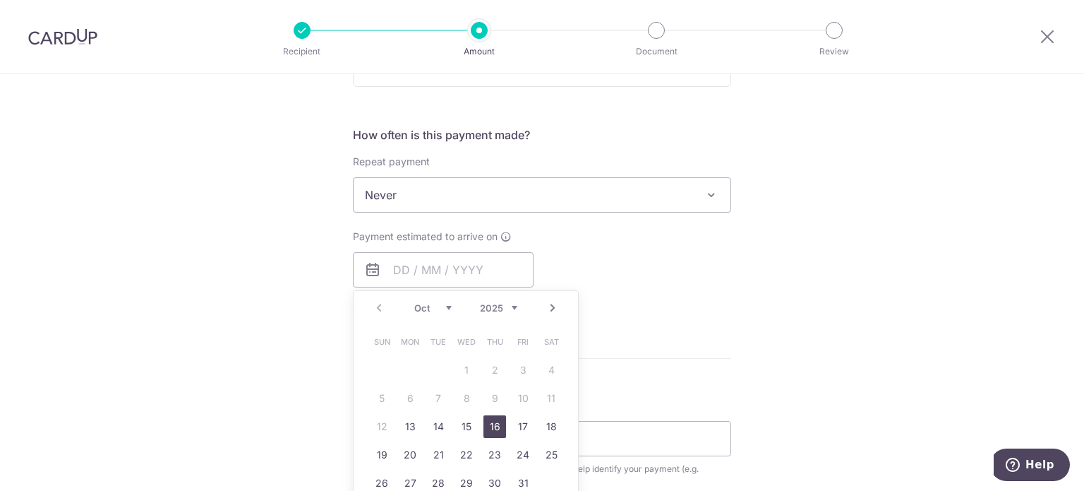
click at [495, 417] on link "16" at bounding box center [495, 426] width 23 height 23
type input "[DATE]"
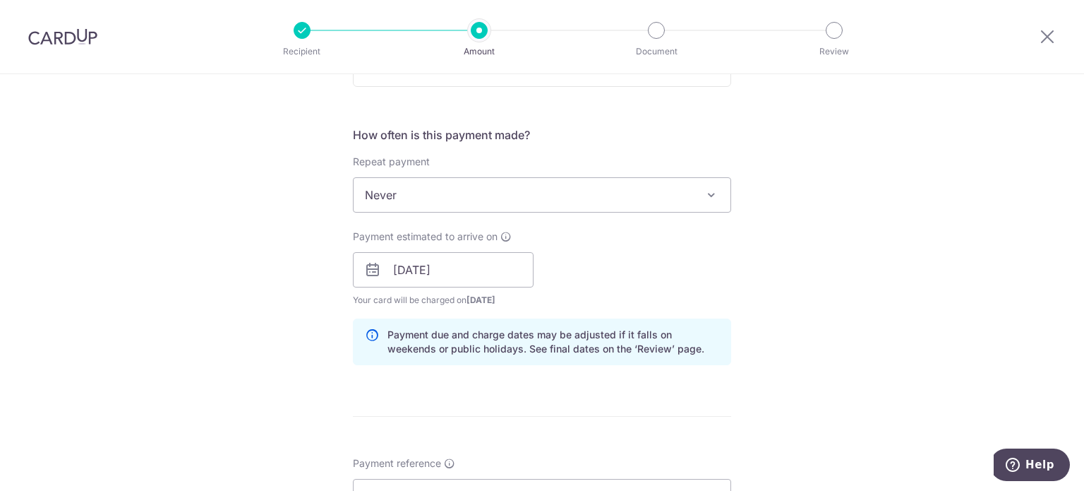
scroll to position [706, 0]
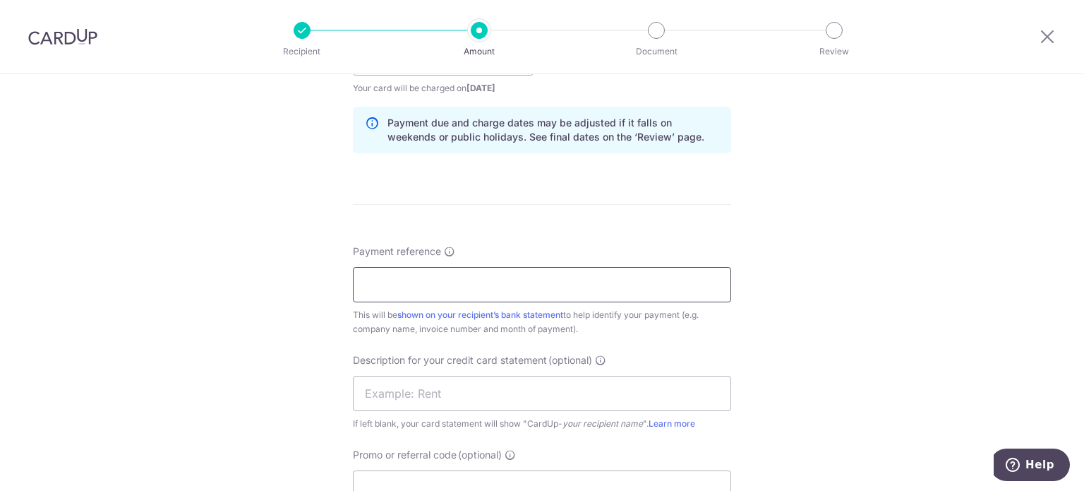
click at [410, 289] on input "Payment reference" at bounding box center [542, 284] width 378 height 35
type input "Alchemy Pharmacy inv Aug"
click at [469, 397] on input "text" at bounding box center [542, 393] width 378 height 35
click at [455, 390] on input "inv Aug LCS" at bounding box center [542, 393] width 378 height 35
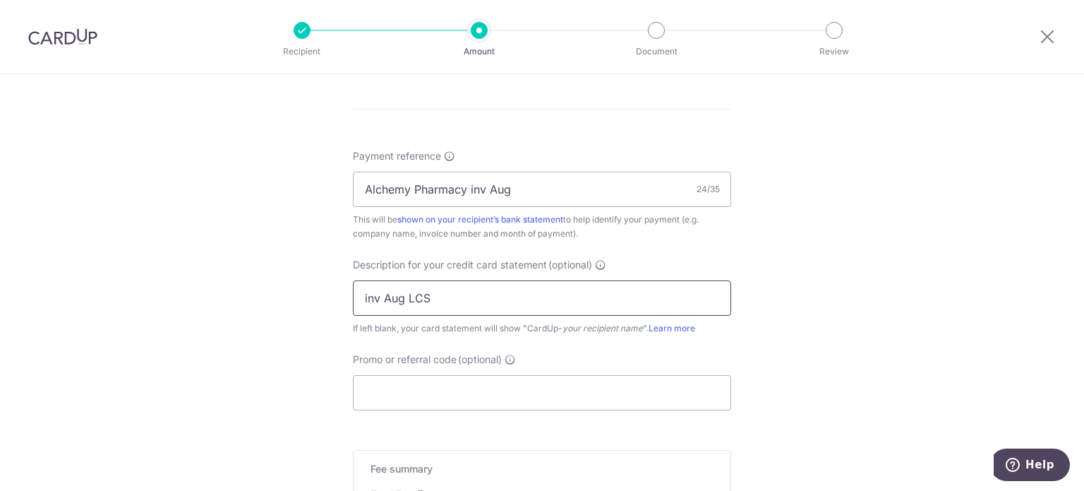
scroll to position [847, 0]
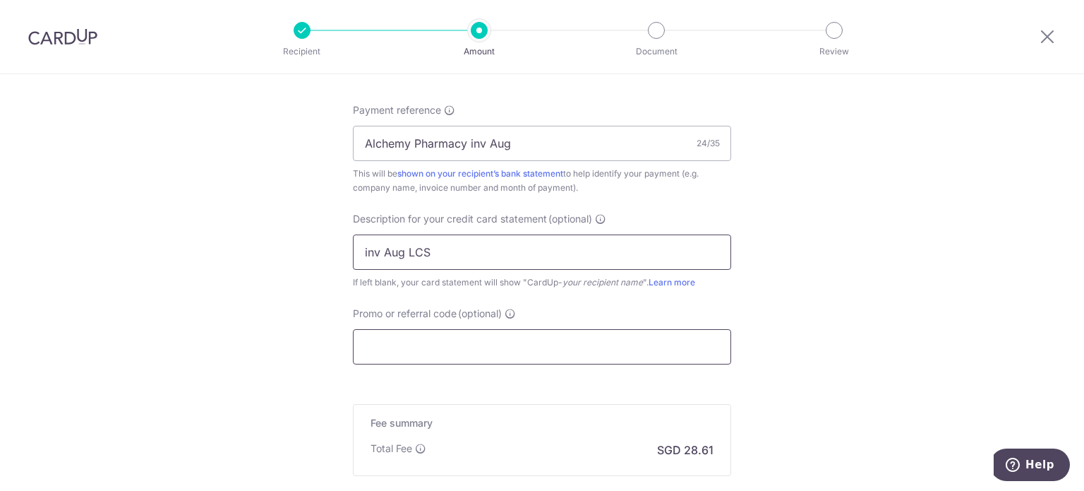
type input "inv Aug LCS"
click at [443, 361] on input "Promo or referral code (optional)" at bounding box center [542, 346] width 378 height 35
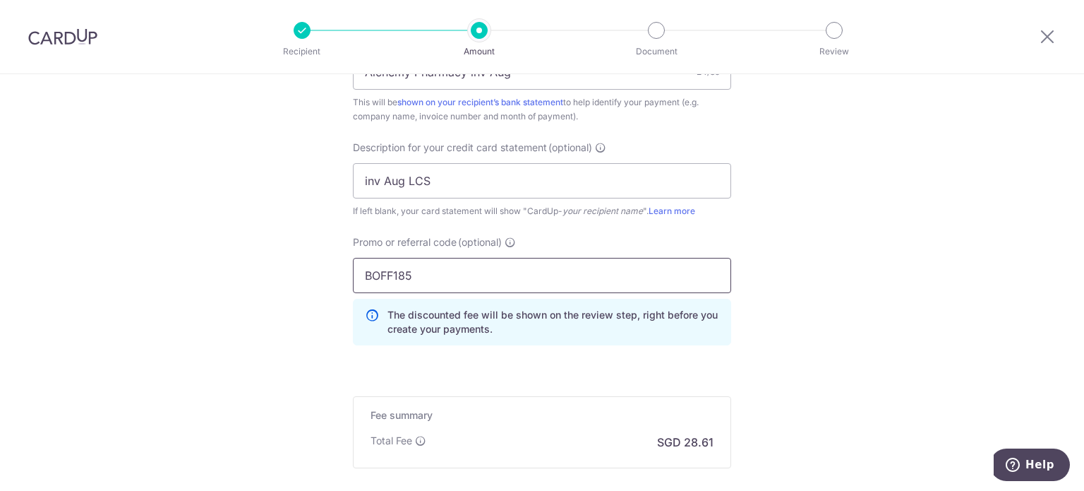
scroll to position [988, 0]
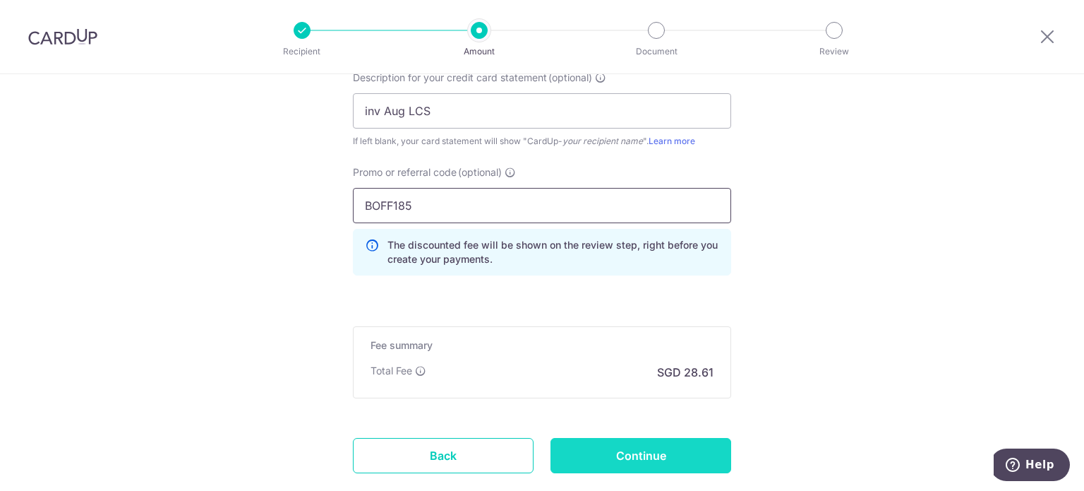
type input "BOFF185"
click at [666, 455] on input "Continue" at bounding box center [641, 455] width 181 height 35
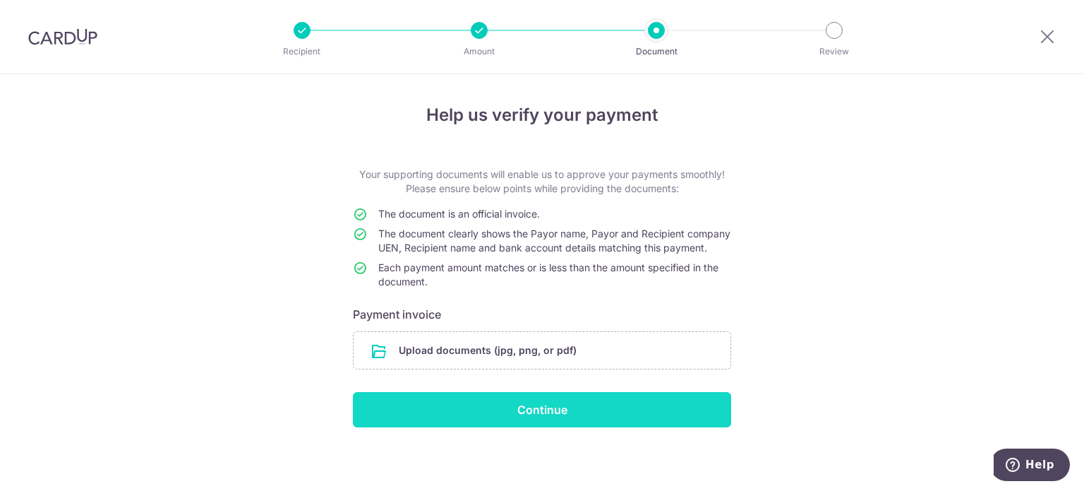
click at [591, 426] on input "Continue" at bounding box center [542, 409] width 378 height 35
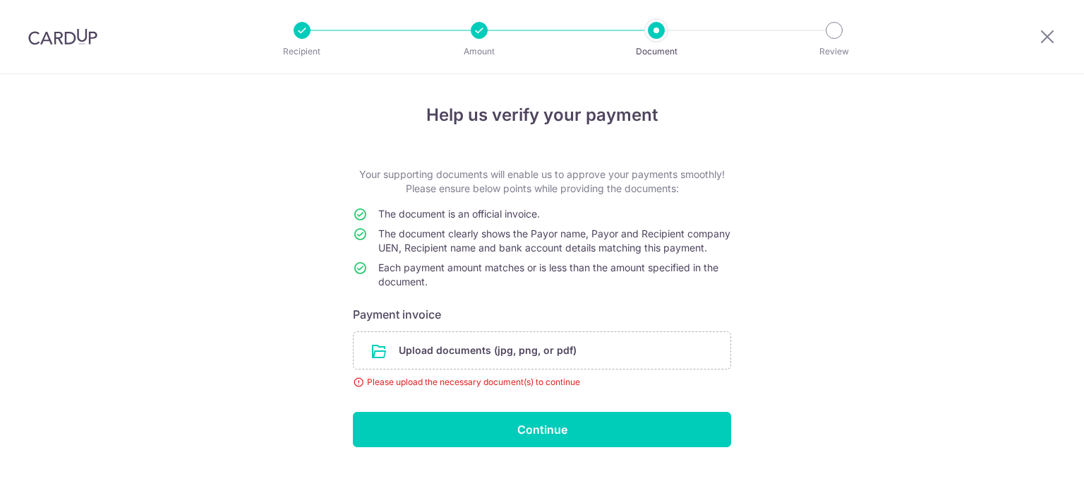
scroll to position [36, 0]
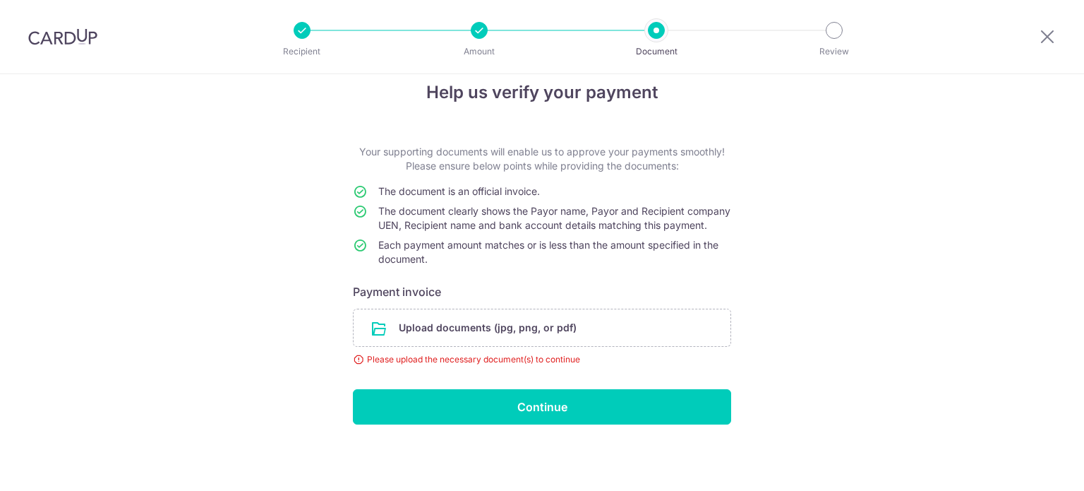
click at [441, 335] on input "file" at bounding box center [542, 327] width 377 height 37
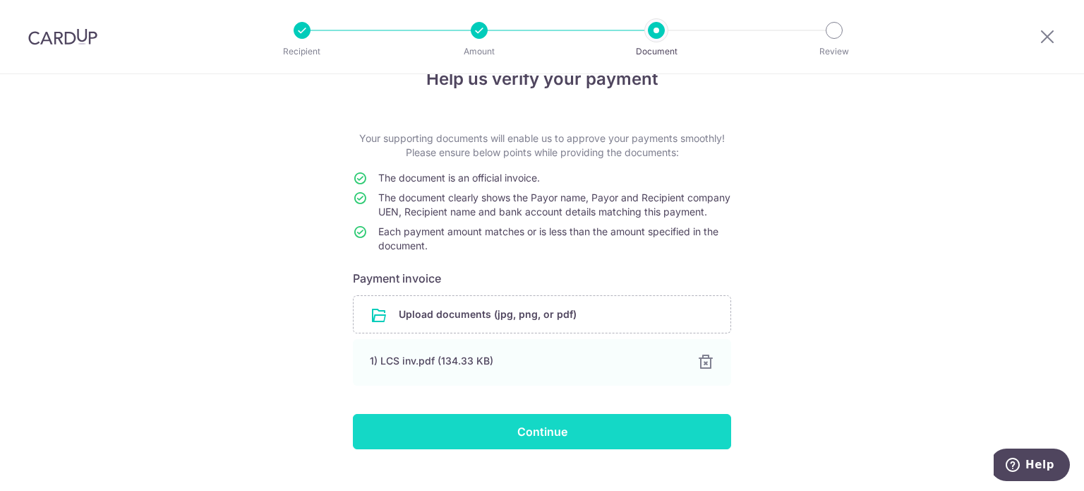
click at [435, 448] on input "Continue" at bounding box center [542, 431] width 378 height 35
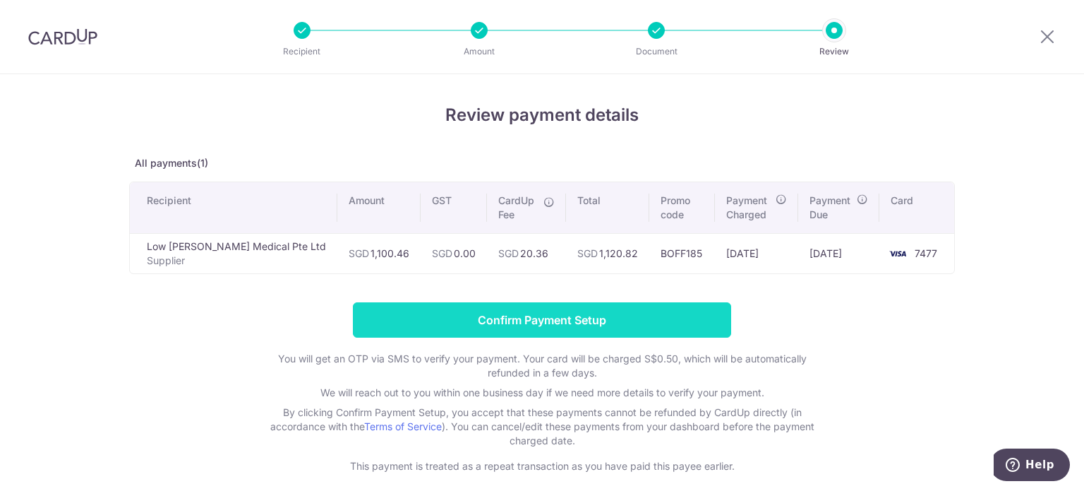
click at [573, 321] on input "Confirm Payment Setup" at bounding box center [542, 319] width 378 height 35
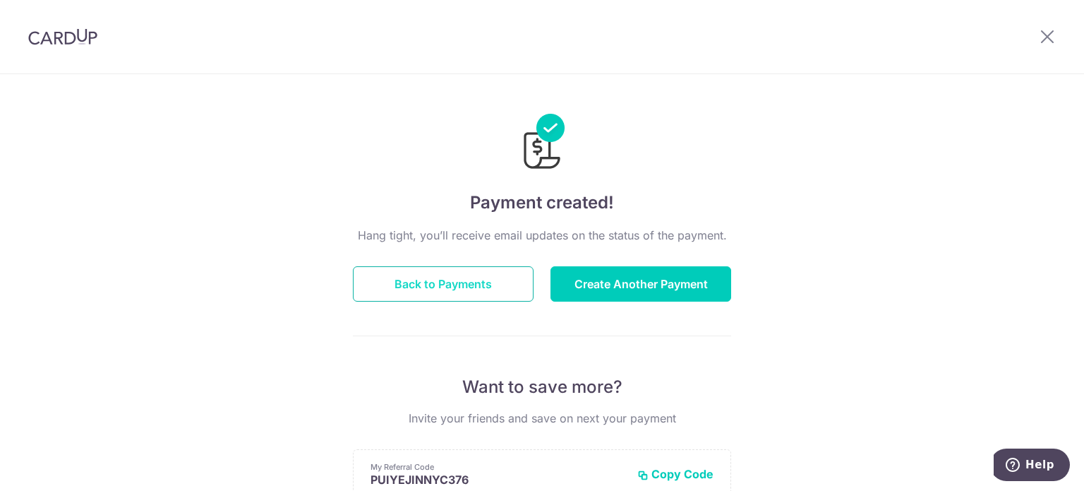
click at [479, 287] on button "Back to Payments" at bounding box center [443, 283] width 181 height 35
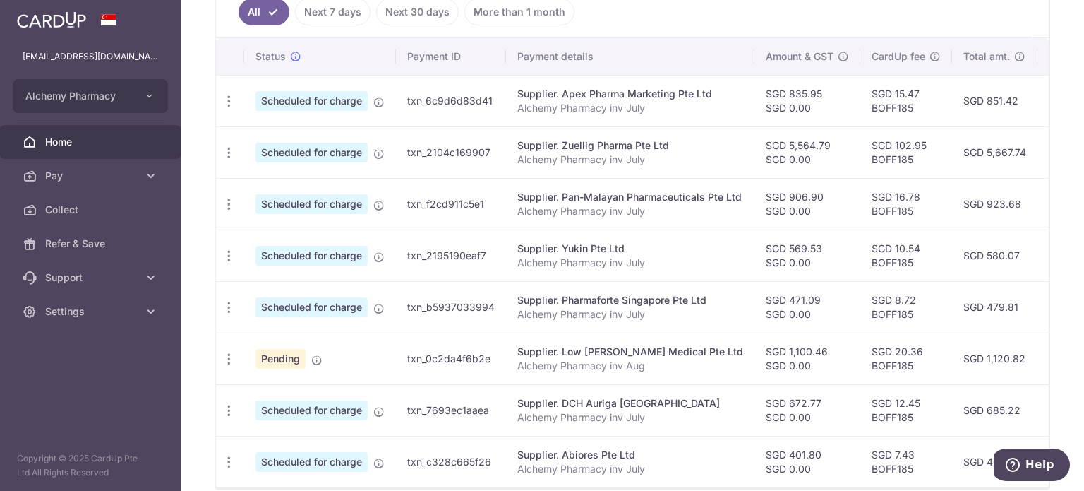
scroll to position [467, 0]
